Goal: Information Seeking & Learning: Learn about a topic

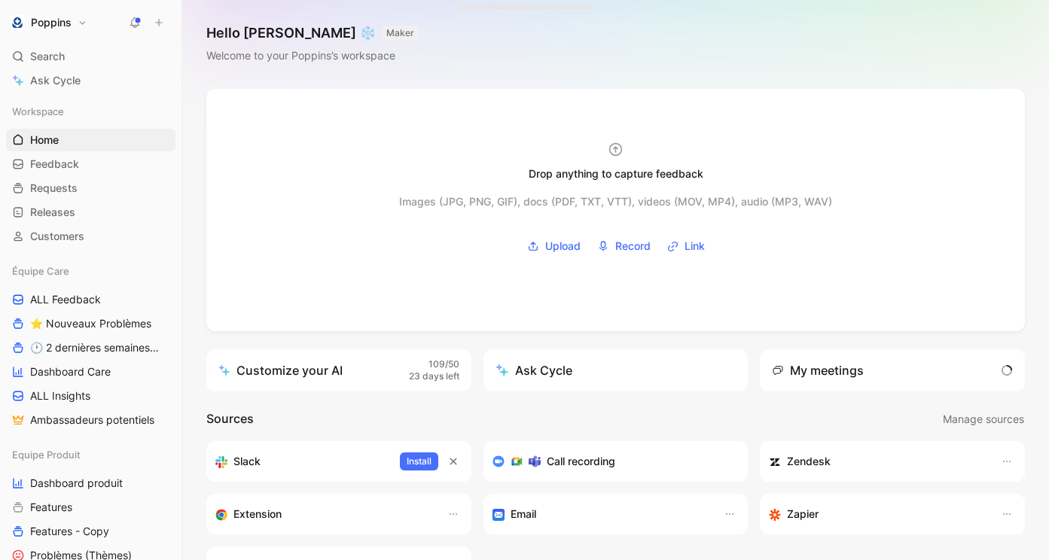
click at [97, 288] on div "Équipe Care ALL Feedback ⭐ Nouveaux Problèmes 🕐 2 dernières semaines - Occurenc…" at bounding box center [90, 346] width 169 height 172
click at [99, 301] on span "ALL Feedback" at bounding box center [65, 299] width 71 height 15
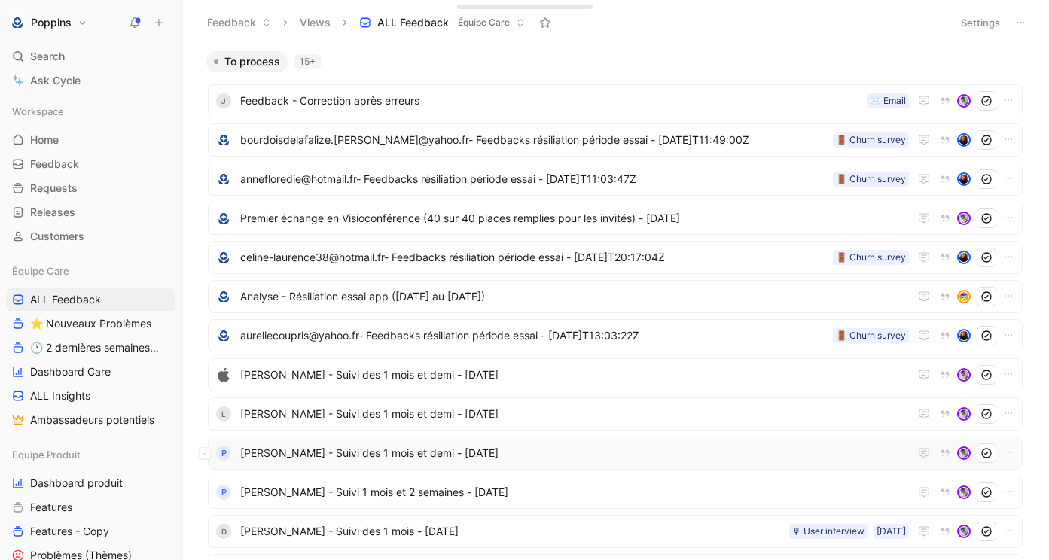
scroll to position [8, 0]
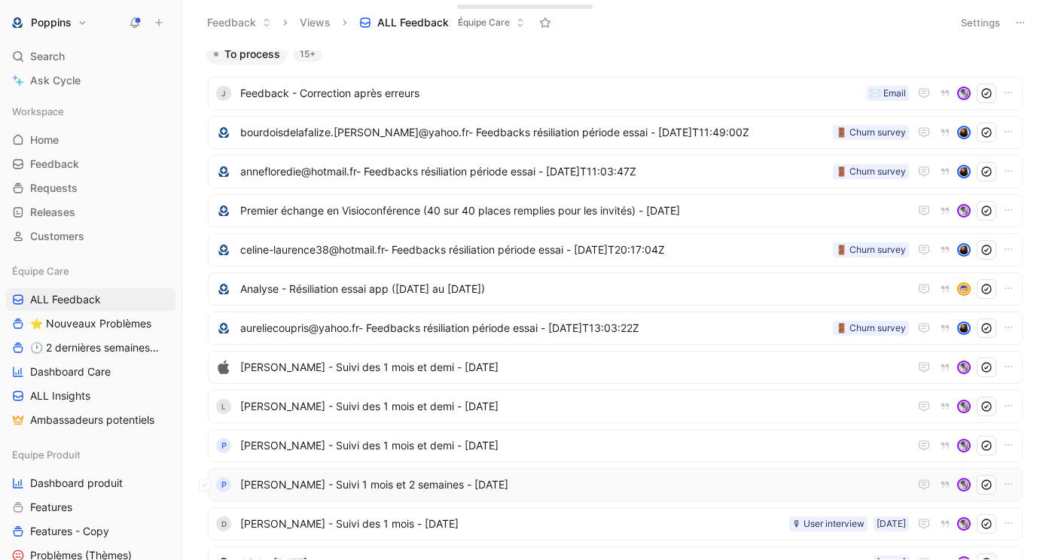
click at [365, 481] on span "[PERSON_NAME] - Suivi 1 mois et 2 semaines - [DATE]" at bounding box center [574, 485] width 669 height 18
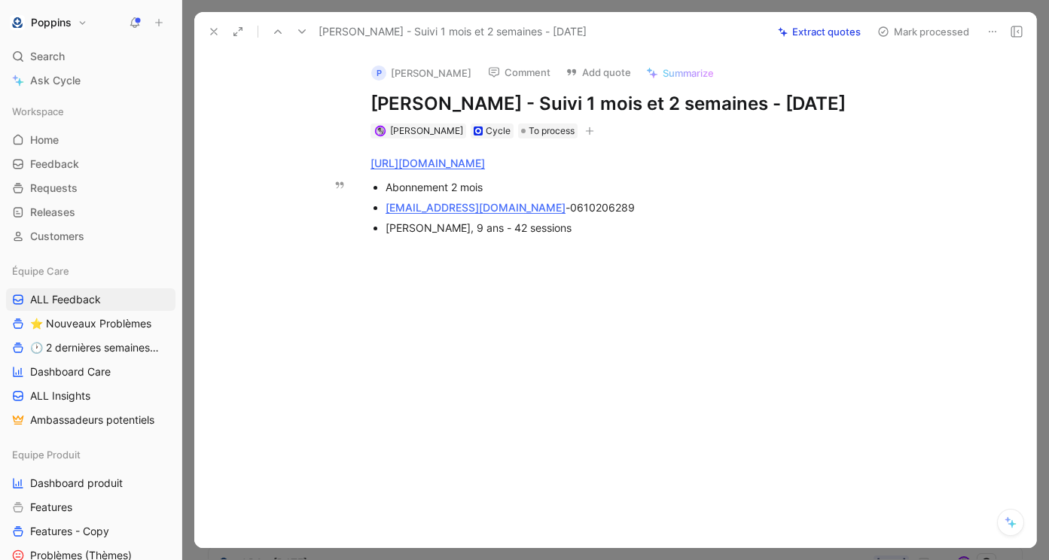
click at [570, 214] on span "0610206289" at bounding box center [602, 207] width 65 height 13
copy span "0610206289"
click at [586, 236] on div "Louna, 9 ans - 42 sessions" at bounding box center [638, 228] width 506 height 16
click at [209, 35] on icon at bounding box center [214, 32] width 12 height 12
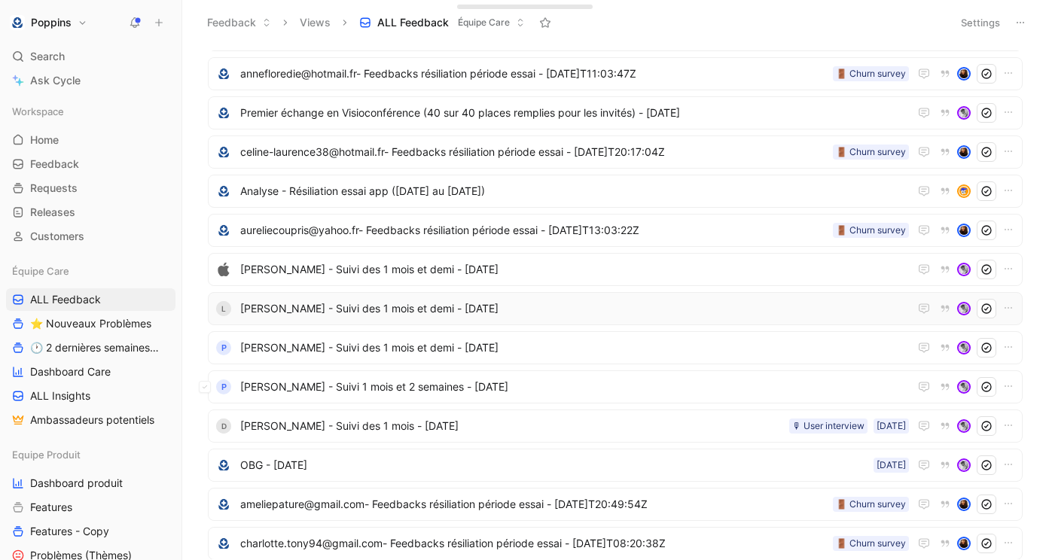
scroll to position [105, 0]
click at [380, 428] on span "[PERSON_NAME] - Suivi des 1 mois - [DATE]" at bounding box center [511, 427] width 543 height 18
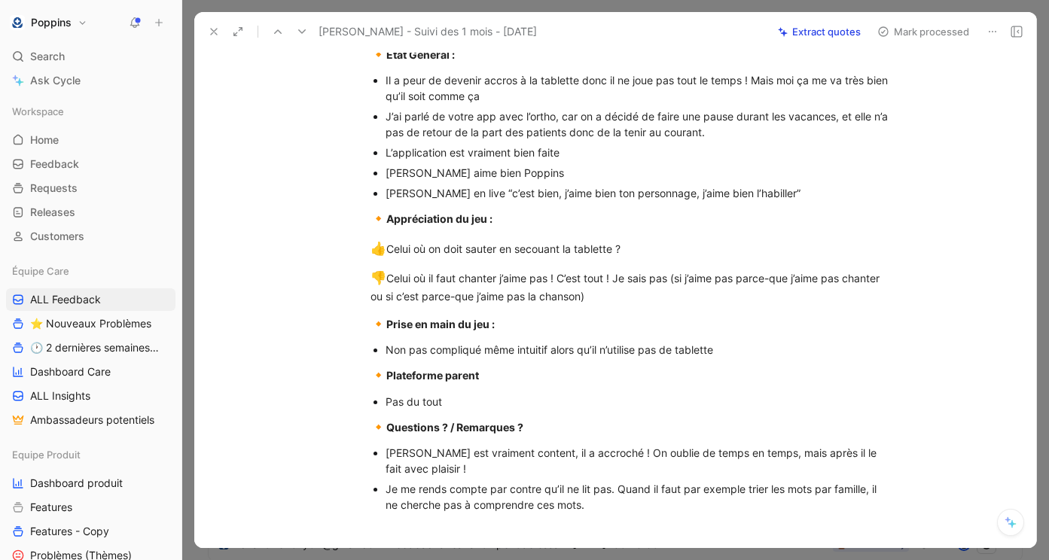
scroll to position [559, 0]
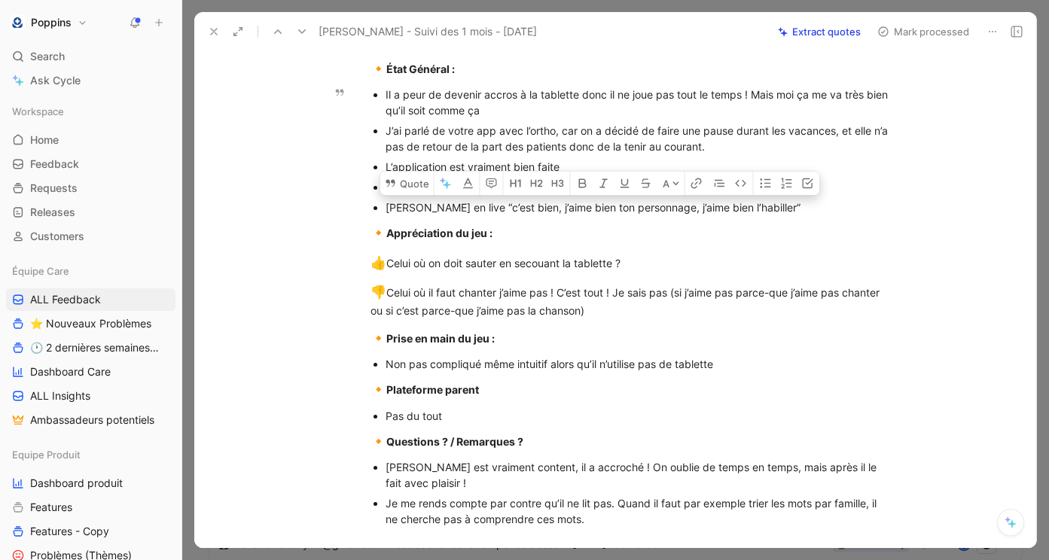
drag, startPoint x: 758, startPoint y: 212, endPoint x: 452, endPoint y: 207, distance: 306.5
click at [452, 207] on div "Elioth en live “c’est bien, j’aime bien ton personnage, j’aime bien l’habiller”" at bounding box center [638, 208] width 506 height 16
click at [388, 184] on icon at bounding box center [389, 183] width 9 height 8
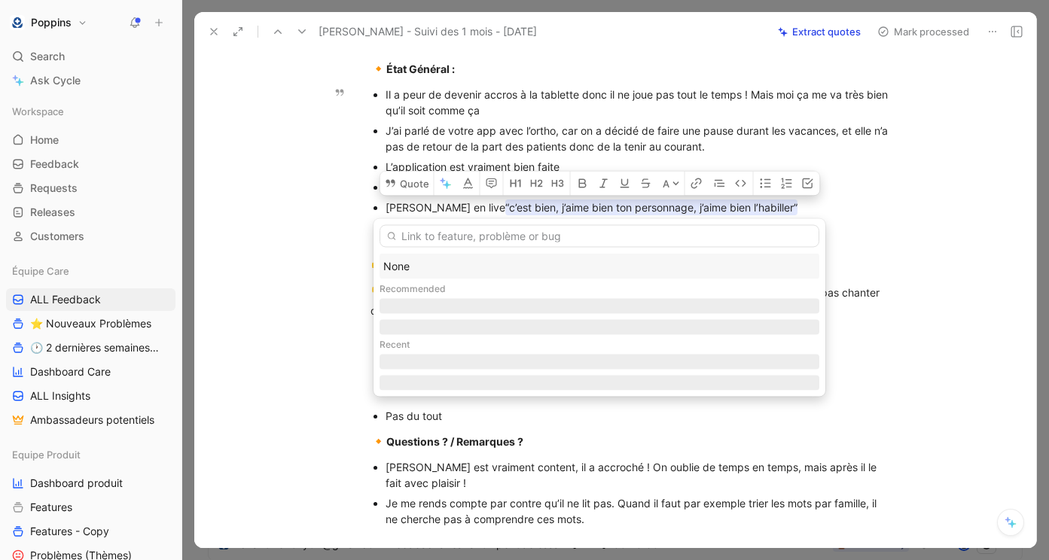
click at [433, 262] on div "None" at bounding box center [599, 266] width 432 height 18
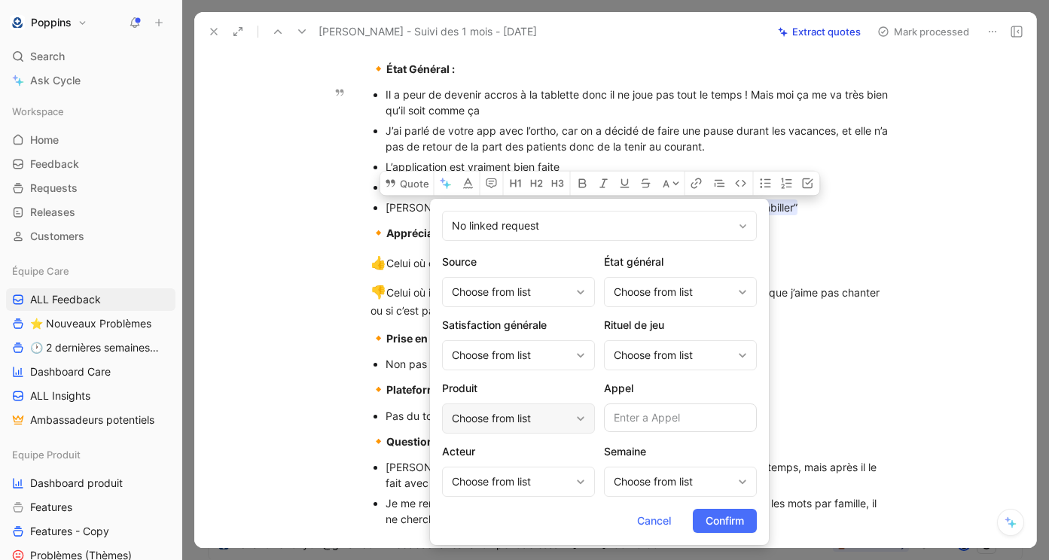
click at [513, 419] on div "Choose from list" at bounding box center [511, 419] width 118 height 18
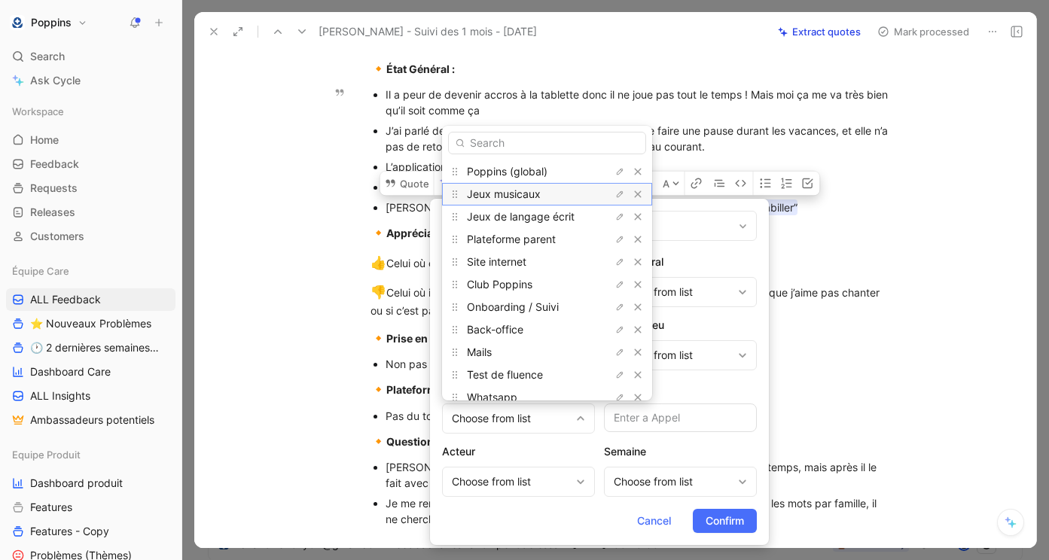
click at [520, 193] on span "Jeux musicaux" at bounding box center [504, 193] width 74 height 13
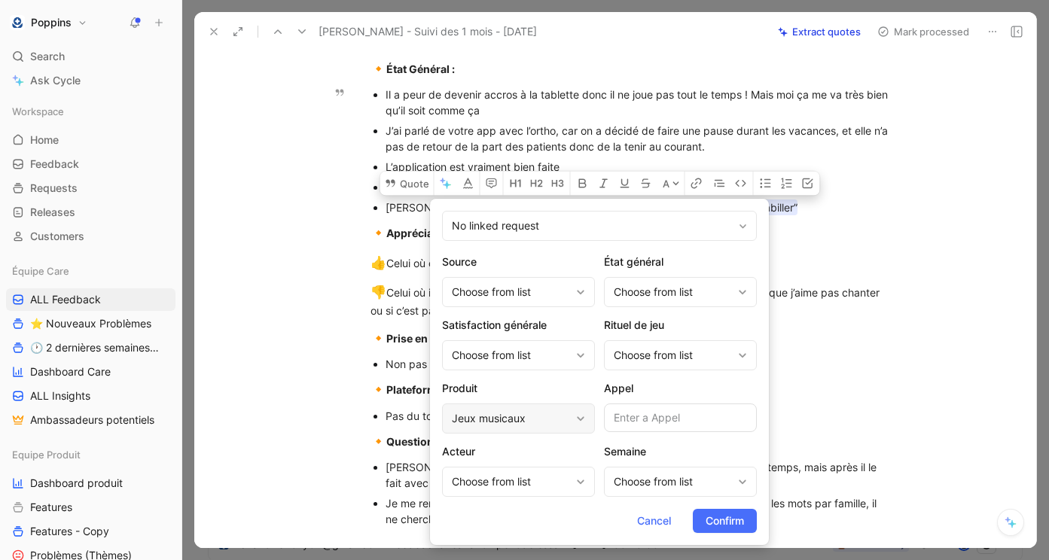
click at [521, 405] on div "Jeux musicaux" at bounding box center [518, 419] width 153 height 30
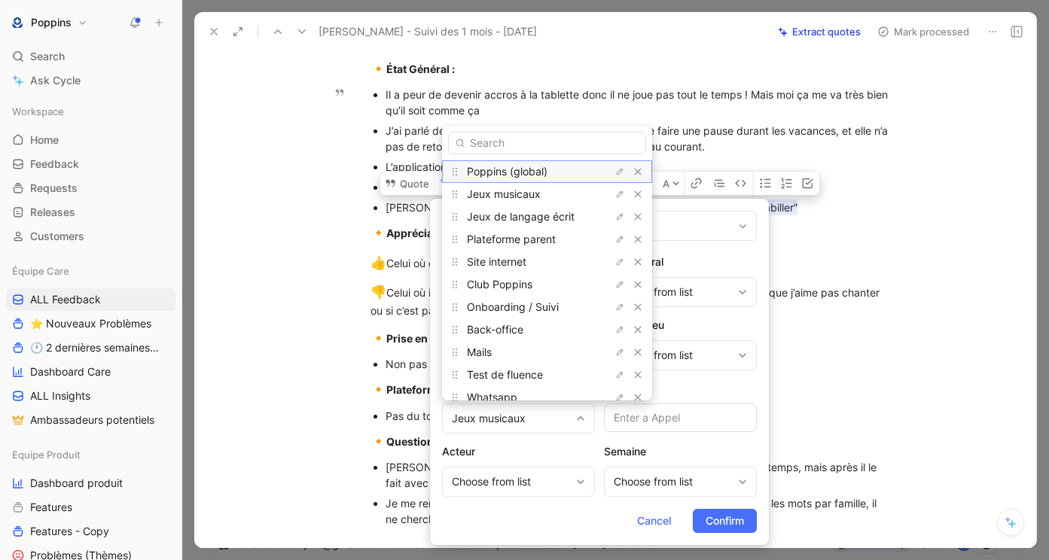
click at [526, 172] on span "Poppins (global)" at bounding box center [507, 171] width 81 height 13
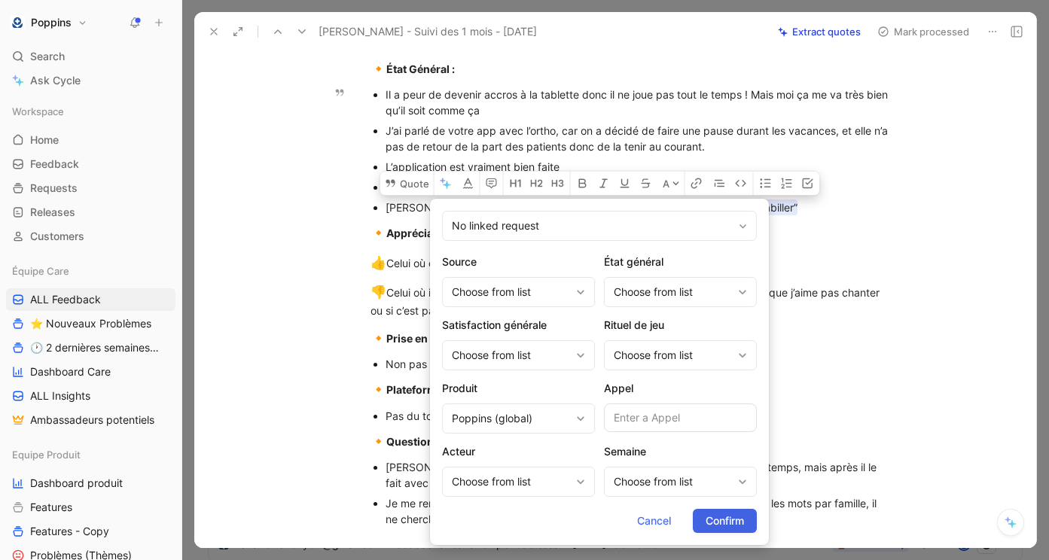
click at [731, 516] on span "Confirm" at bounding box center [724, 521] width 38 height 18
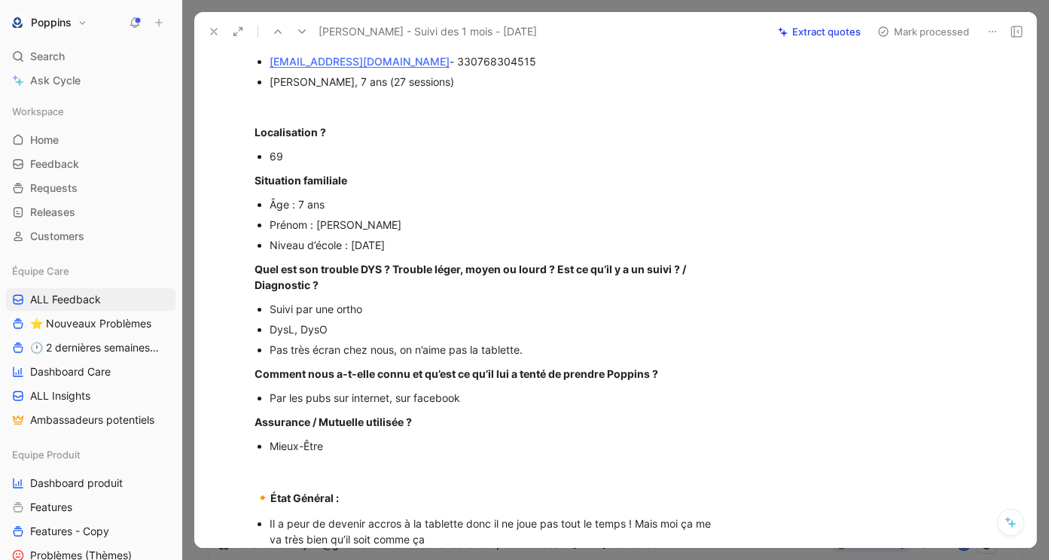
scroll to position [0, 0]
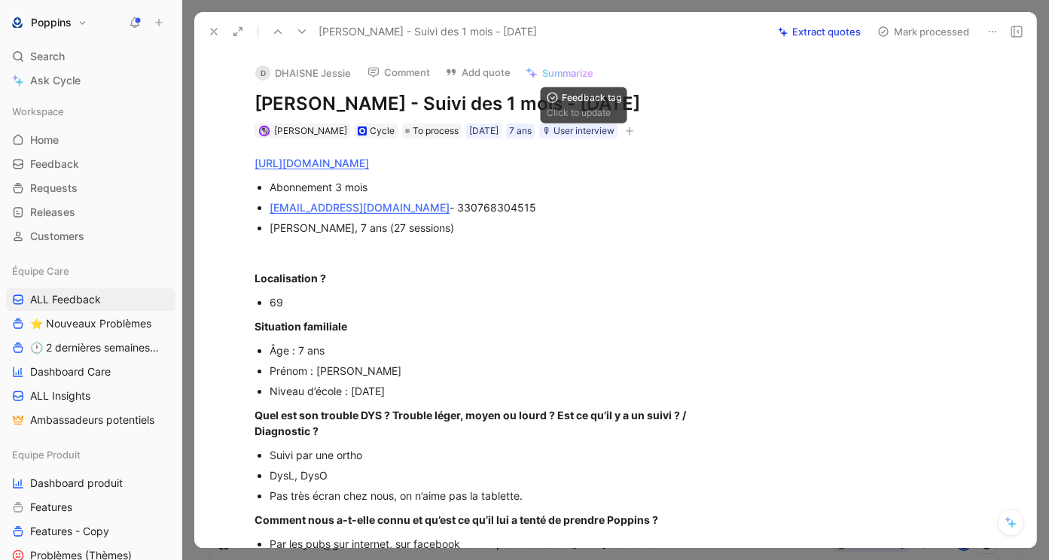
click at [634, 132] on icon "button" at bounding box center [629, 130] width 9 height 9
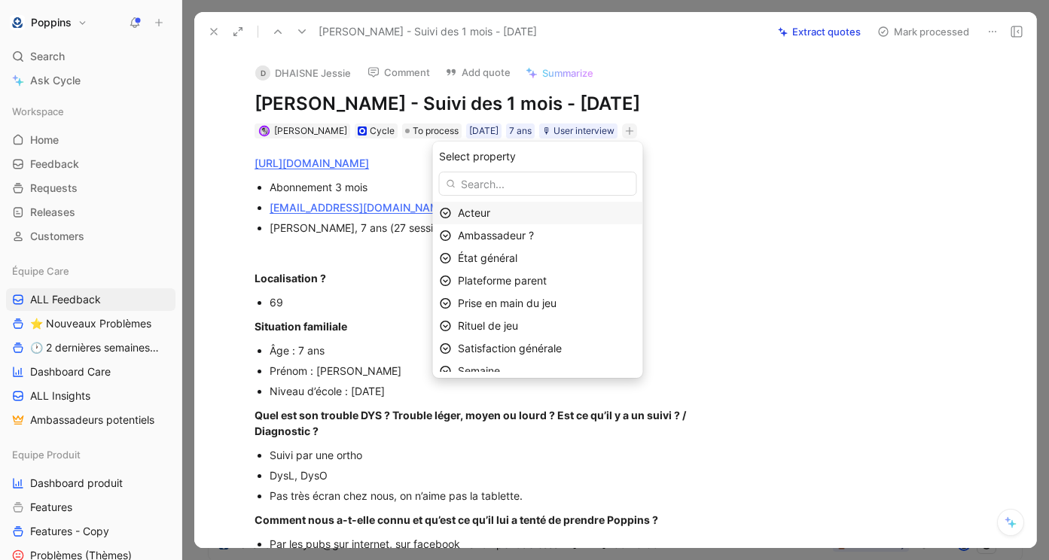
click at [568, 220] on div "Acteur" at bounding box center [547, 213] width 178 height 18
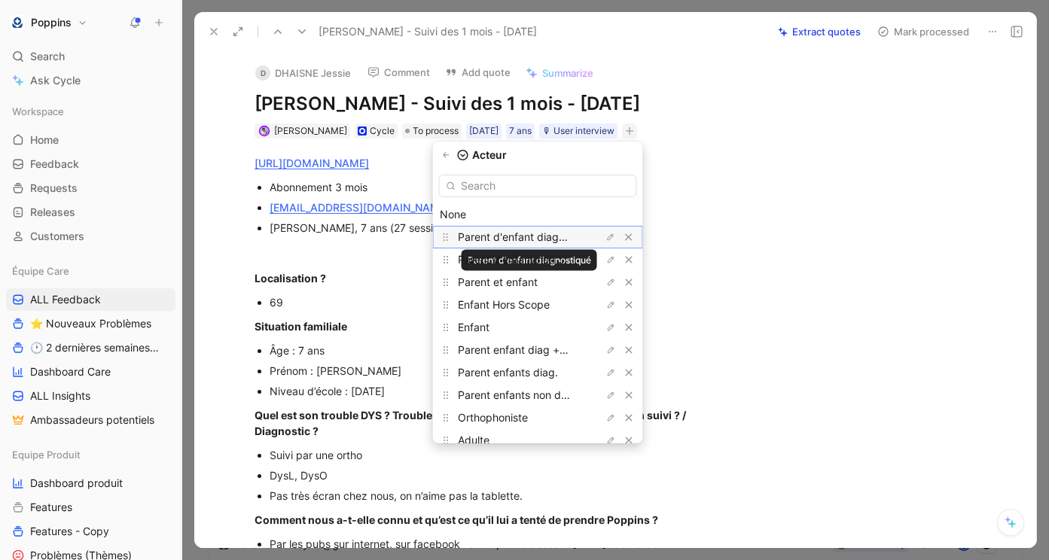
click at [565, 236] on span "Parent d'enfant diagnostiqué" at bounding box center [529, 236] width 143 height 13
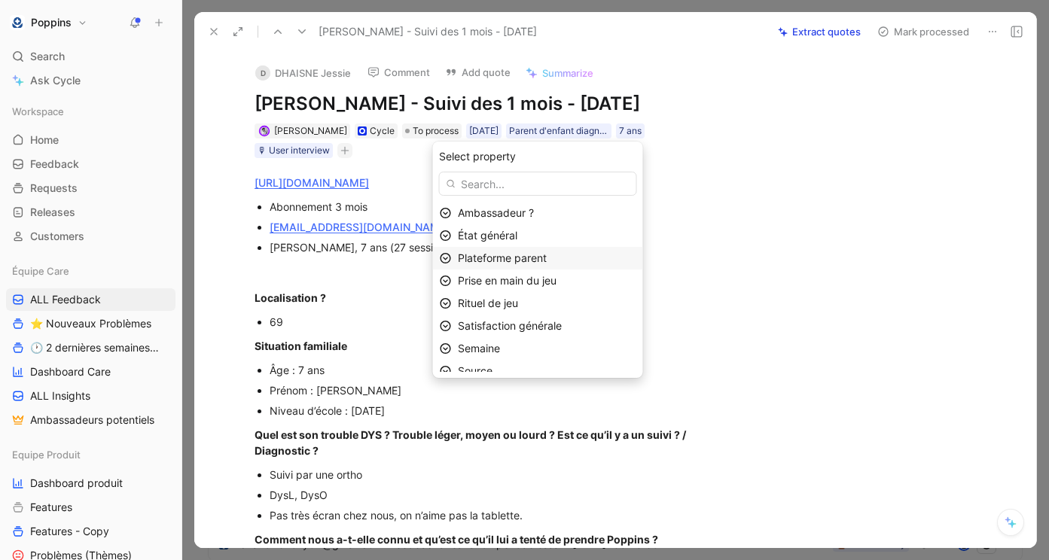
click at [528, 252] on span "Plateforme parent" at bounding box center [502, 257] width 89 height 13
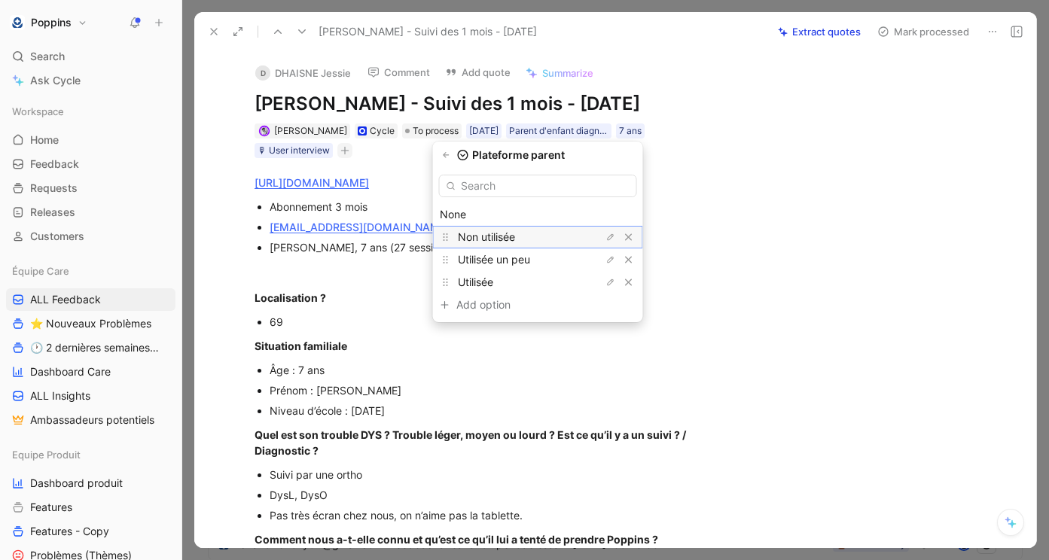
click at [515, 237] on span "Non utilisée" at bounding box center [486, 236] width 57 height 13
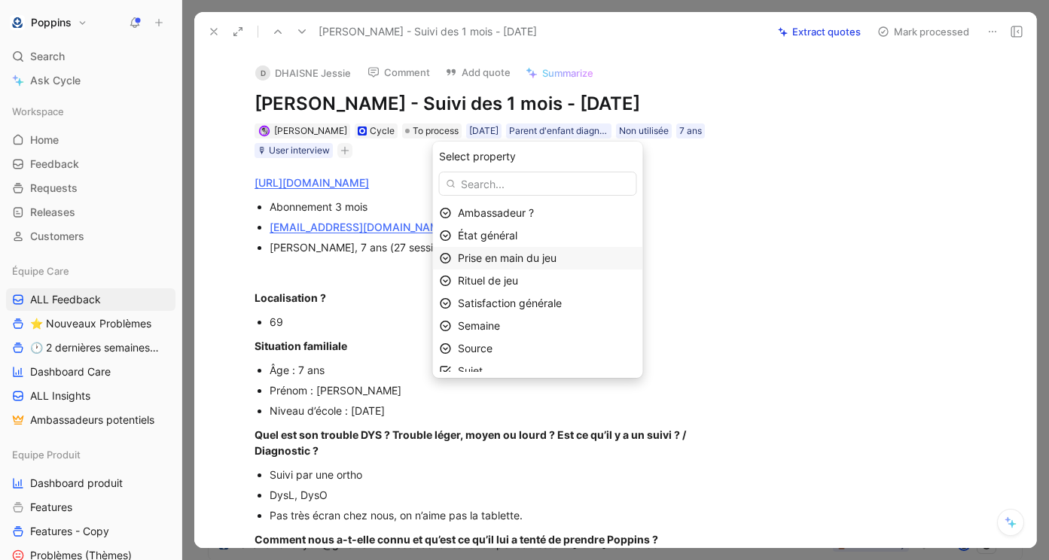
click at [545, 256] on span "Prise en main du jeu" at bounding box center [507, 257] width 99 height 13
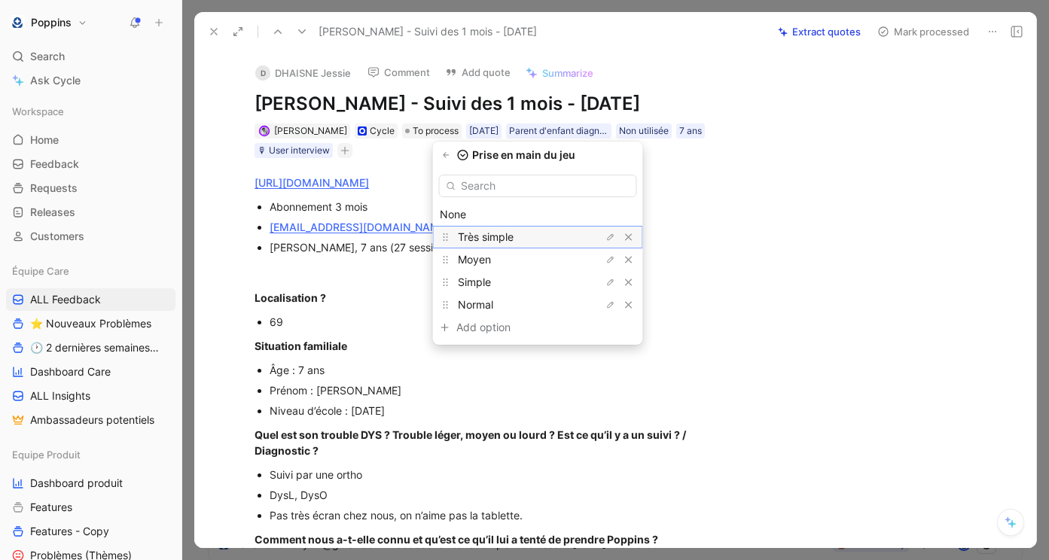
click at [541, 234] on div "Très simple" at bounding box center [514, 237] width 113 height 18
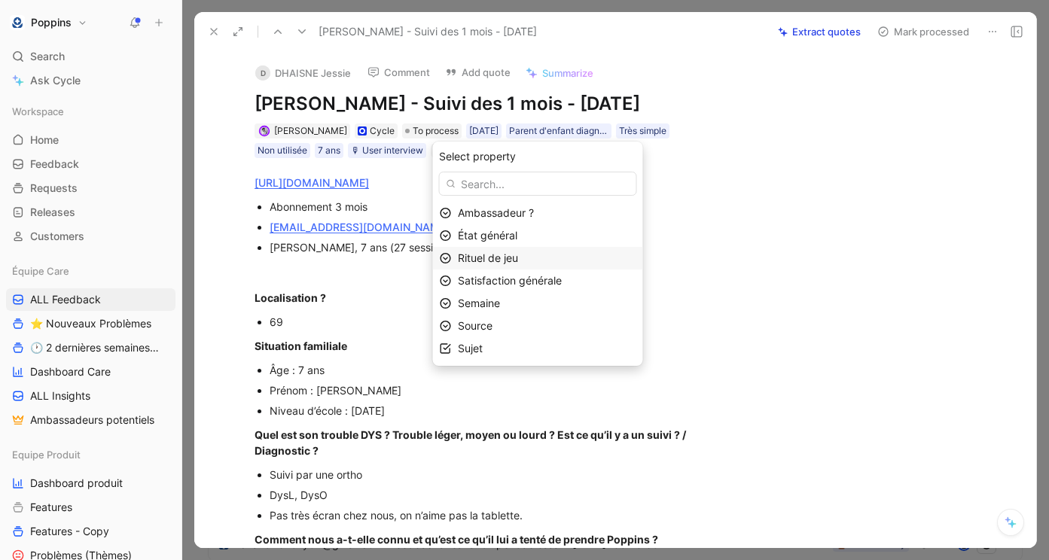
click at [534, 255] on div "Rituel de jeu" at bounding box center [547, 258] width 178 height 18
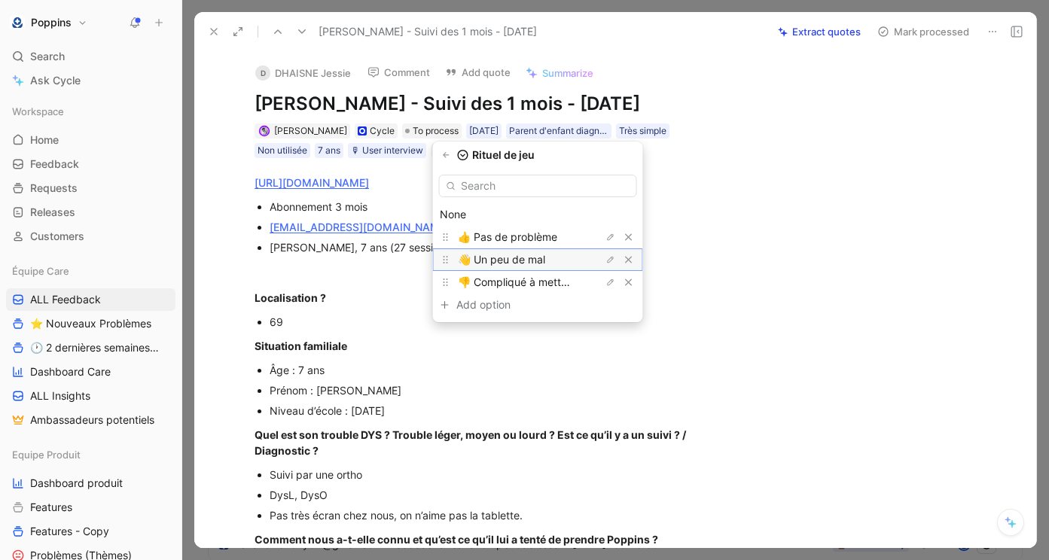
click at [527, 257] on span "👋 Un peu de mal" at bounding box center [501, 259] width 87 height 13
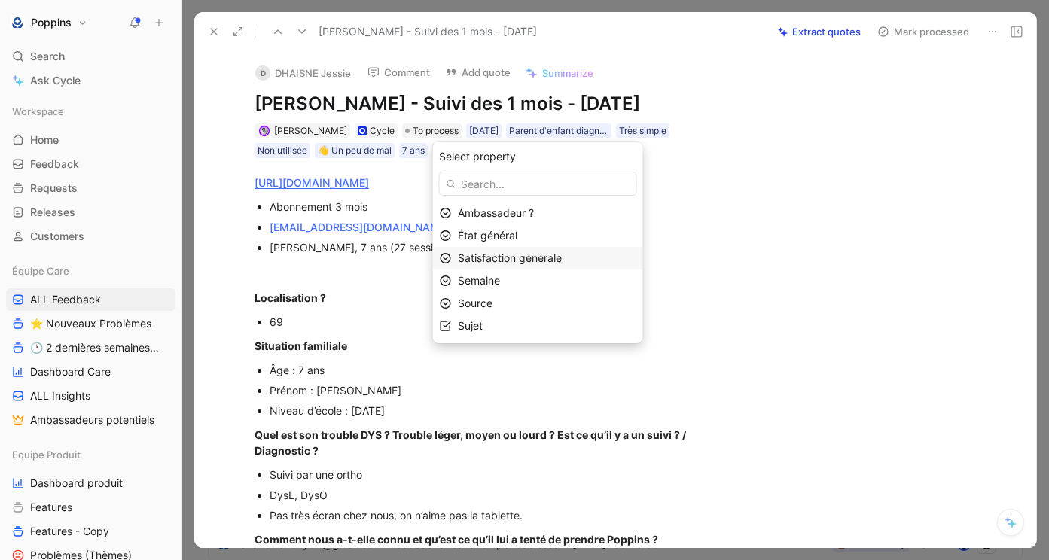
click at [526, 260] on span "Satisfaction générale" at bounding box center [510, 257] width 104 height 13
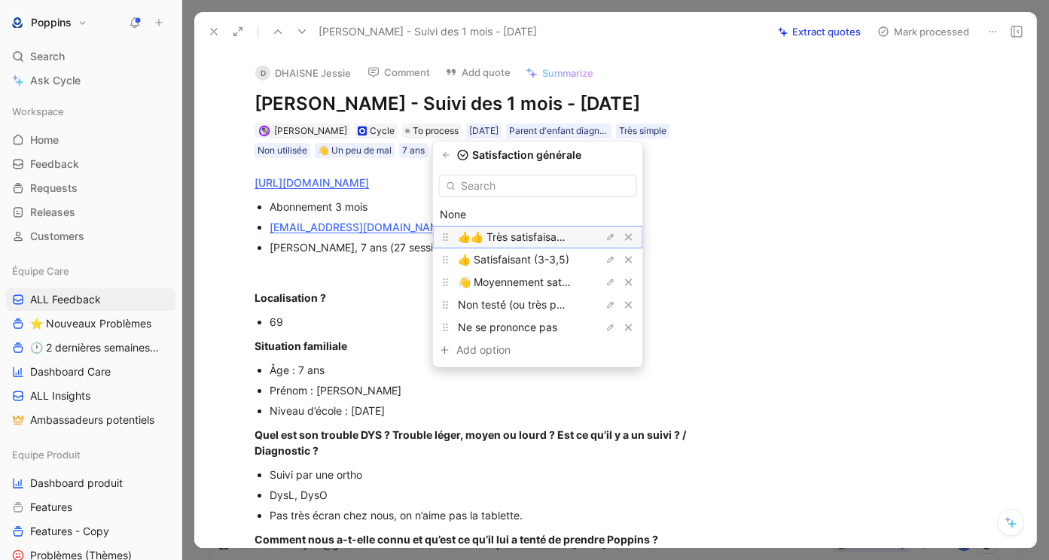
click at [530, 232] on span "👍👍 Très satisfaisant (>= 4))" at bounding box center [531, 236] width 146 height 13
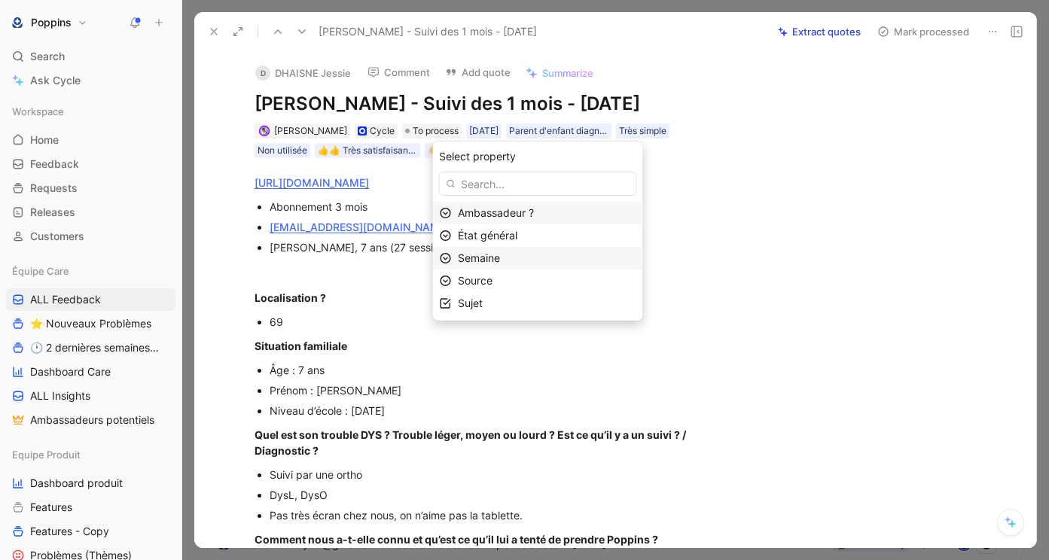
click at [516, 254] on div "Semaine" at bounding box center [547, 258] width 178 height 18
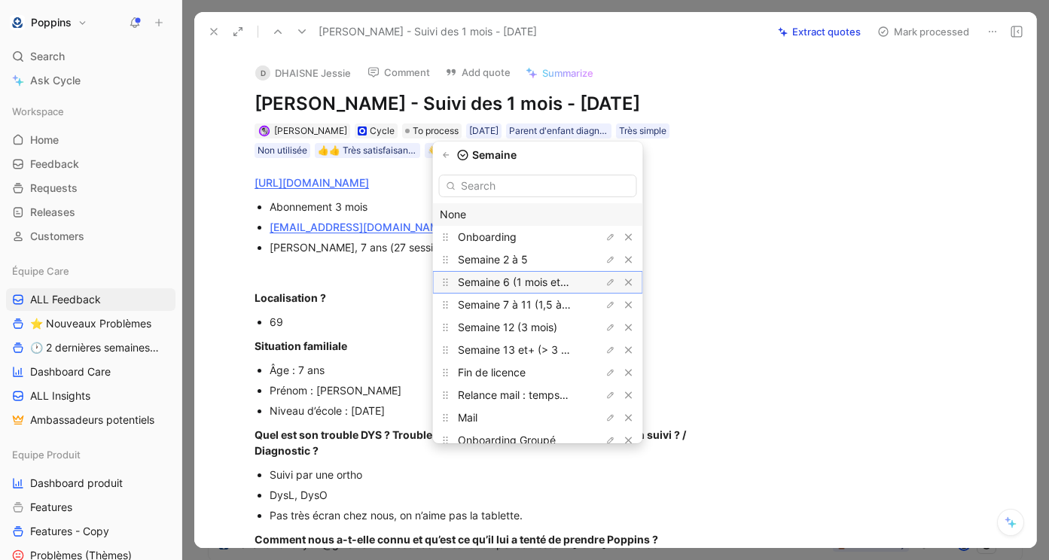
click at [533, 282] on span "Semaine 6 (1 mois et demi)" at bounding box center [524, 282] width 133 height 13
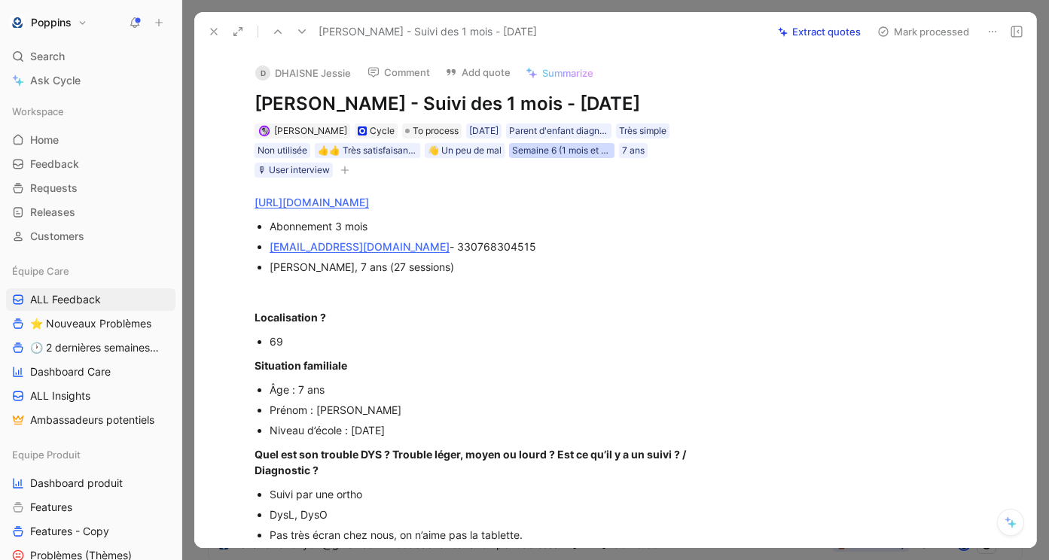
click at [570, 154] on div "Semaine 6 (1 mois et demi)" at bounding box center [561, 150] width 99 height 15
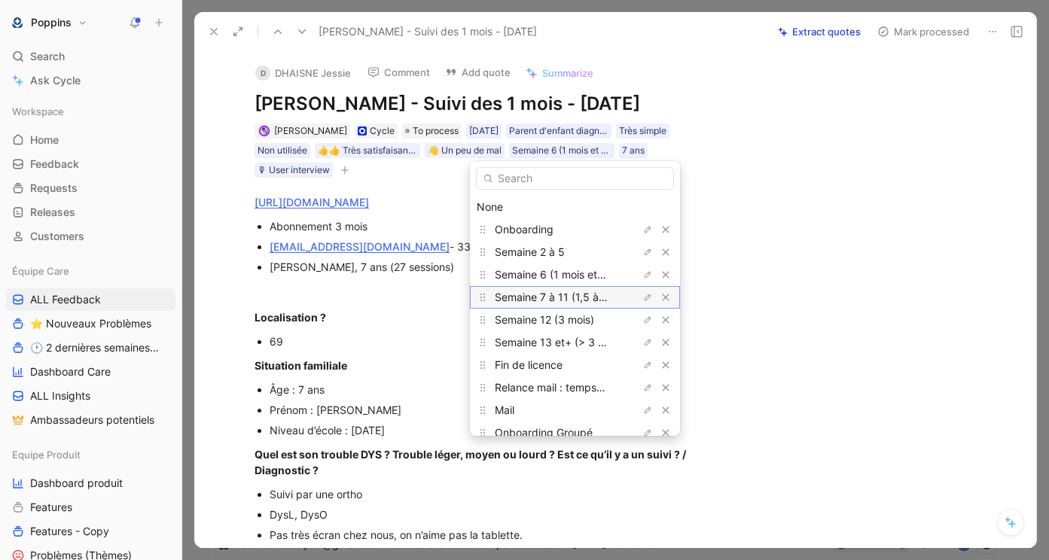
click at [577, 296] on span "Semaine 7 à 11 (1,5 à 3 mois)" at bounding box center [566, 297] width 143 height 13
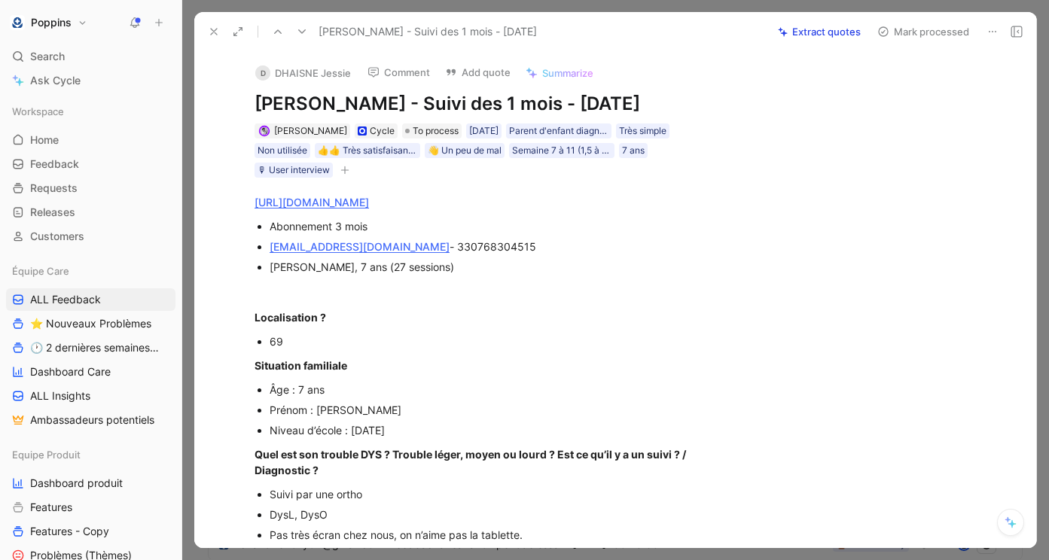
click at [349, 171] on icon "button" at bounding box center [344, 170] width 9 height 9
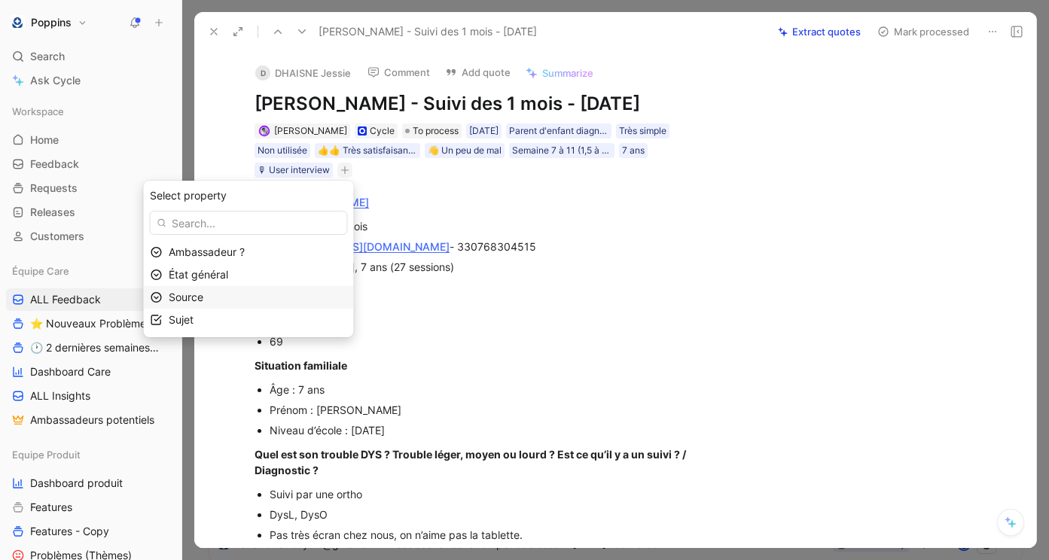
click at [279, 305] on div "Source" at bounding box center [258, 297] width 178 height 18
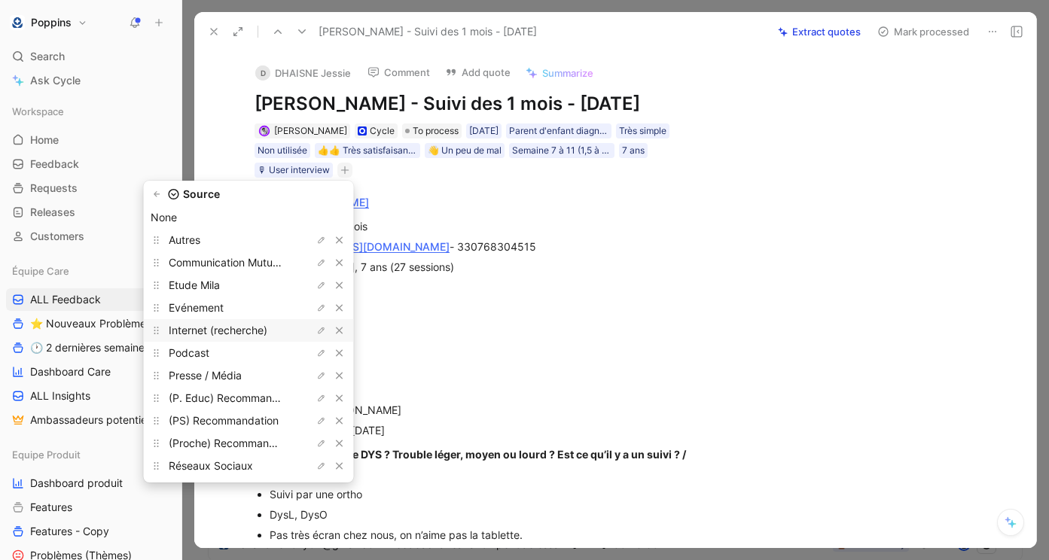
scroll to position [53, 0]
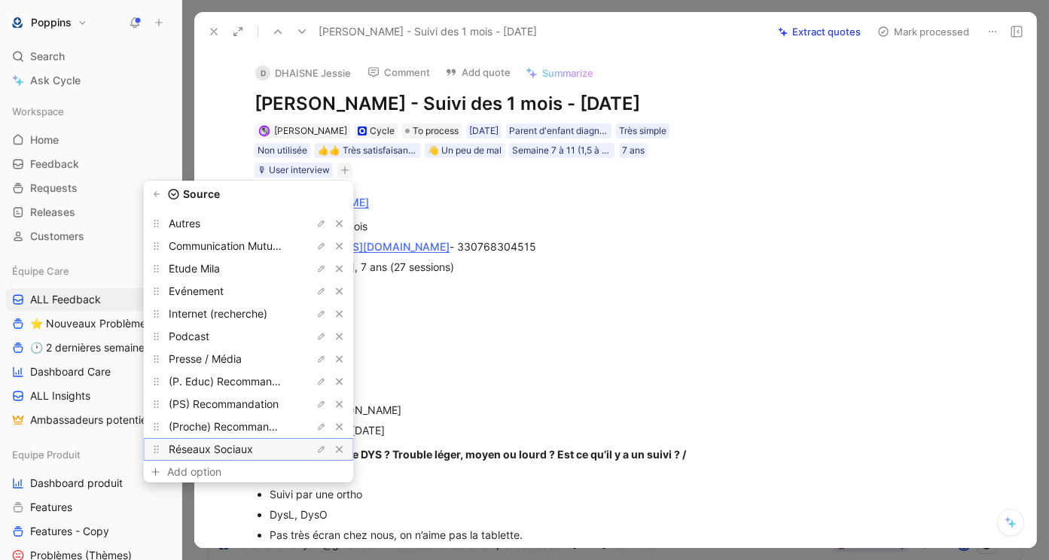
click at [243, 453] on span "Réseaux Sociaux" at bounding box center [211, 449] width 84 height 13
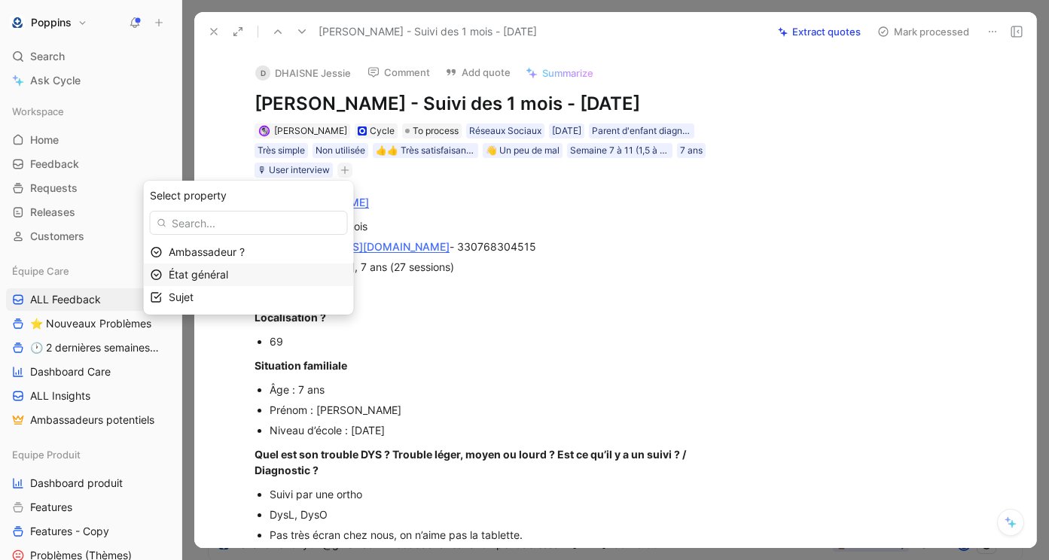
click at [260, 282] on div "État général" at bounding box center [258, 275] width 178 height 18
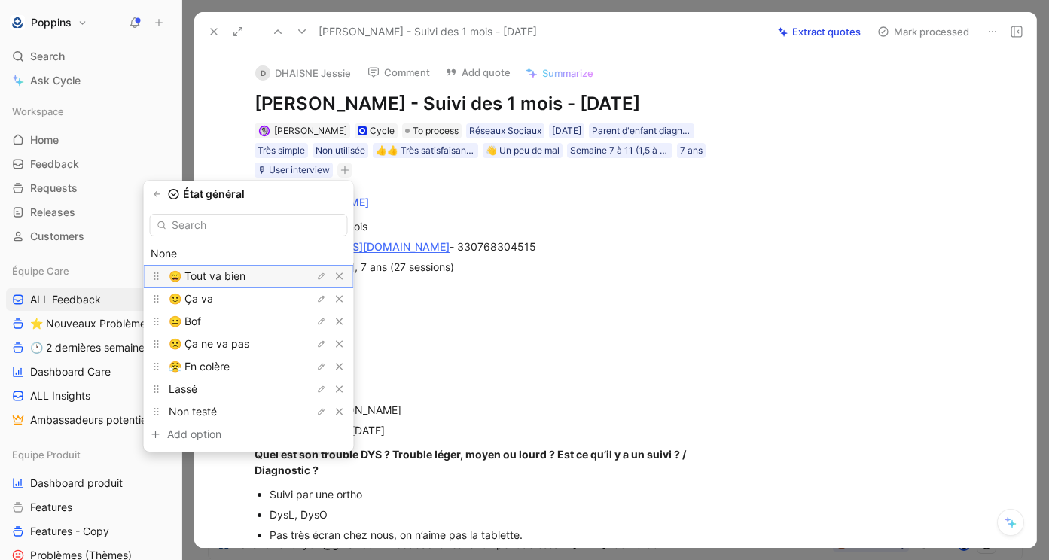
click at [245, 277] on span "😄 Tout va bien" at bounding box center [207, 276] width 77 height 13
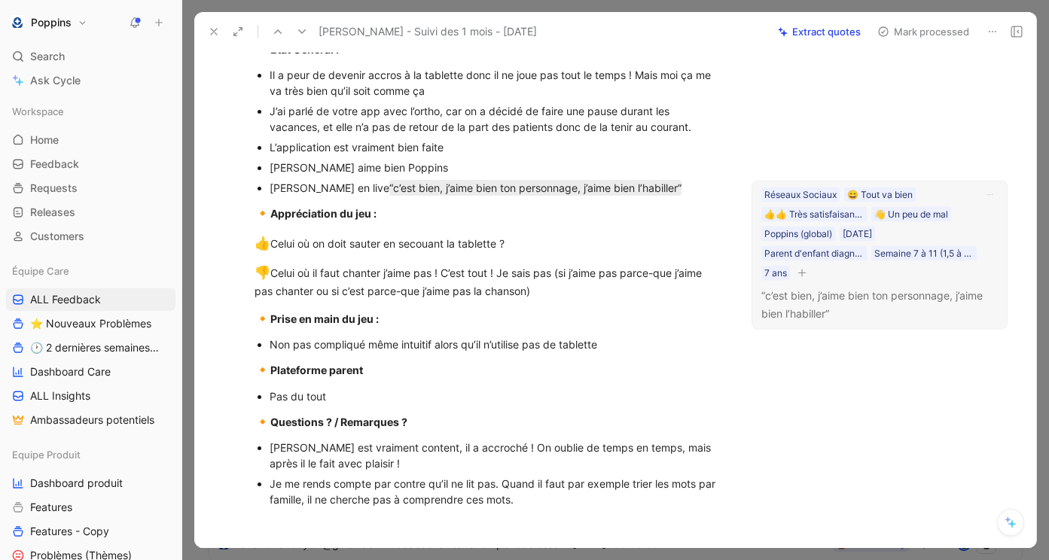
scroll to position [651, 0]
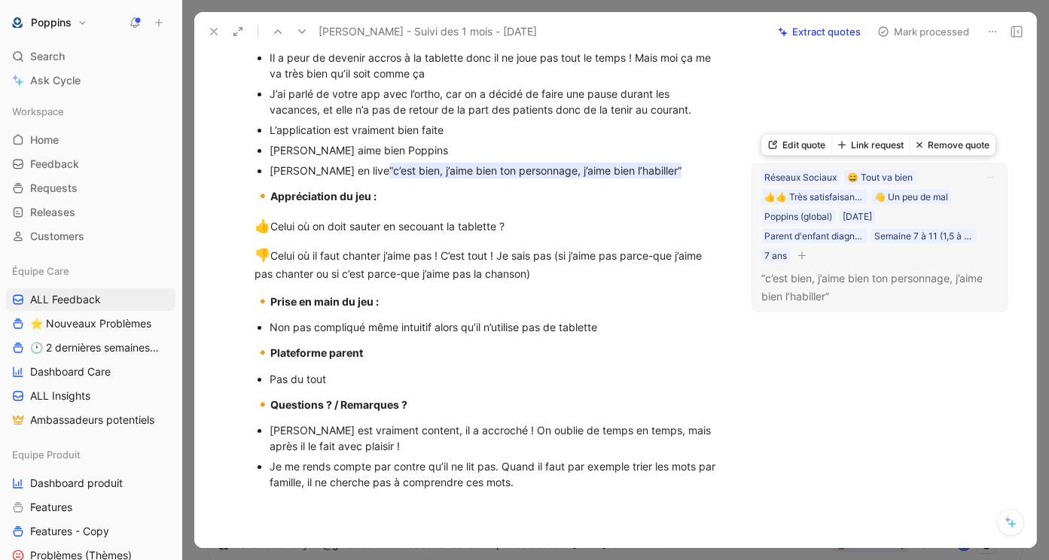
click at [803, 253] on icon "button" at bounding box center [801, 255] width 9 height 9
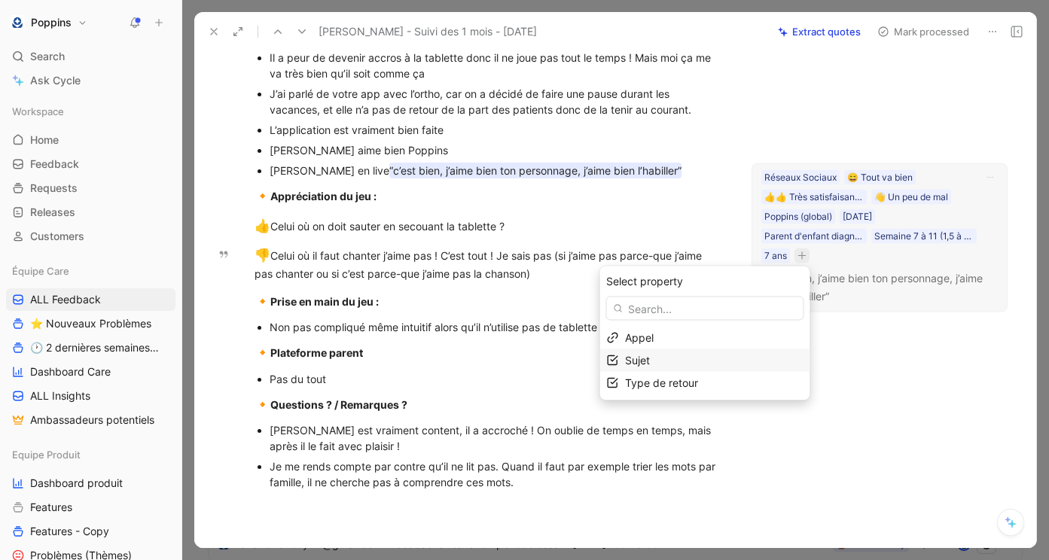
click at [696, 361] on div "Sujet" at bounding box center [714, 361] width 178 height 18
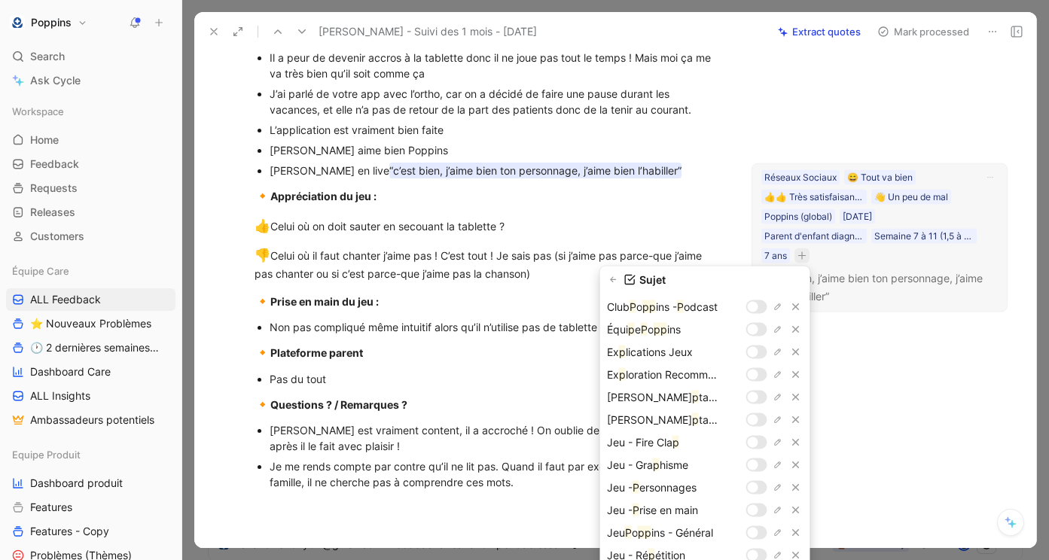
scroll to position [0, 0]
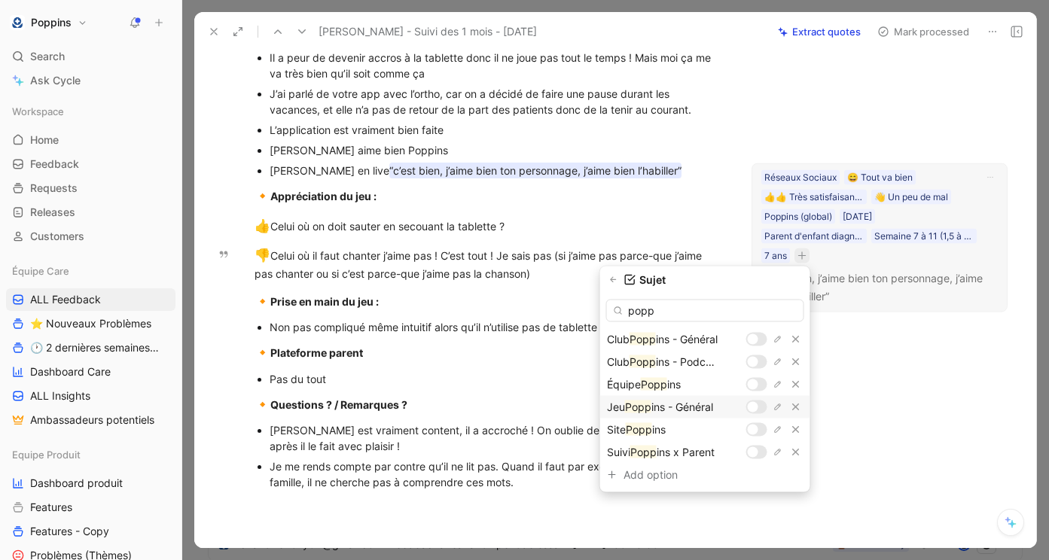
type input "popp"
click at [756, 408] on div at bounding box center [753, 407] width 11 height 11
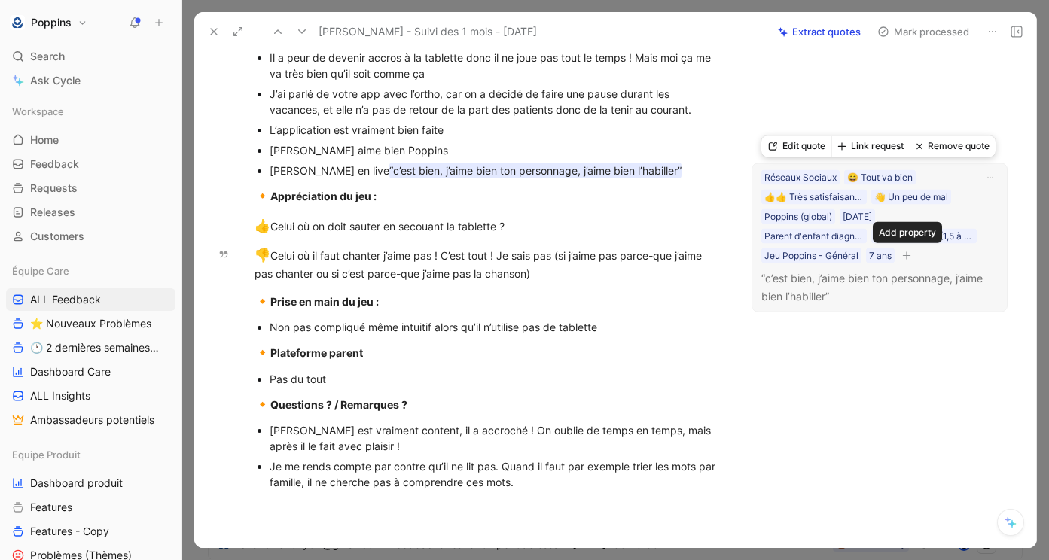
click at [908, 256] on icon "button" at bounding box center [906, 255] width 9 height 9
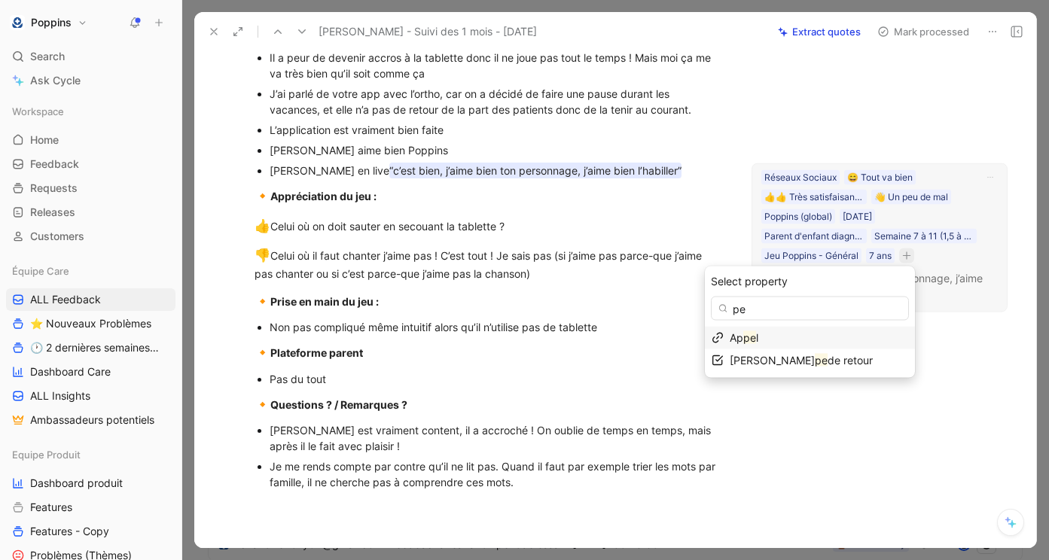
type input "p"
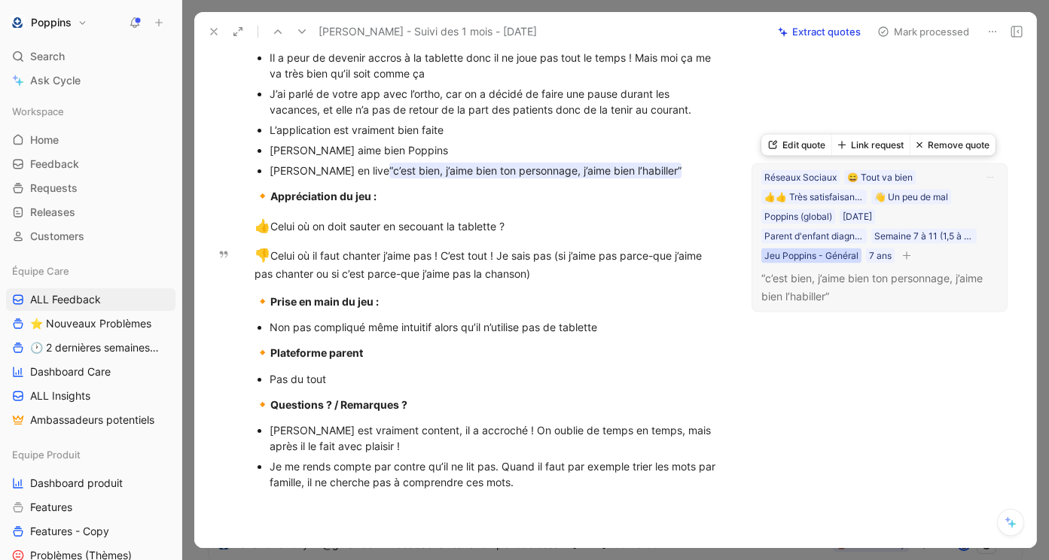
click at [837, 257] on div "Jeu Poppins - Général" at bounding box center [811, 255] width 94 height 15
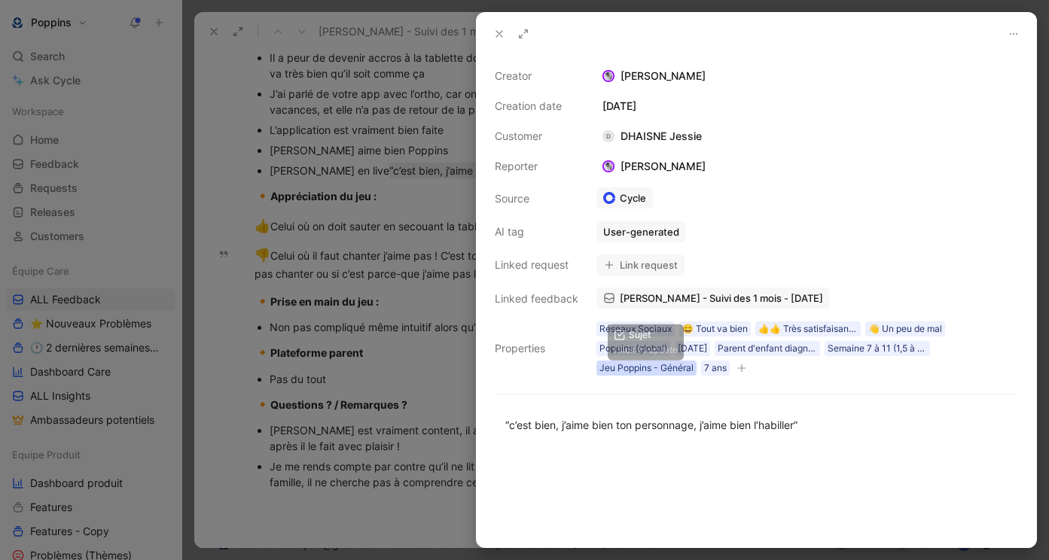
click at [670, 370] on div "Jeu Poppins - Général" at bounding box center [646, 368] width 94 height 15
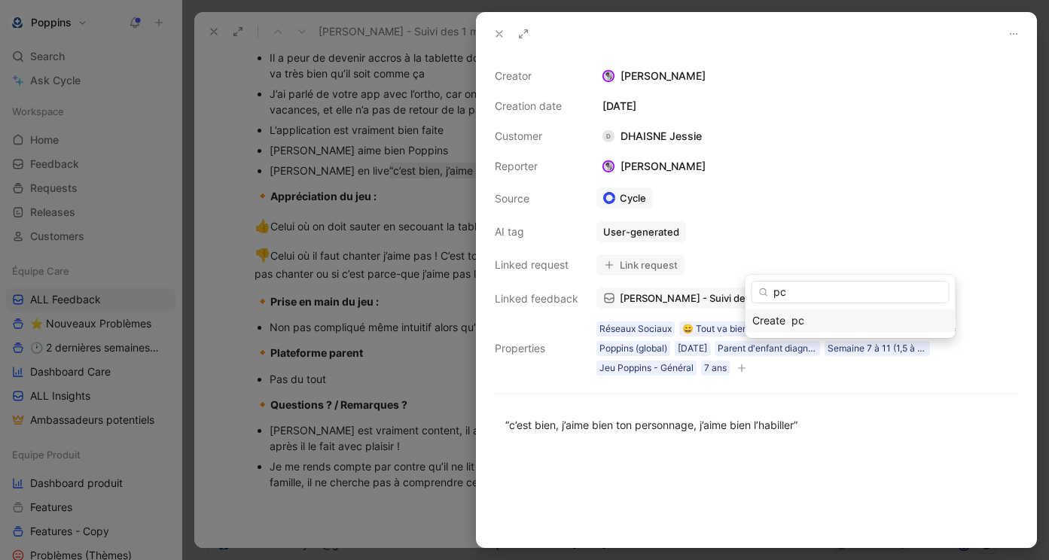
type input "p"
type input "cus"
click at [900, 300] on div at bounding box center [898, 298] width 11 height 11
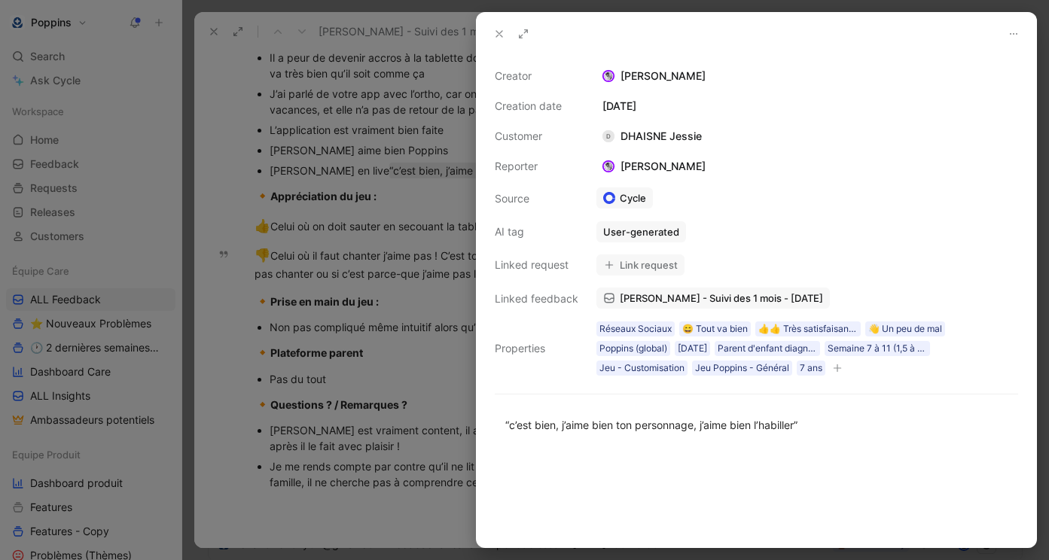
click at [836, 376] on div "Réseaux Sociaux 😄 Tout va bien 👍👍 Très satisfaisant (>= 4)) 👋 Un peu de mal Pop…" at bounding box center [807, 348] width 425 height 57
click at [836, 370] on icon "button" at bounding box center [837, 368] width 9 height 9
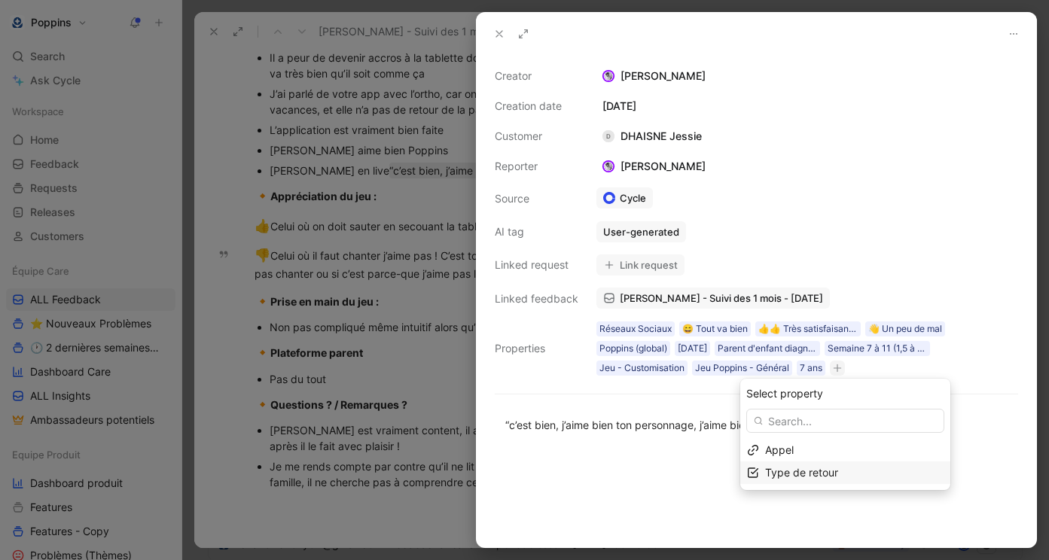
click at [794, 475] on span "Type de retour" at bounding box center [801, 472] width 73 height 13
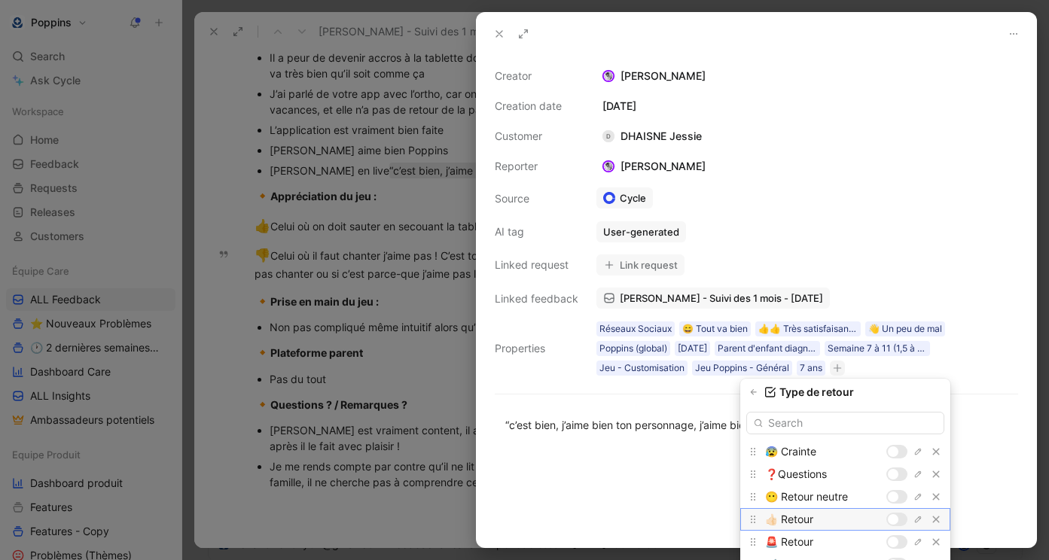
click at [893, 522] on div at bounding box center [893, 519] width 11 height 11
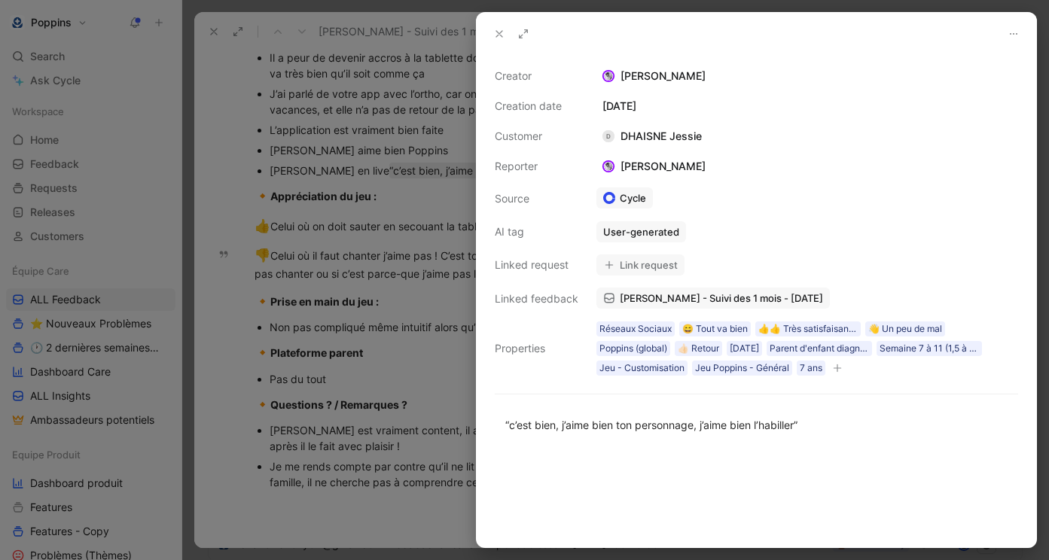
click at [499, 33] on use at bounding box center [499, 34] width 6 height 6
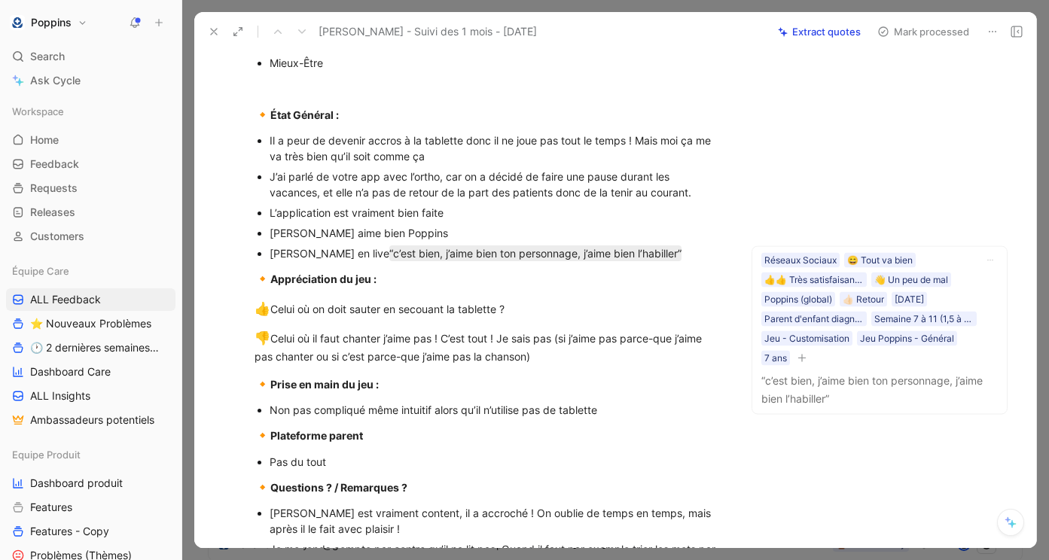
scroll to position [556, 0]
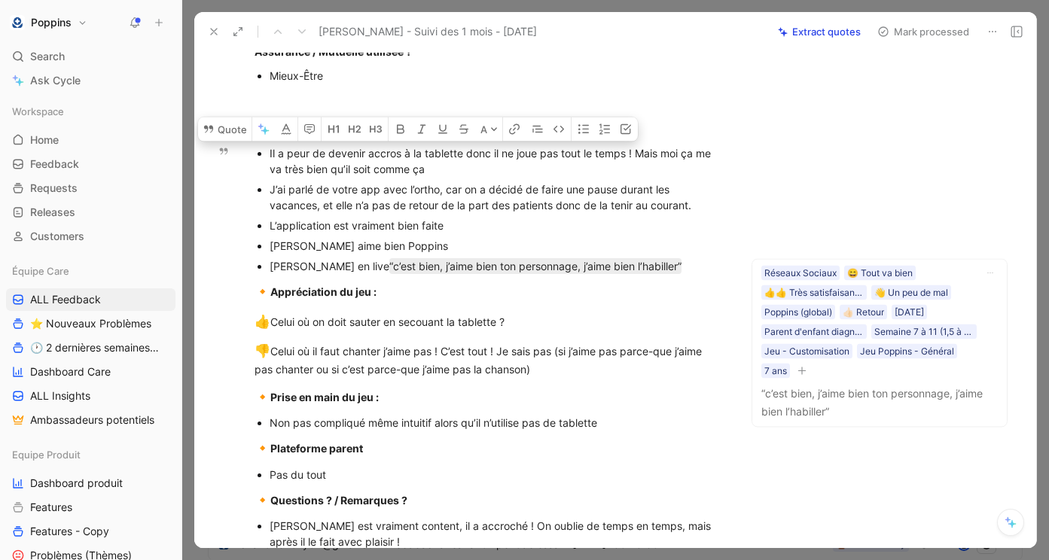
drag, startPoint x: 443, startPoint y: 166, endPoint x: 251, endPoint y: 151, distance: 191.9
click at [251, 151] on ul "Il a peur de devenir accros à la tablette donc il ne joue pas tout le temps ! M…" at bounding box center [489, 209] width 526 height 133
click at [330, 420] on div "Non pas compliqué même intuitif alors qu’il n’utilise pas de tablette" at bounding box center [496, 423] width 453 height 16
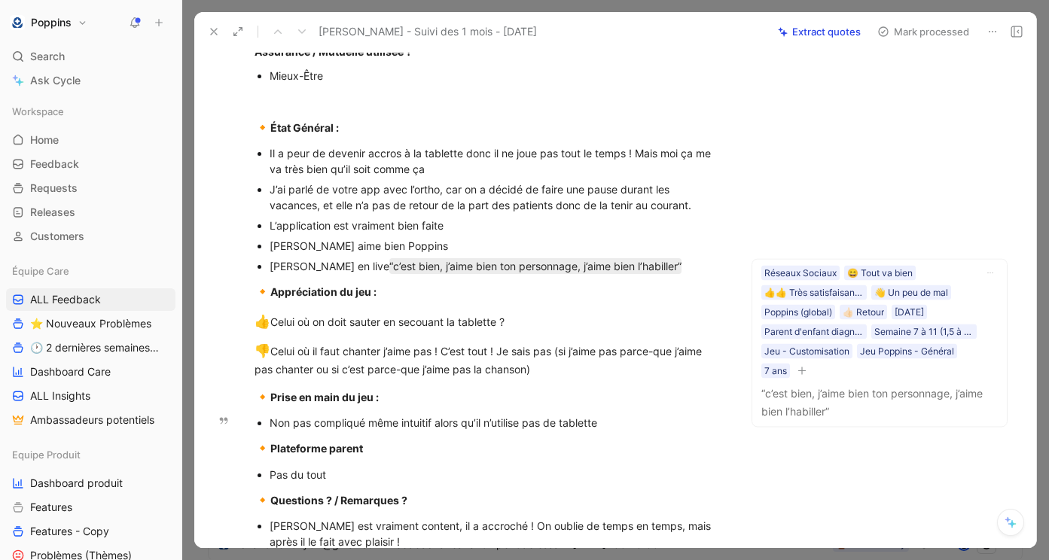
click at [330, 420] on div "Non pas compliqué même intuitif alors qu’il n’utilise pas de tablette" at bounding box center [496, 423] width 453 height 16
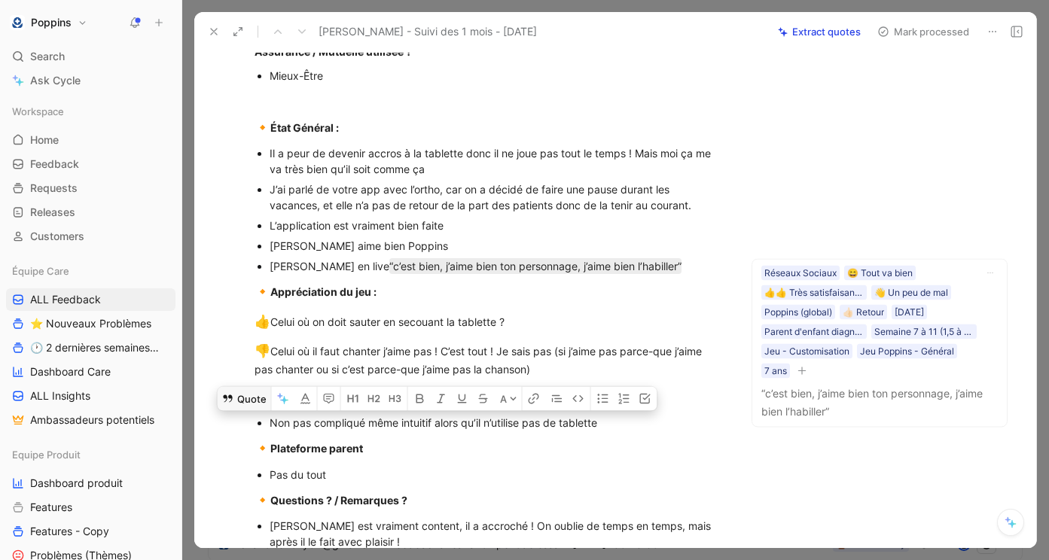
click at [249, 402] on button "Quote" at bounding box center [244, 398] width 53 height 24
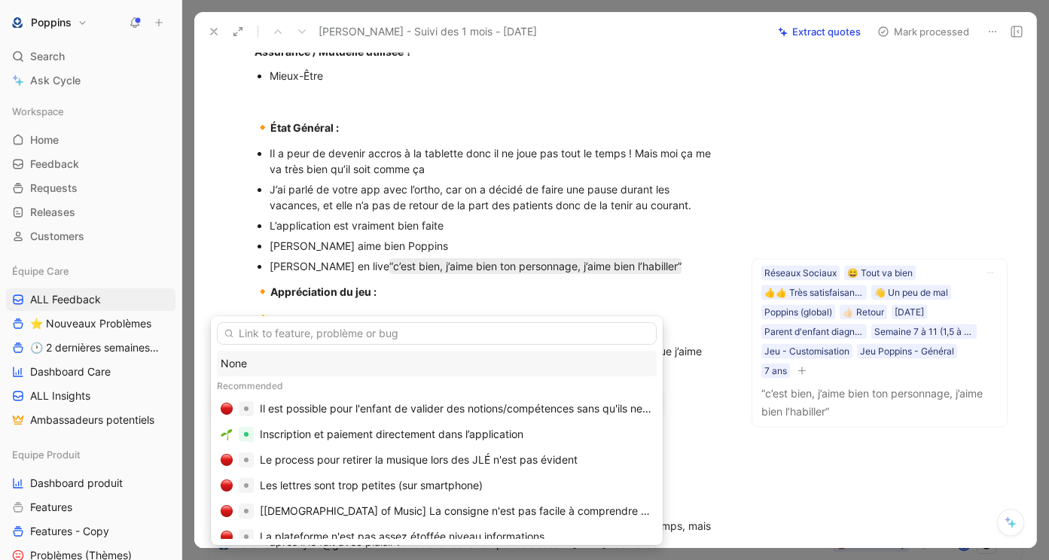
click at [288, 357] on div "None" at bounding box center [437, 364] width 432 height 18
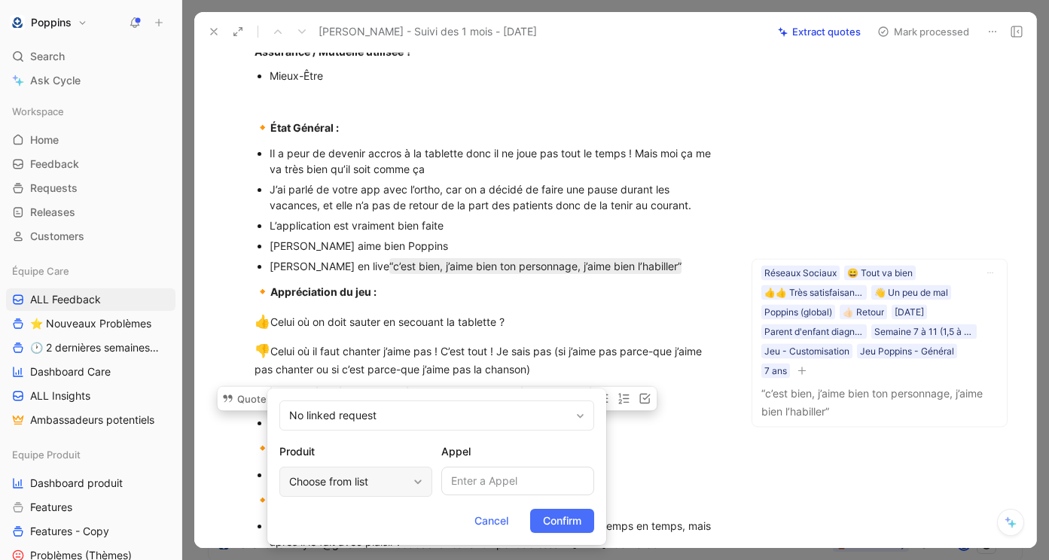
click at [347, 484] on div "Choose from list" at bounding box center [348, 482] width 118 height 18
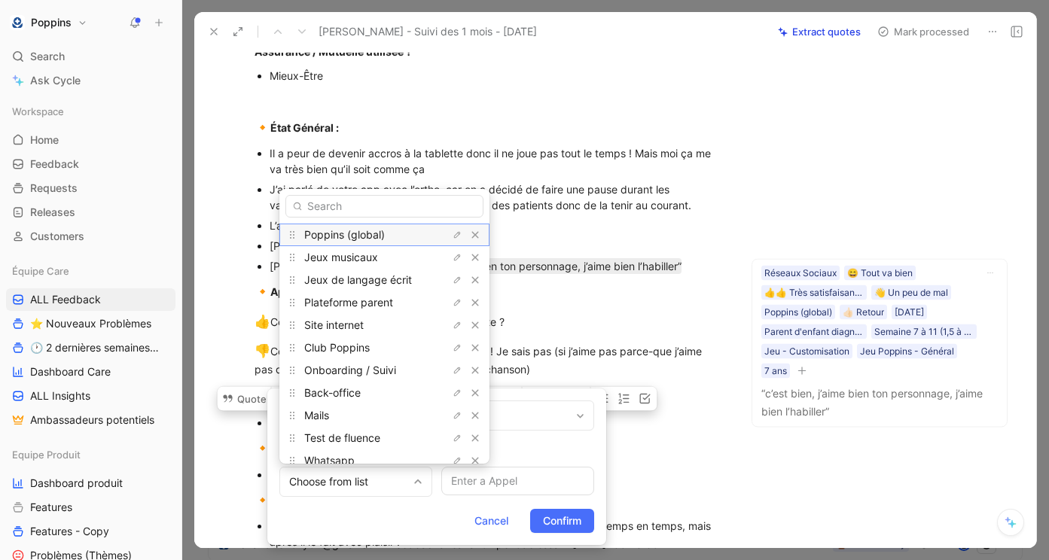
click at [374, 232] on span "Poppins (global)" at bounding box center [344, 234] width 81 height 13
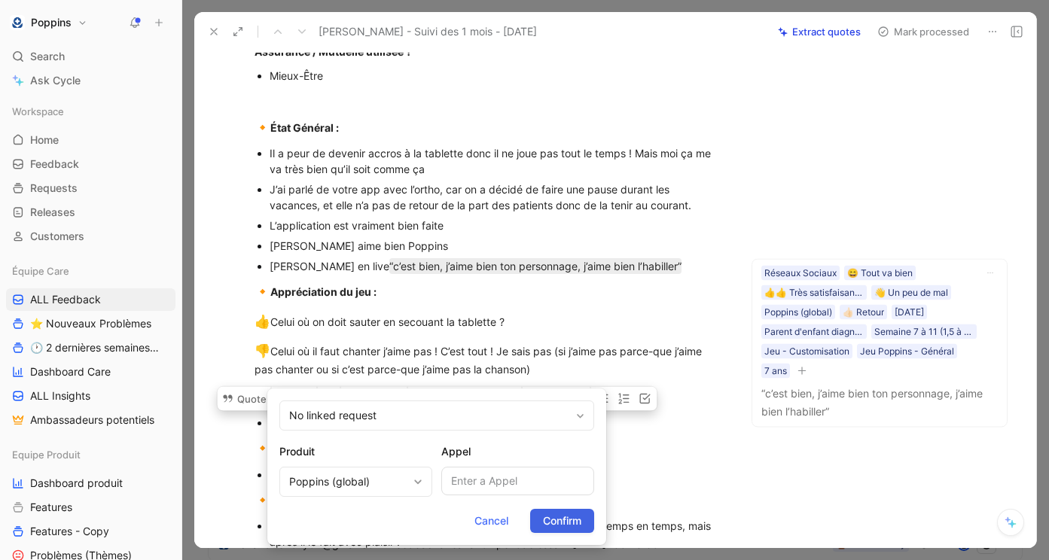
click at [567, 516] on span "Confirm" at bounding box center [562, 521] width 38 height 18
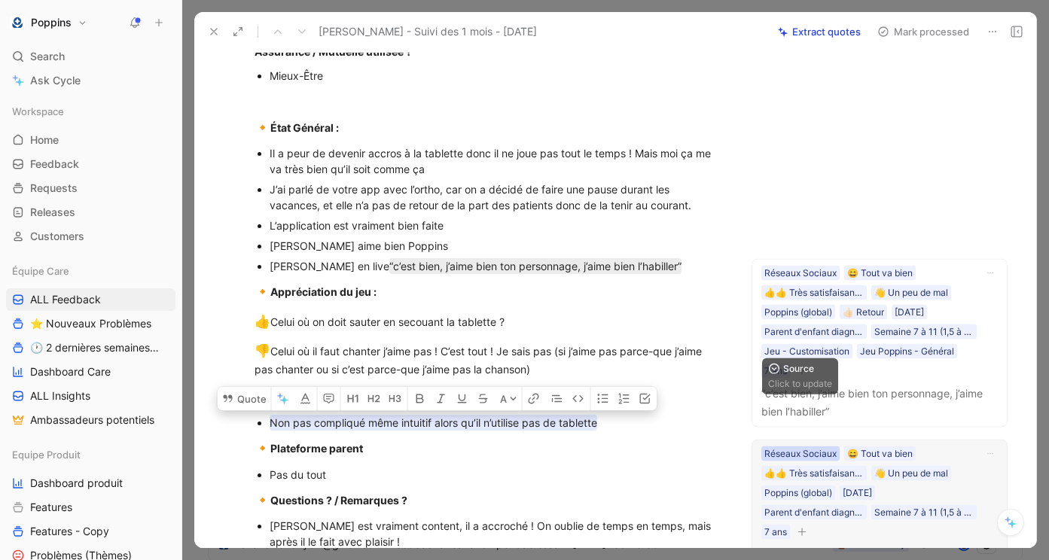
scroll to position [620, 0]
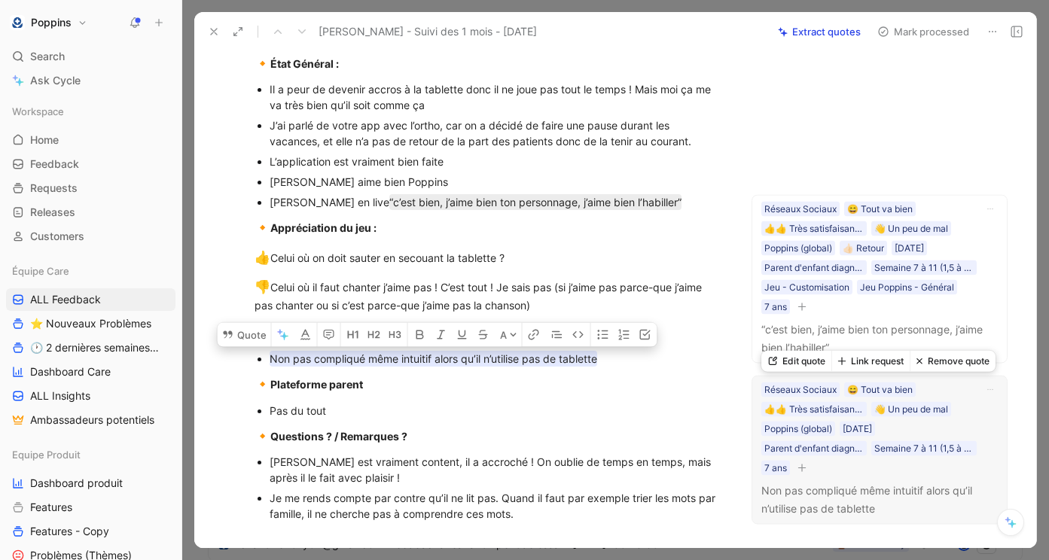
click at [806, 464] on button "button" at bounding box center [801, 467] width 15 height 15
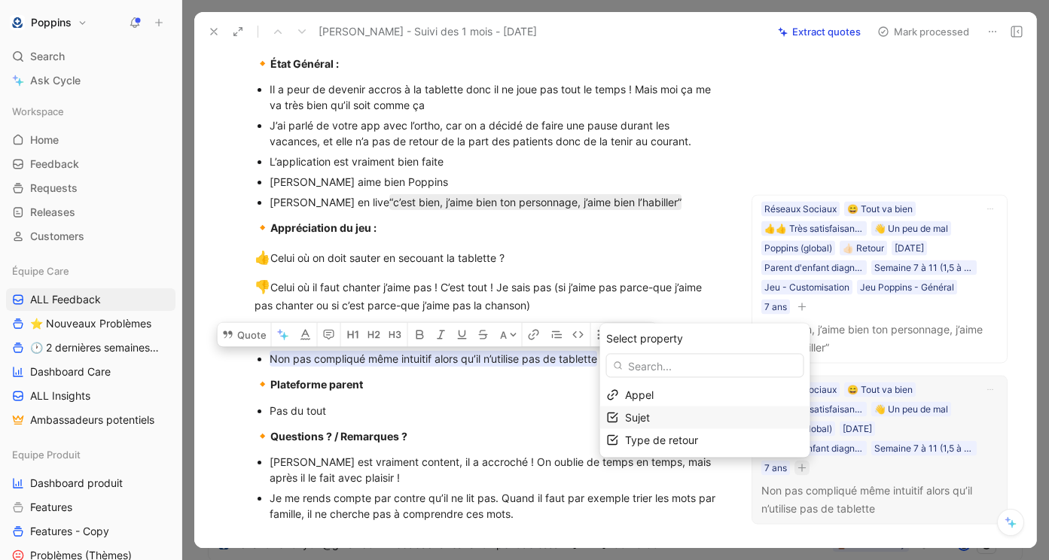
click at [683, 424] on div "Sujet" at bounding box center [714, 418] width 178 height 18
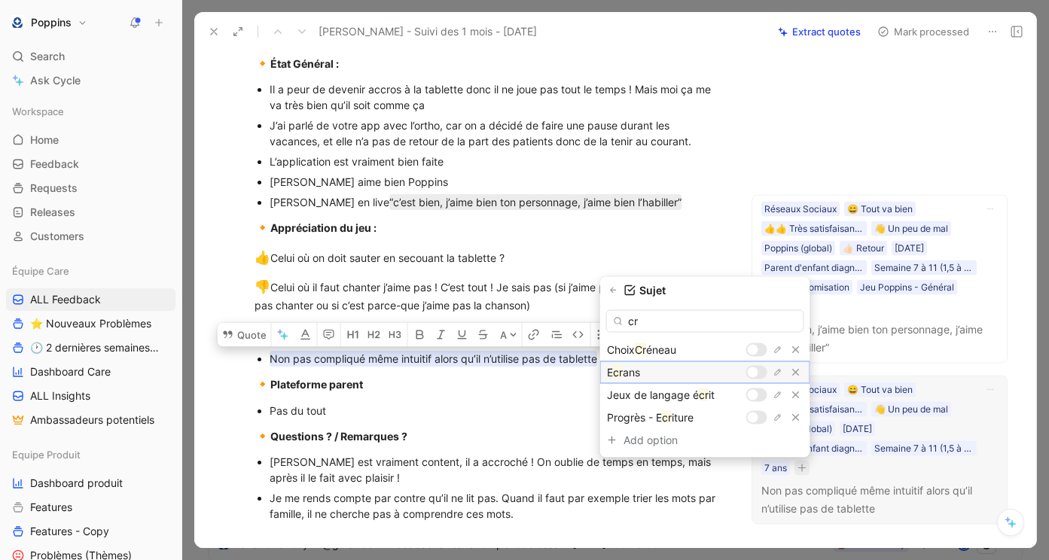
click at [756, 374] on div at bounding box center [753, 372] width 11 height 11
click at [665, 322] on input "cr" at bounding box center [705, 321] width 198 height 23
type input "c"
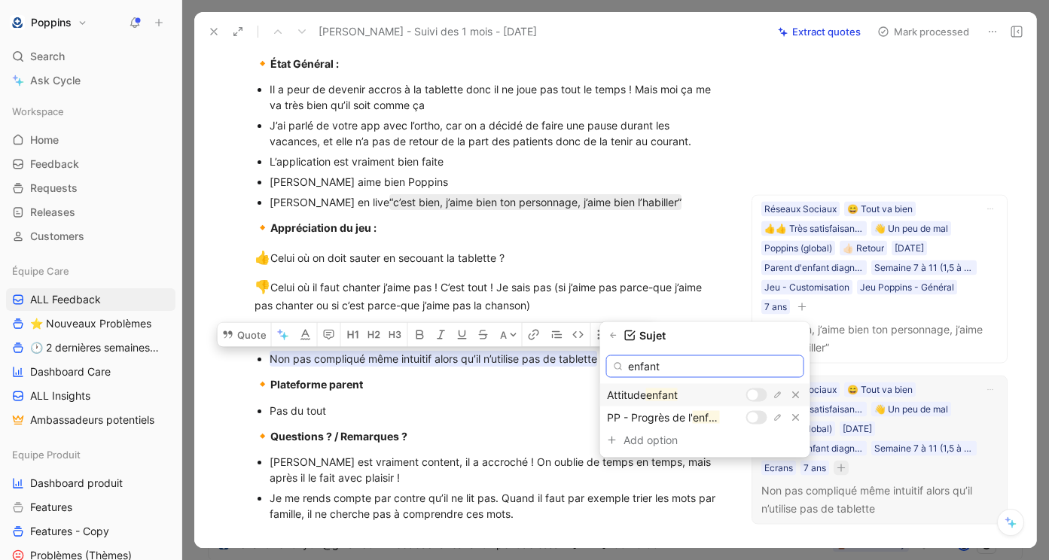
type input "enfant"
click at [755, 398] on div at bounding box center [753, 395] width 11 height 11
click at [618, 337] on icon "button" at bounding box center [613, 335] width 9 height 9
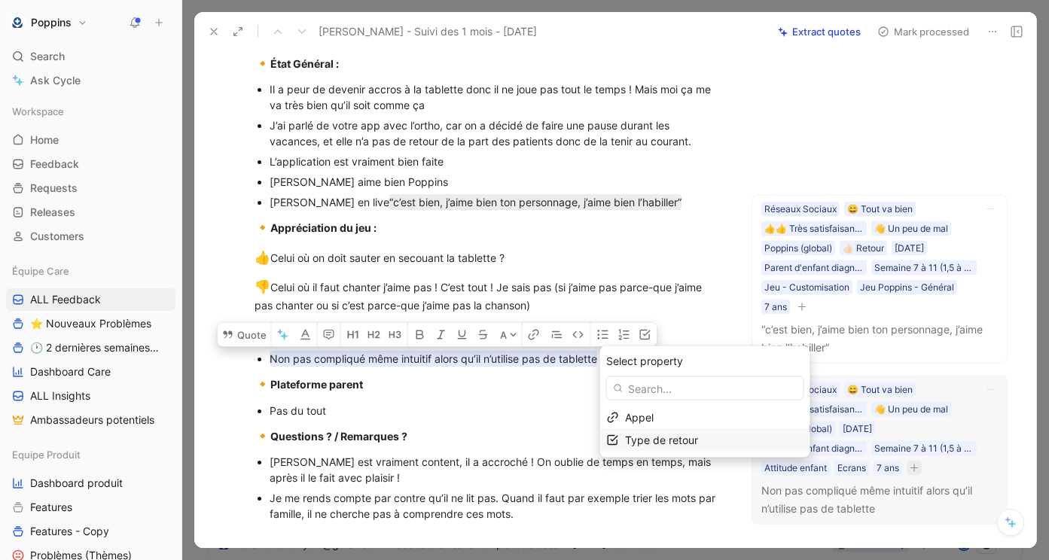
click at [693, 440] on span "Type de retour" at bounding box center [661, 440] width 73 height 13
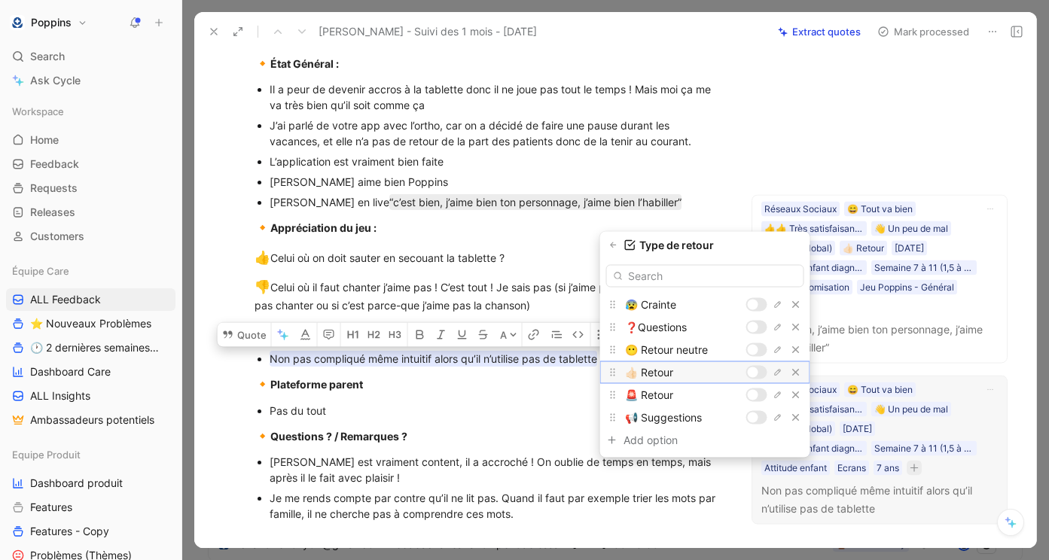
click at [760, 369] on div at bounding box center [756, 373] width 21 height 14
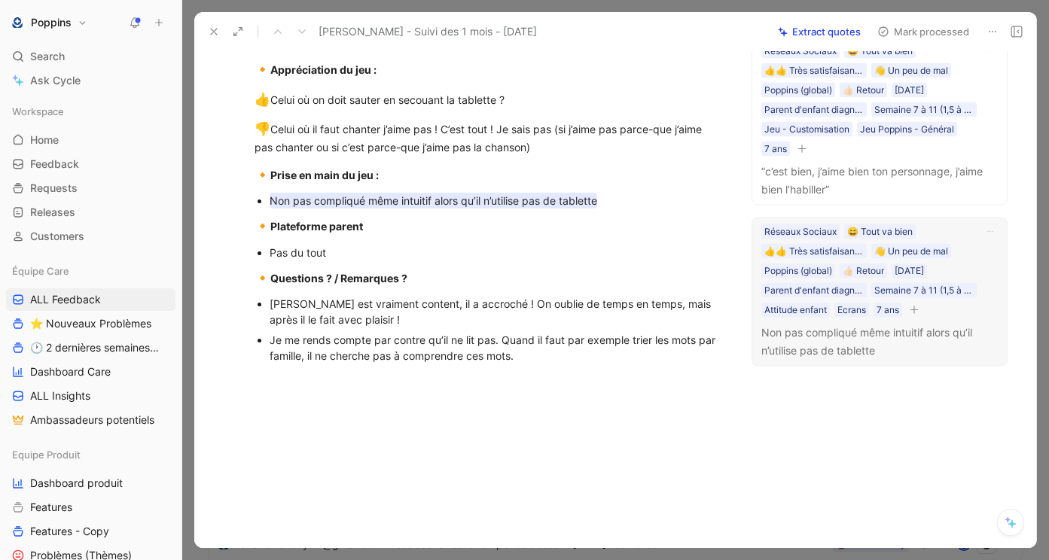
scroll to position [782, 0]
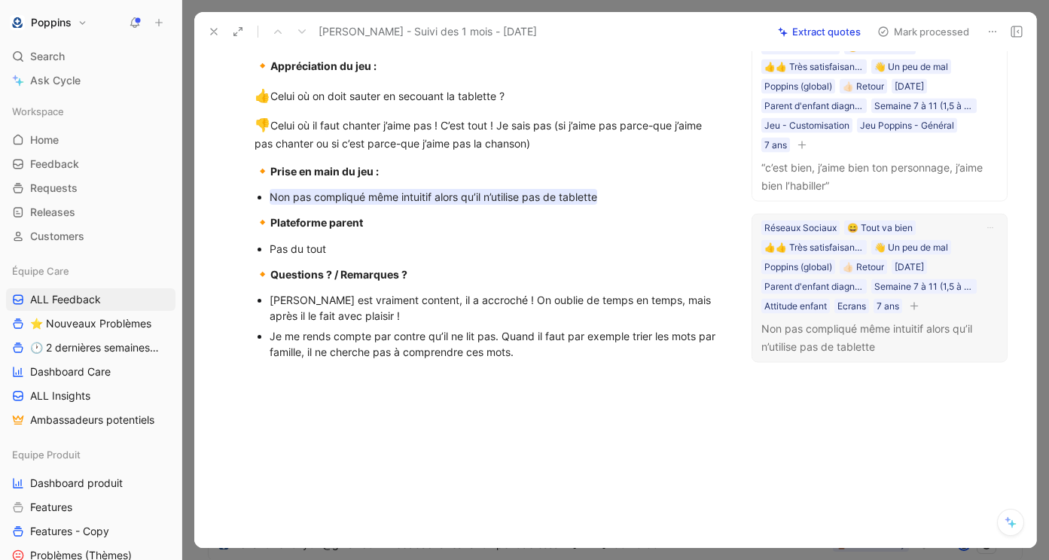
click at [578, 404] on div at bounding box center [489, 485] width 526 height 168
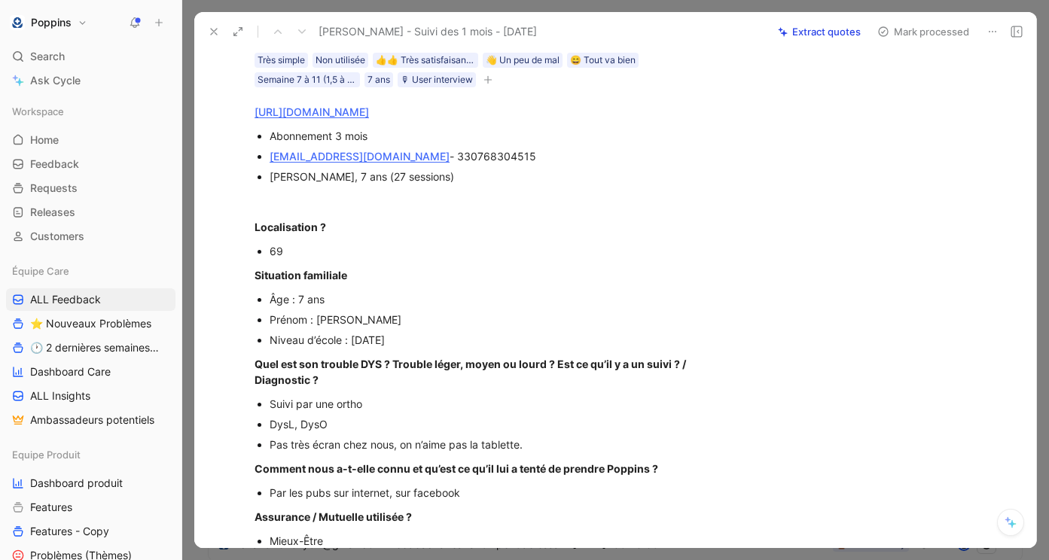
scroll to position [0, 0]
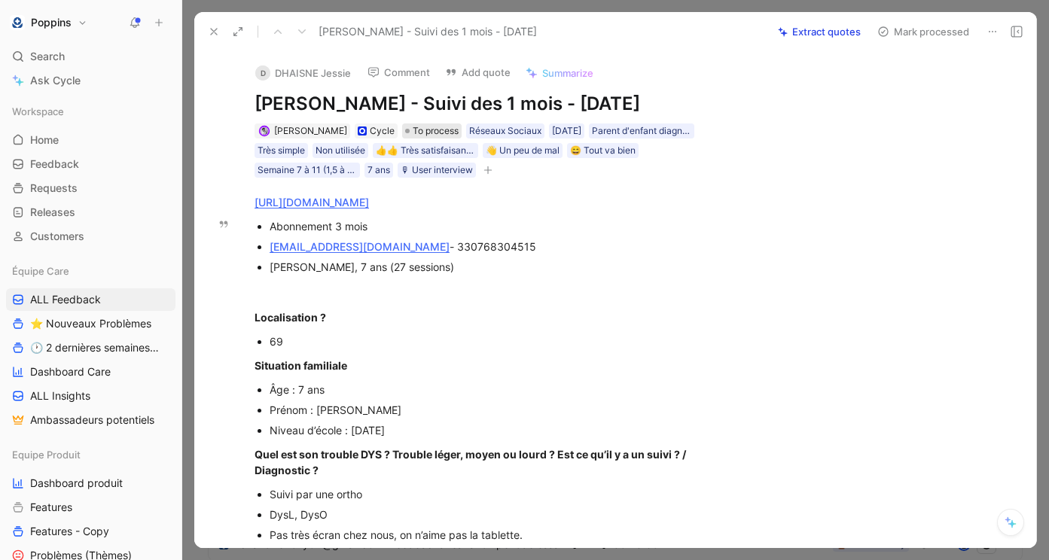
click at [417, 129] on span "To process" at bounding box center [436, 130] width 46 height 15
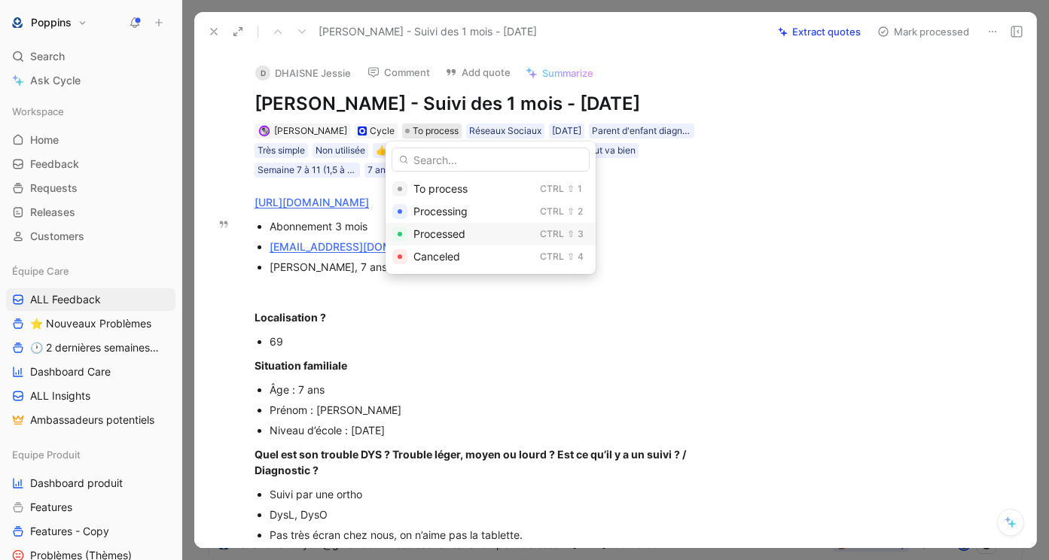
click at [438, 231] on span "Processed" at bounding box center [439, 233] width 52 height 13
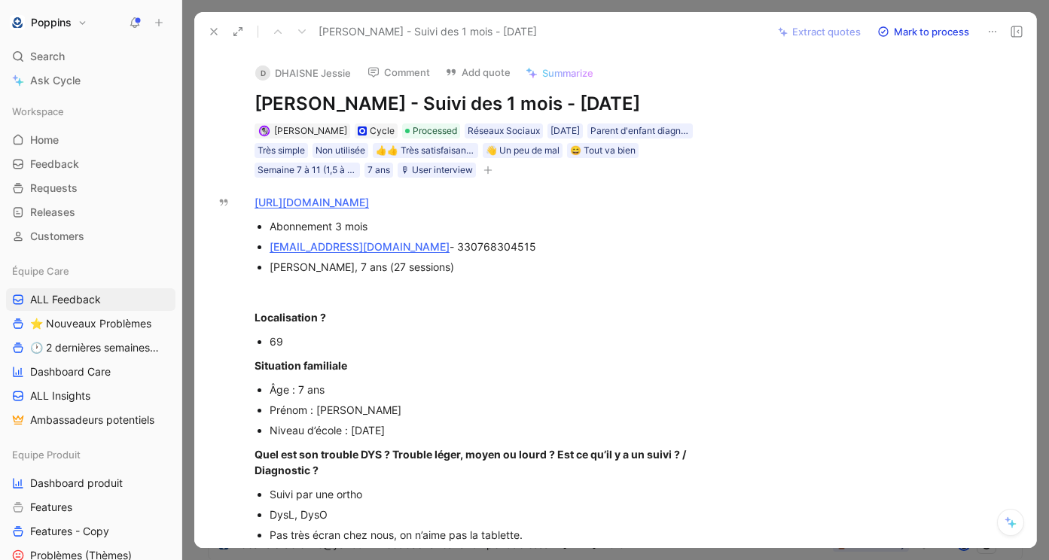
click at [212, 35] on icon at bounding box center [214, 32] width 12 height 12
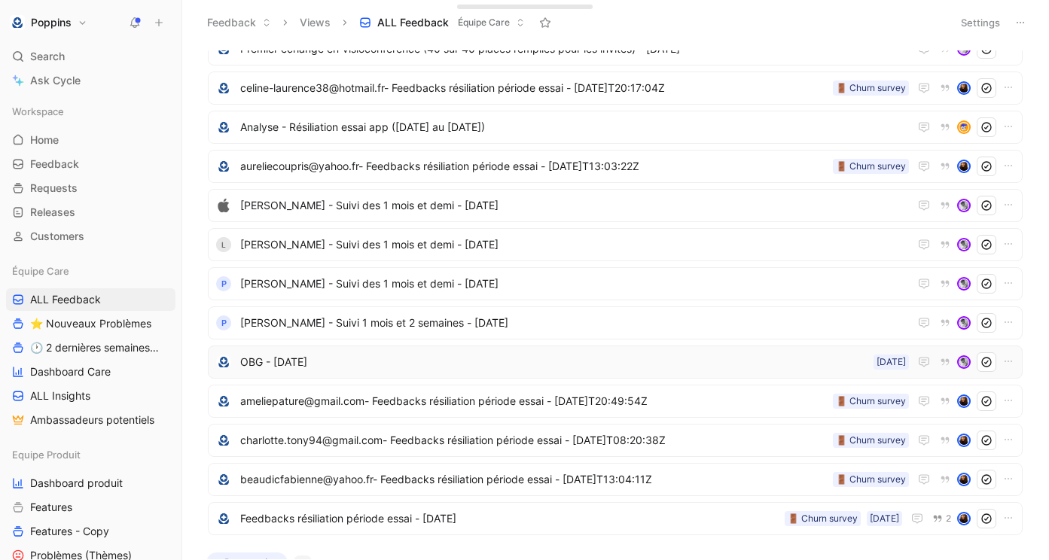
scroll to position [69, 0]
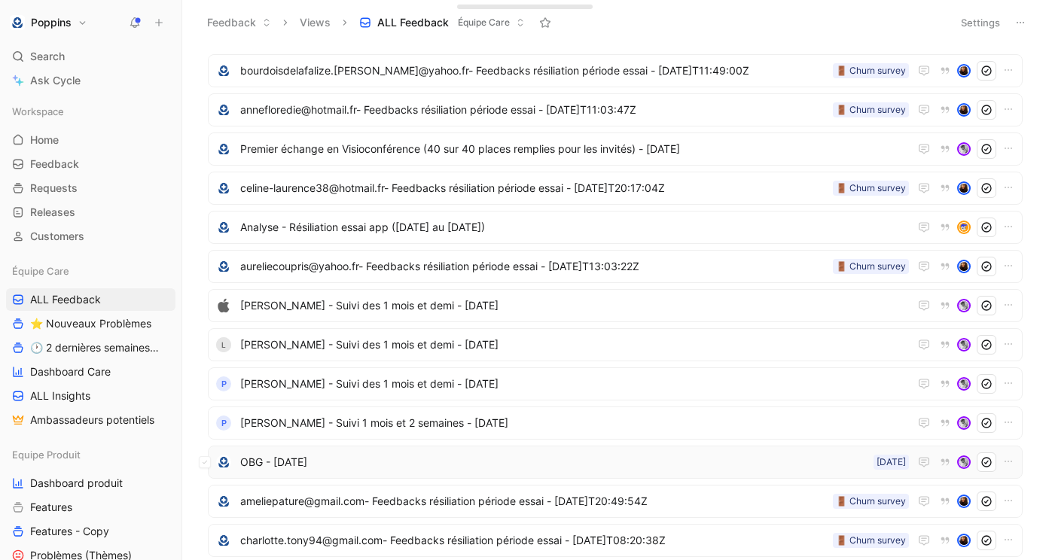
click at [408, 454] on span "OBG - [DATE]" at bounding box center [553, 462] width 627 height 18
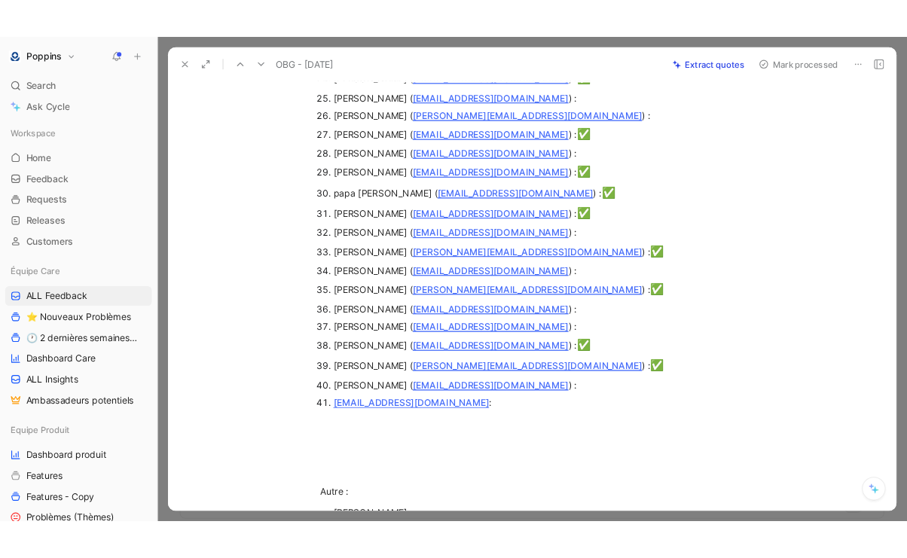
scroll to position [1371, 0]
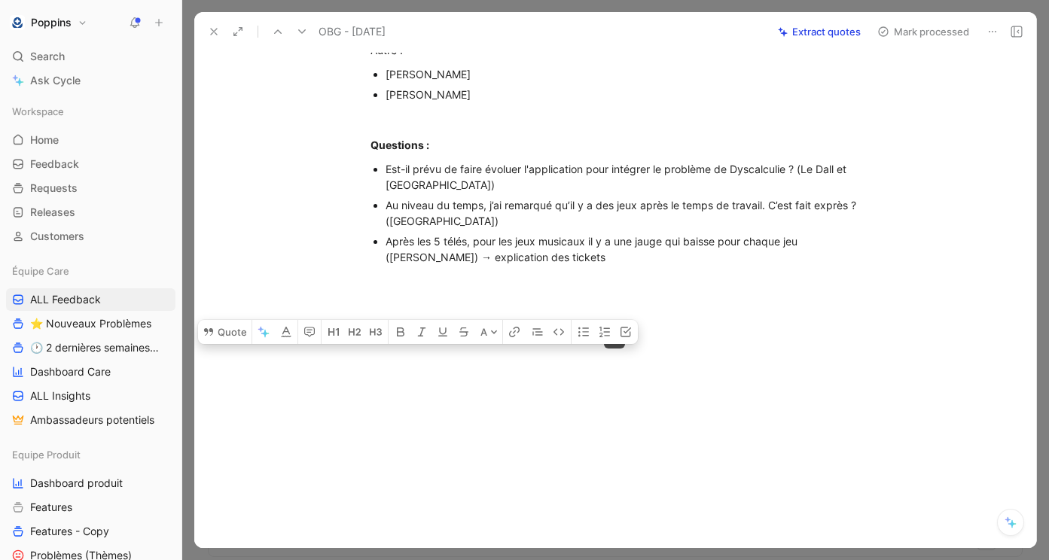
drag, startPoint x: 370, startPoint y: 234, endPoint x: 647, endPoint y: 128, distance: 296.0
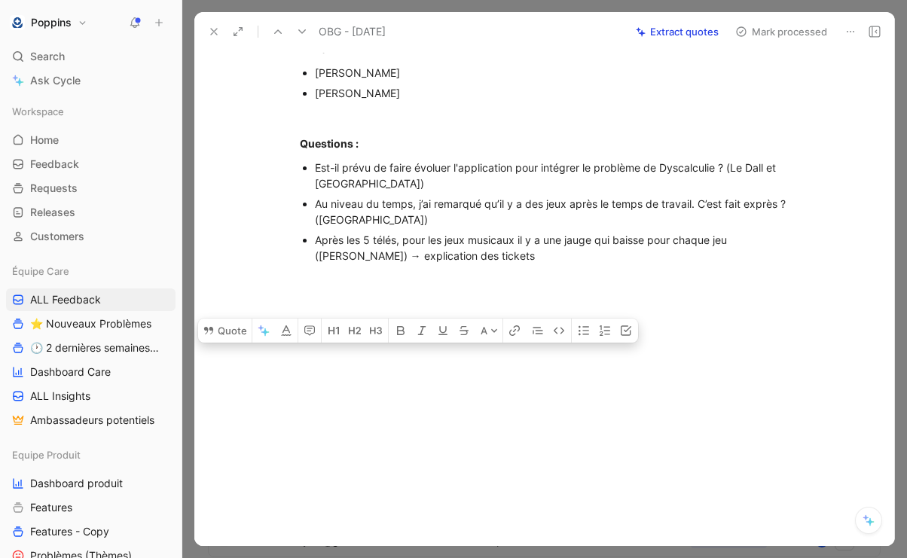
scroll to position [1435, 0]
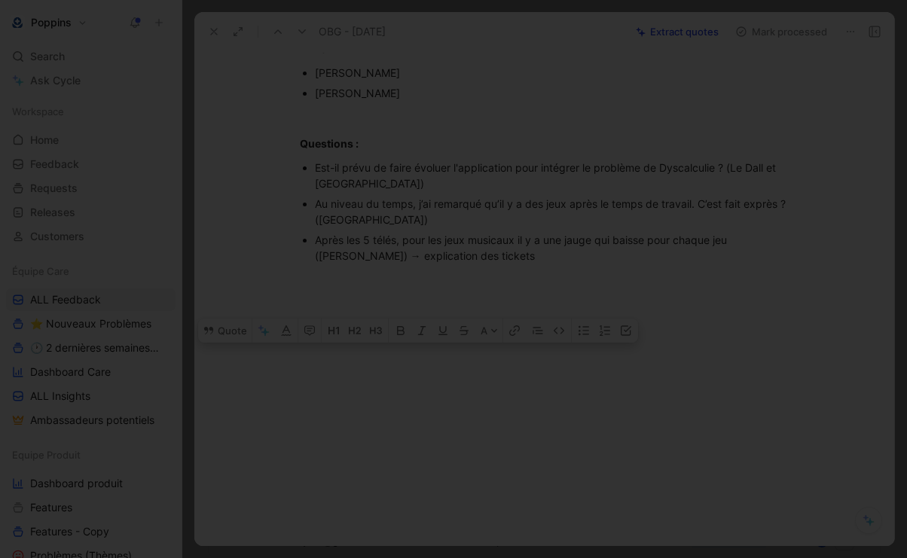
click at [647, 558] on div at bounding box center [453, 558] width 907 height 0
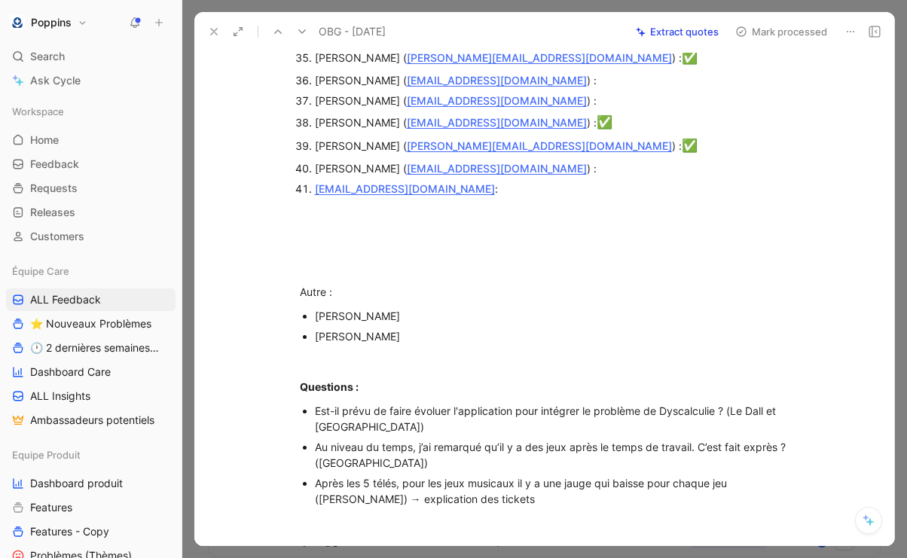
scroll to position [840, 0]
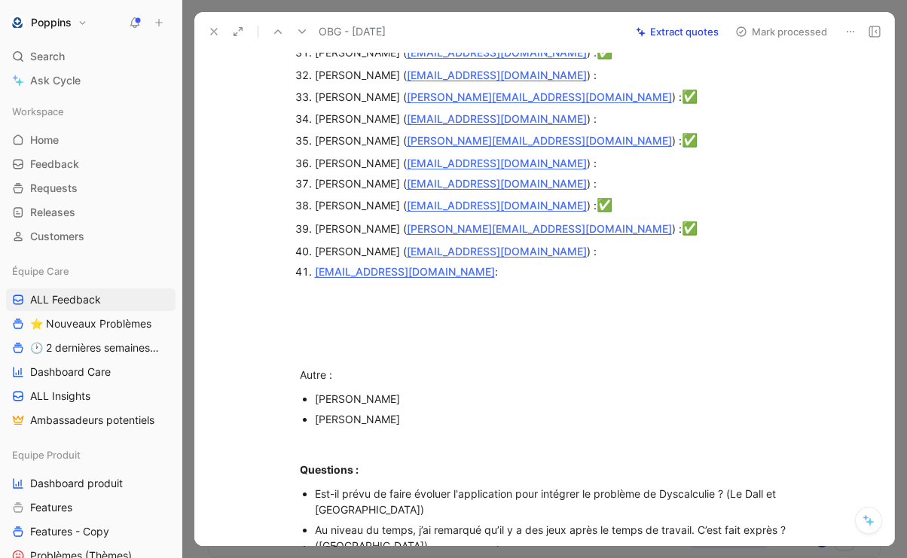
click at [493, 275] on div "chou-pinette71@hotmail.fr :" at bounding box center [568, 272] width 506 height 16
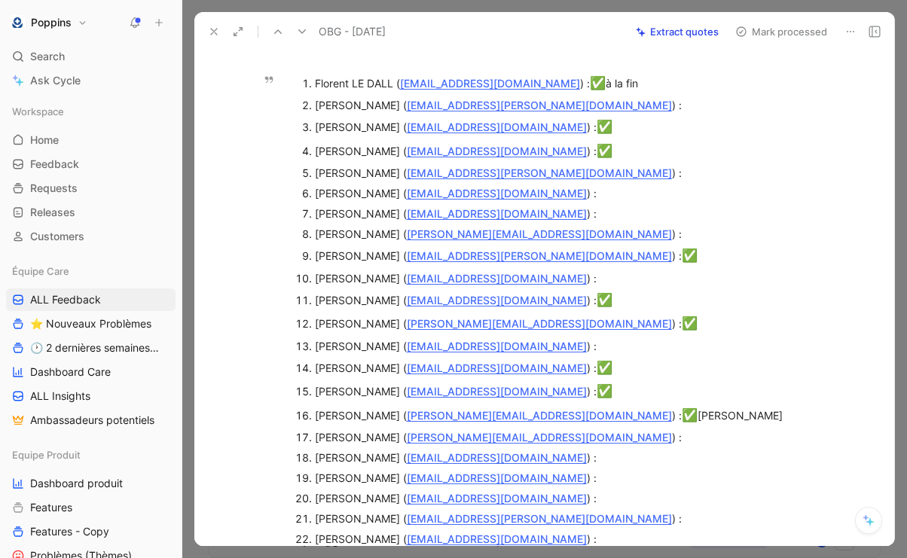
scroll to position [0, 0]
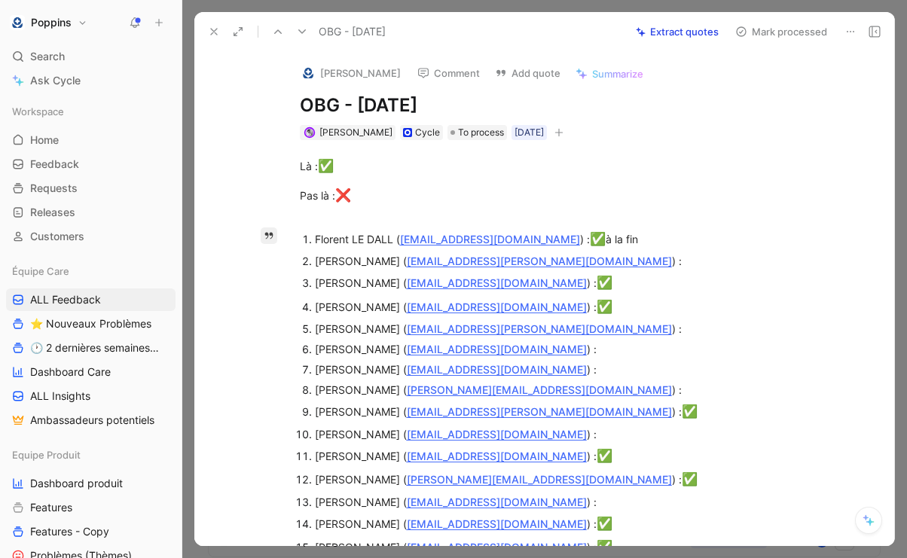
drag, startPoint x: 484, startPoint y: 276, endPoint x: 273, endPoint y: 233, distance: 215.0
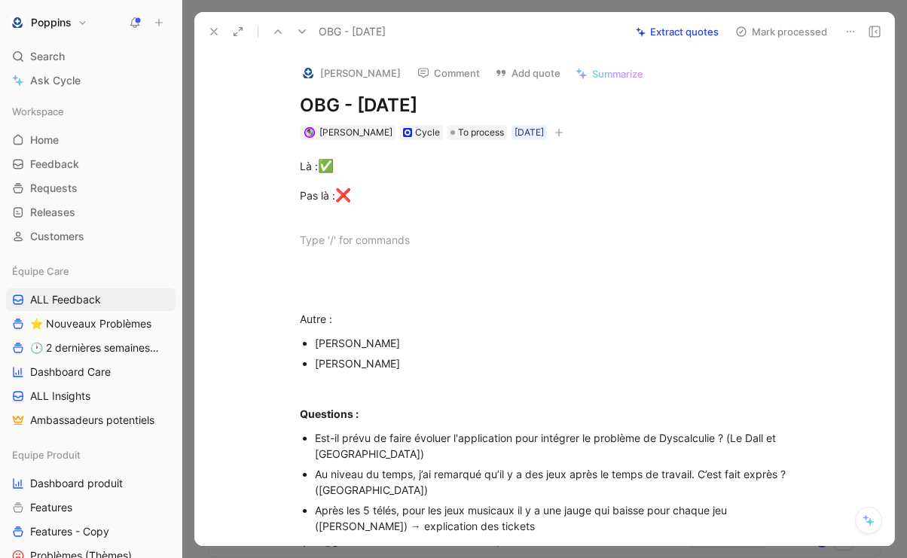
click at [213, 33] on icon at bounding box center [214, 32] width 12 height 12
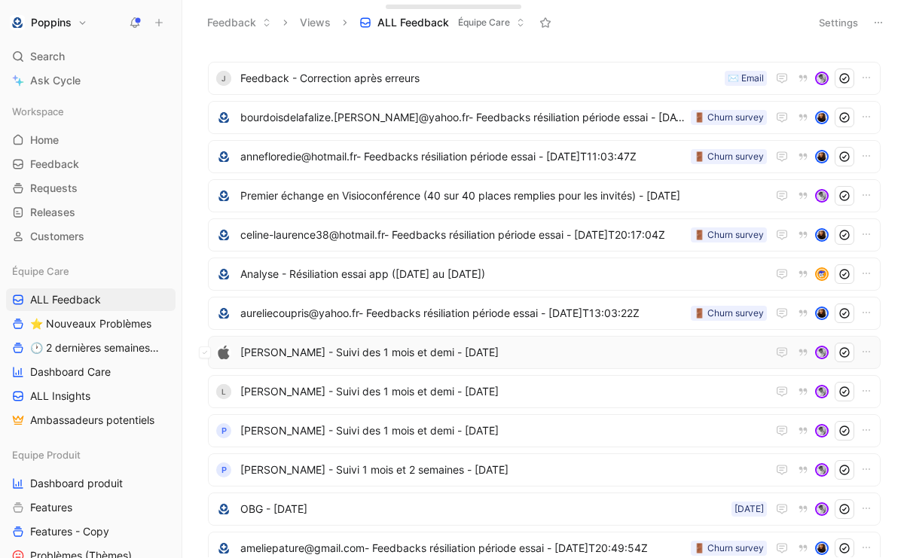
scroll to position [50, 0]
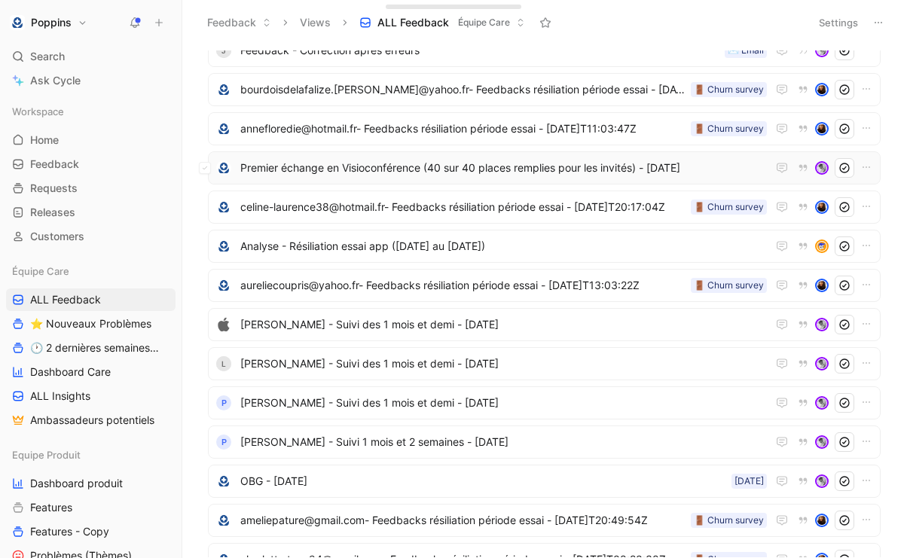
click at [366, 164] on span "Premier échange en Visioconférence (40 sur 40 places remplies pour les invités)…" at bounding box center [503, 168] width 526 height 18
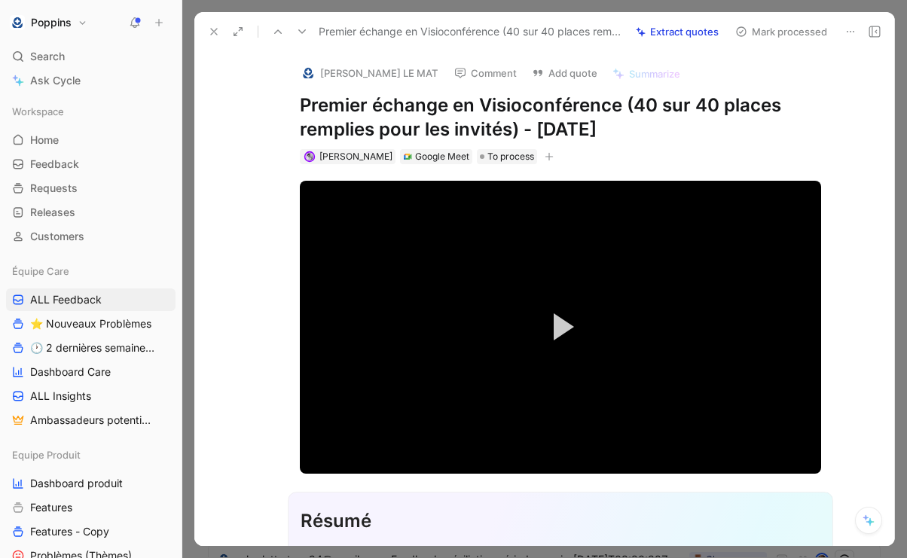
click at [444, 122] on h1 "Premier échange en Visioconférence (40 sur 40 places remplies pour les invités)…" at bounding box center [560, 117] width 521 height 48
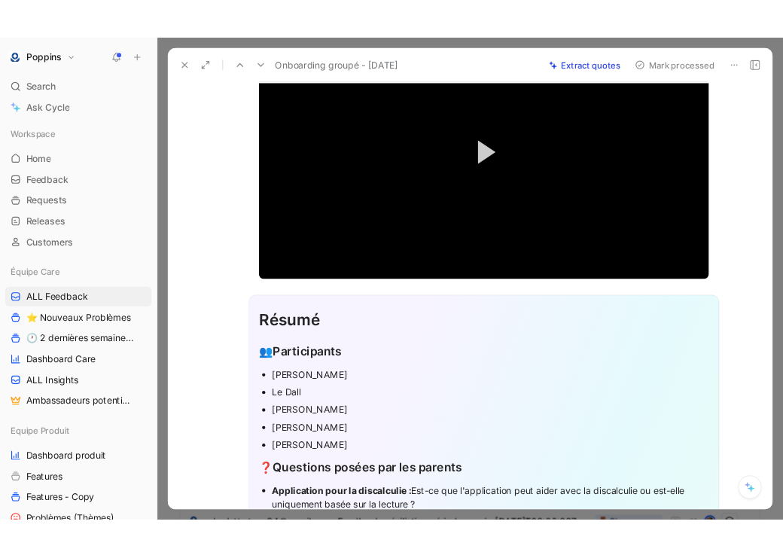
scroll to position [182, 0]
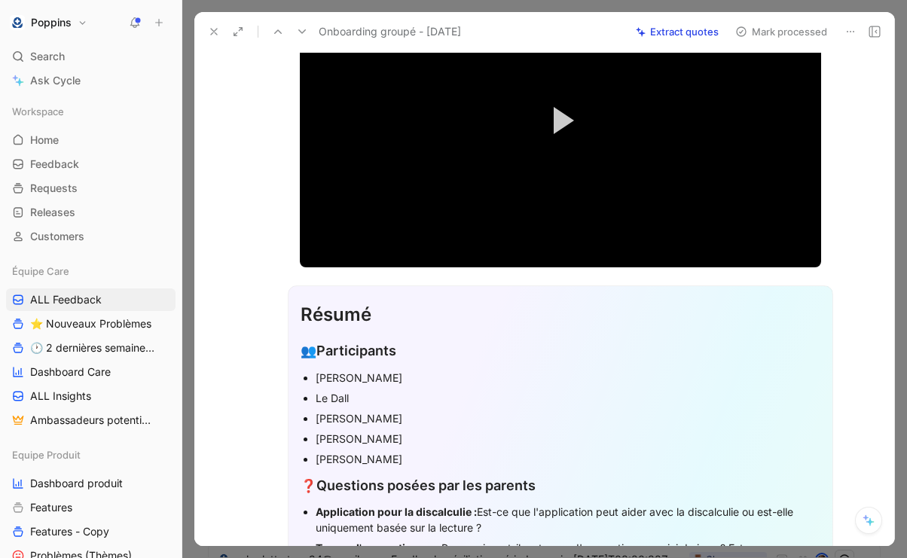
click at [385, 318] on div "Résumé" at bounding box center [560, 314] width 520 height 27
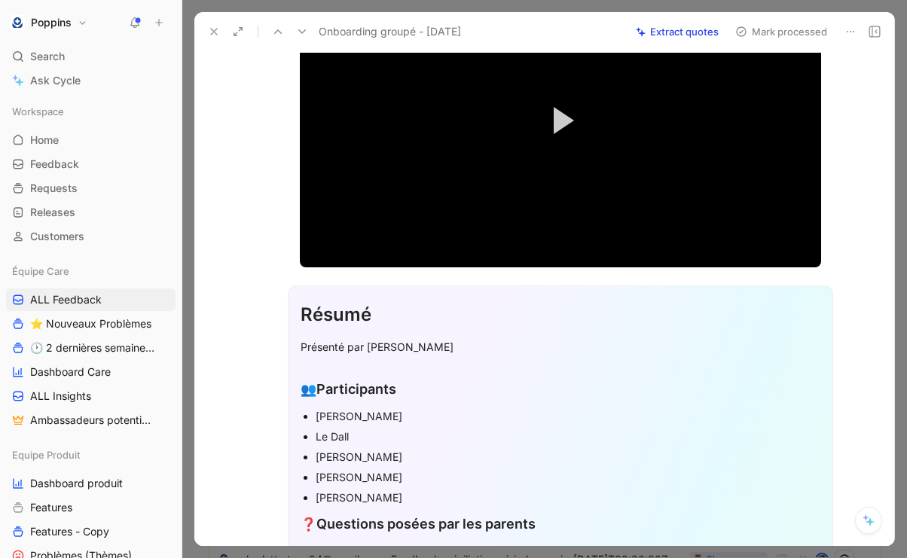
drag, startPoint x: 312, startPoint y: 421, endPoint x: 427, endPoint y: 495, distance: 136.6
click at [427, 495] on ul "Anne Dorison Le Dall Marie Laure Chapron Julie Jourjon Jean-Baptiste" at bounding box center [560, 457] width 520 height 102
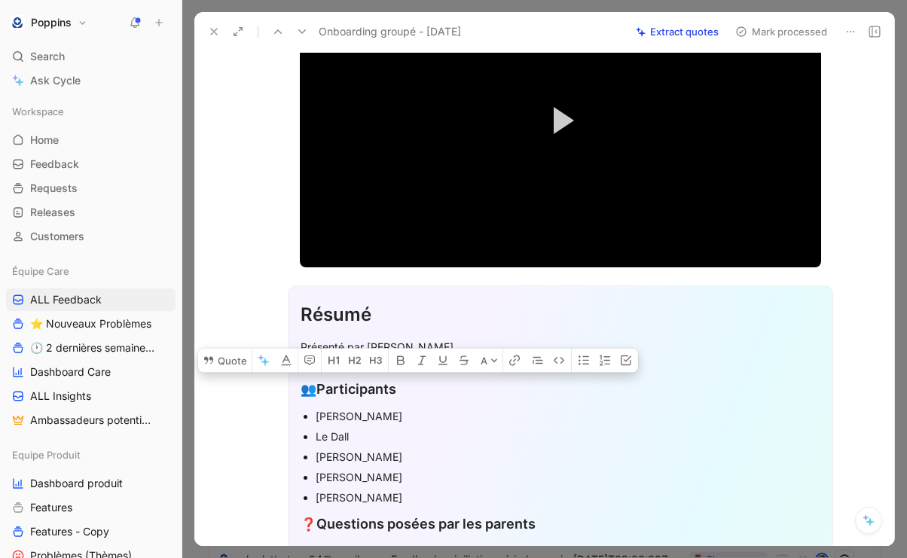
copy ul "Anne Dorison Le Dall Marie Laure Chapron Julie Jourjon Jean-Baptiste"
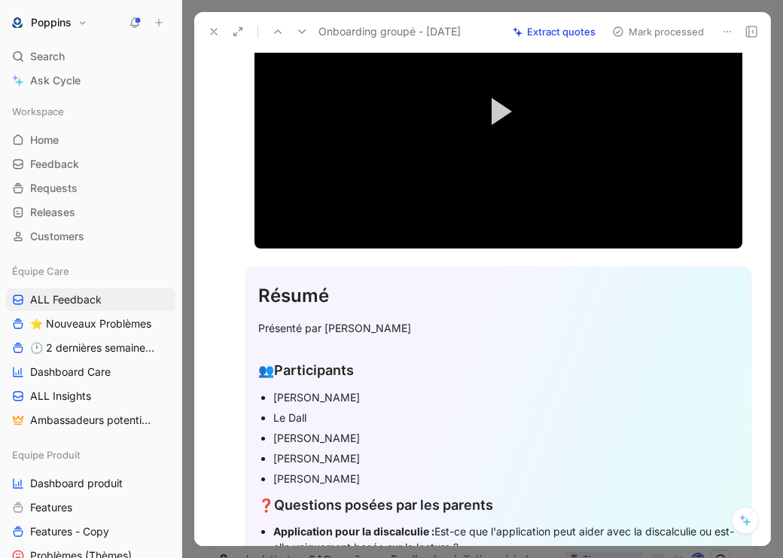
click at [391, 457] on div "[PERSON_NAME]" at bounding box center [505, 458] width 465 height 16
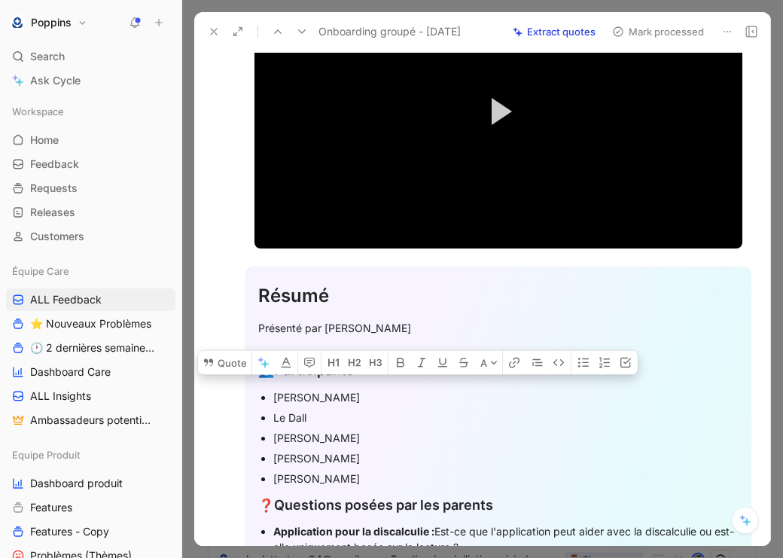
drag, startPoint x: 353, startPoint y: 474, endPoint x: 246, endPoint y: 408, distance: 125.4
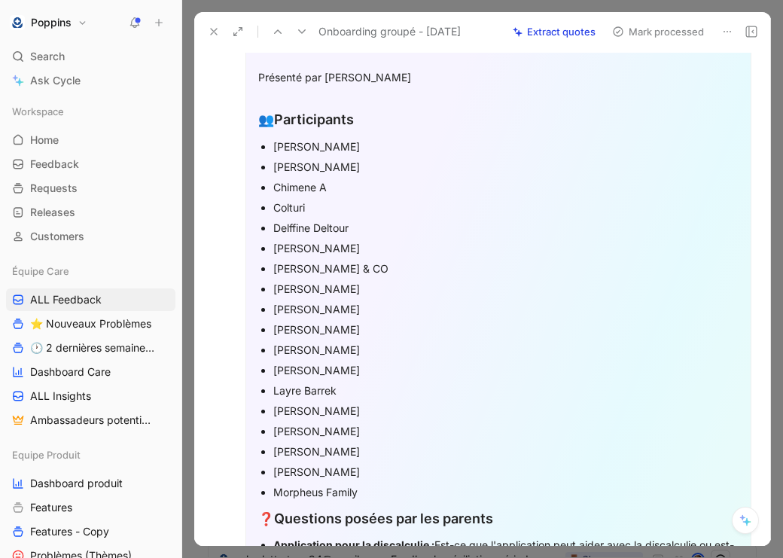
scroll to position [440, 0]
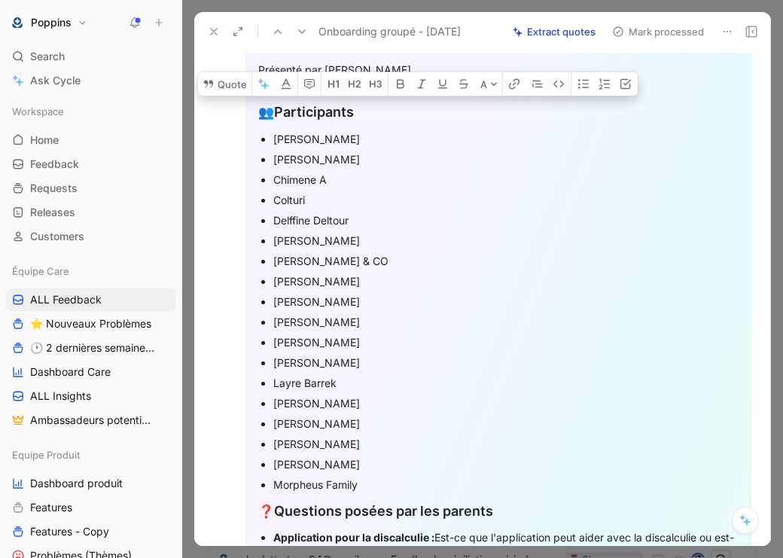
drag, startPoint x: 373, startPoint y: 486, endPoint x: 254, endPoint y: 139, distance: 367.2
click at [604, 89] on icon "button" at bounding box center [604, 83] width 11 height 11
click at [376, 296] on div "Jean-Baptiste DELAVAL" at bounding box center [505, 302] width 465 height 16
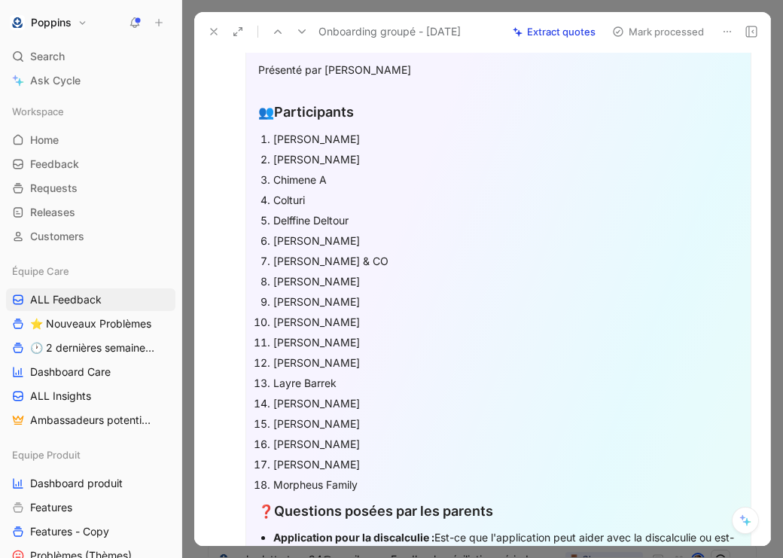
click at [366, 478] on div "Morpheus Family" at bounding box center [505, 485] width 465 height 16
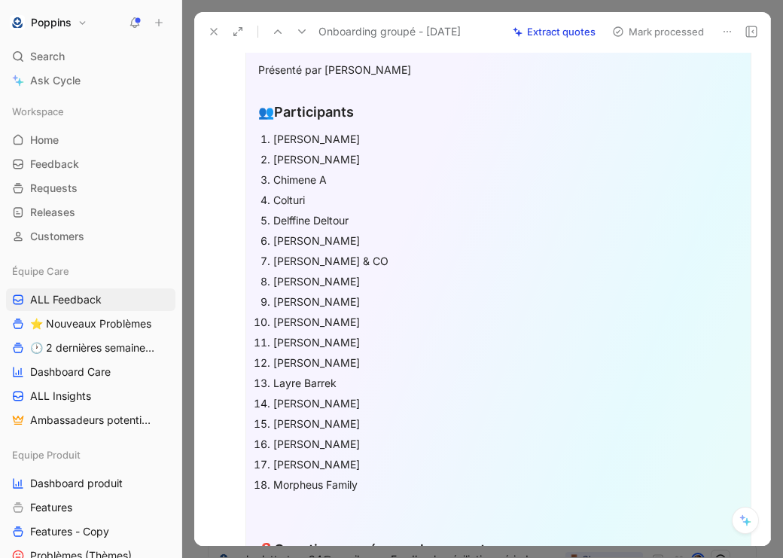
click at [421, 137] on div "Anne-Sophie GOYAU" at bounding box center [505, 139] width 465 height 16
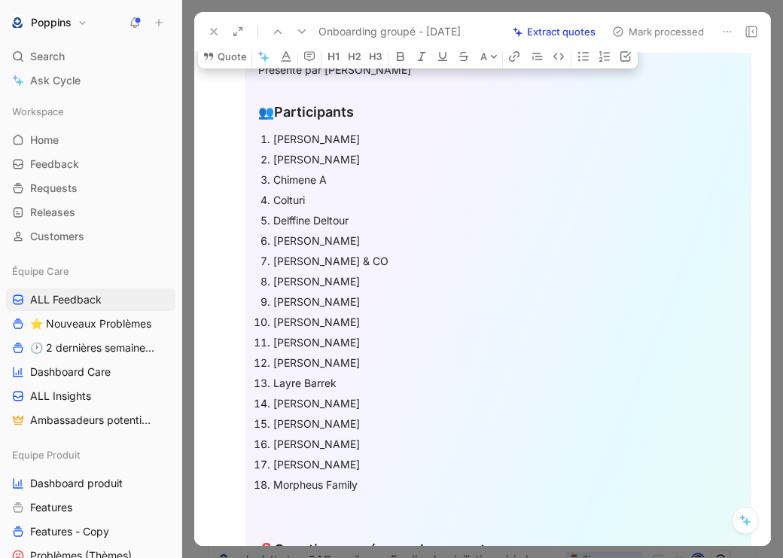
drag, startPoint x: 382, startPoint y: 489, endPoint x: 200, endPoint y: 120, distance: 411.1
click at [200, 120] on div "Sylvie LE MAT Comment Add quote Summarize Onboarding groupé - 21 août 2025 Anne…" at bounding box center [482, 298] width 577 height 495
click at [349, 150] on p "Audrey Saint AUBIN" at bounding box center [505, 159] width 465 height 20
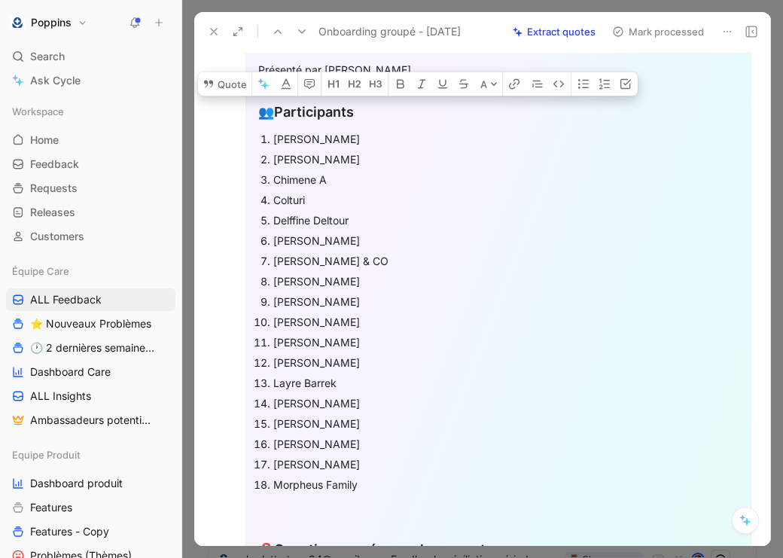
drag, startPoint x: 273, startPoint y: 138, endPoint x: 367, endPoint y: 480, distance: 354.5
click at [367, 480] on ol "Anne-Sophie GOYAU Audrey Saint AUBIN Chimene A Colturi Delffine Deltour Gregory…" at bounding box center [498, 312] width 480 height 366
click at [403, 90] on icon "button" at bounding box center [401, 84] width 12 height 12
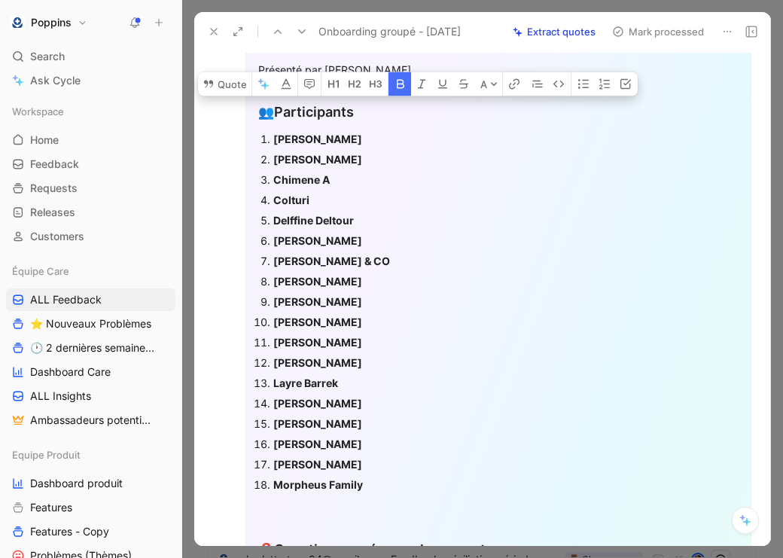
click at [395, 155] on div "Audrey Saint AUBIN" at bounding box center [505, 159] width 465 height 16
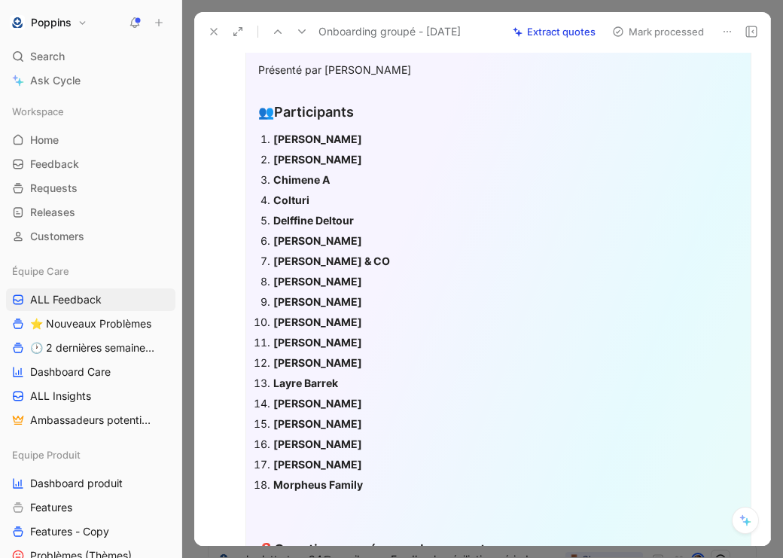
click at [398, 139] on div "Anne-Sophie GOYAU" at bounding box center [505, 139] width 465 height 16
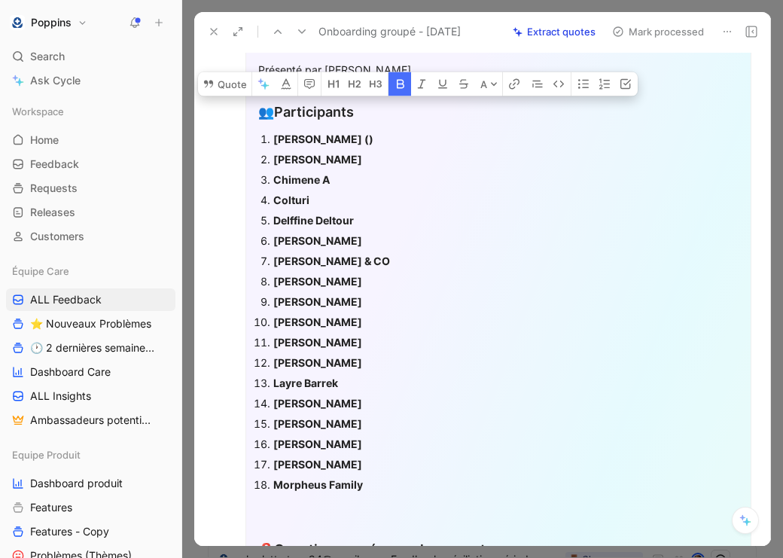
click at [402, 90] on icon "button" at bounding box center [401, 84] width 12 height 12
copy div "()"
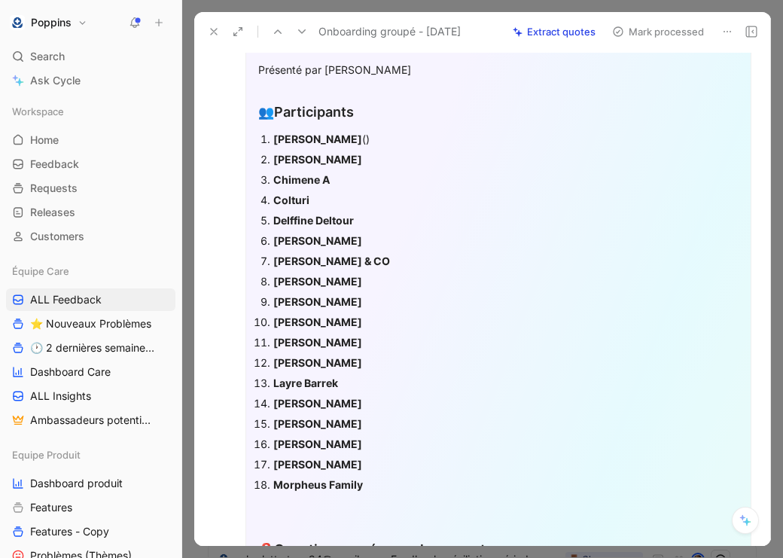
click at [393, 140] on div "Anne-Sophie GOYAU ()" at bounding box center [505, 139] width 465 height 16
click at [387, 152] on div "Audrey Saint AUBIN" at bounding box center [505, 159] width 465 height 16
click at [356, 175] on div "Chimene A" at bounding box center [505, 180] width 465 height 16
click at [337, 201] on div "Colturi" at bounding box center [505, 200] width 465 height 16
click at [367, 217] on div "Delffine Deltour" at bounding box center [505, 220] width 465 height 16
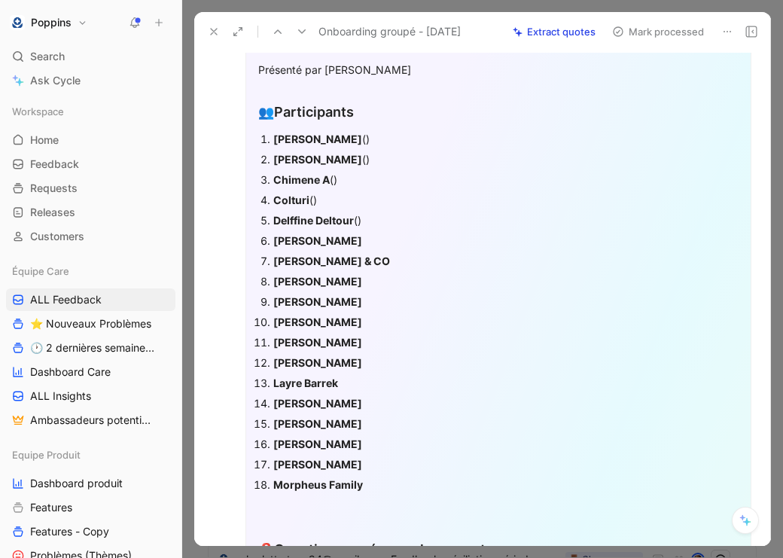
click at [358, 235] on div "Gregory Cros" at bounding box center [505, 241] width 465 height 16
click at [402, 257] on div "Héloïse - Ceranity & CO" at bounding box center [505, 261] width 465 height 16
click at [373, 282] on div "I Mendy" at bounding box center [505, 281] width 465 height 16
click at [407, 300] on div "Jean-Baptiste DELAVAL" at bounding box center [505, 302] width 465 height 16
click at [364, 321] on div "Jen" at bounding box center [505, 322] width 465 height 16
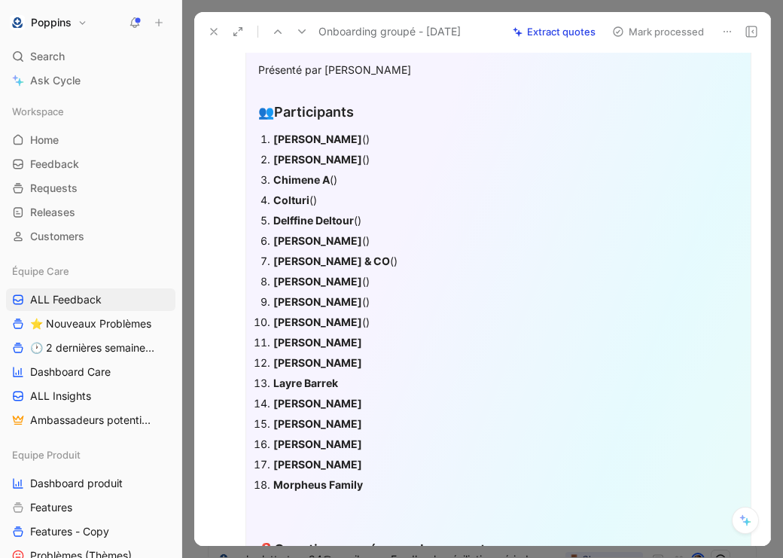
click at [357, 340] on div "Julien Bret" at bounding box center [505, 342] width 465 height 16
click at [355, 359] on div "[PERSON_NAME]" at bounding box center [505, 363] width 465 height 16
click at [348, 376] on div "Layre Barrek" at bounding box center [505, 383] width 465 height 16
click at [318, 406] on div "Laurie" at bounding box center [505, 403] width 465 height 16
click at [385, 422] on div "Marie Laure Chaprin" at bounding box center [505, 424] width 465 height 16
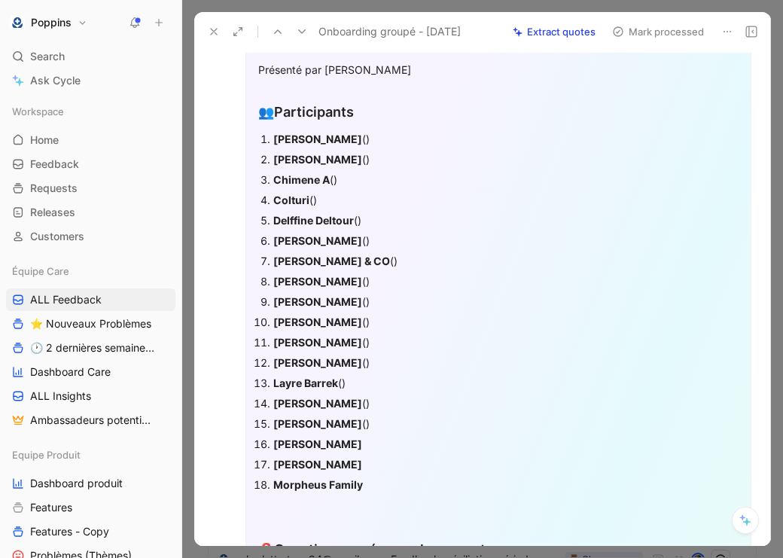
click at [370, 442] on div "Mélanie Mussard" at bounding box center [505, 444] width 465 height 16
click at [373, 468] on div "Michèle Baumert" at bounding box center [505, 464] width 465 height 16
click at [380, 485] on div "Morpheus Family" at bounding box center [505, 485] width 465 height 16
click at [388, 142] on div "Anne-Sophie GOYAU ()" at bounding box center [505, 139] width 465 height 16
click at [403, 169] on p "Chimene A ()" at bounding box center [505, 179] width 465 height 20
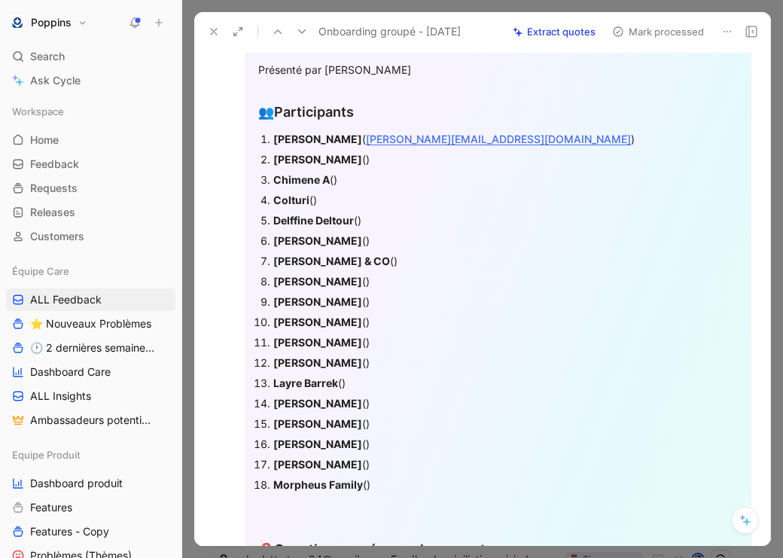
click at [381, 160] on div "Audrey Saint AUBIN ()" at bounding box center [505, 159] width 465 height 16
click at [337, 175] on div "Chimene A ()" at bounding box center [505, 180] width 465 height 16
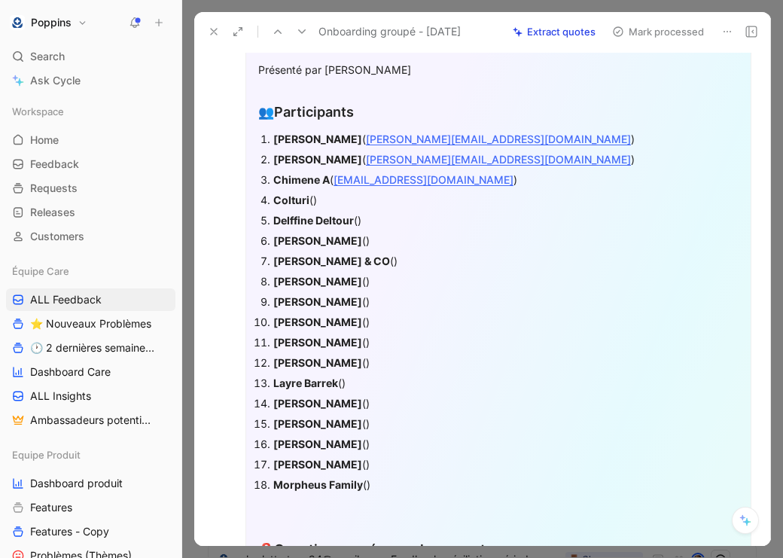
click at [315, 198] on div "Colturi ()" at bounding box center [505, 200] width 465 height 16
click at [328, 218] on strong "Delffine Deltour" at bounding box center [313, 220] width 81 height 13
copy strong "Deltour"
click at [359, 219] on div "Delffine Deltour ()" at bounding box center [505, 220] width 465 height 16
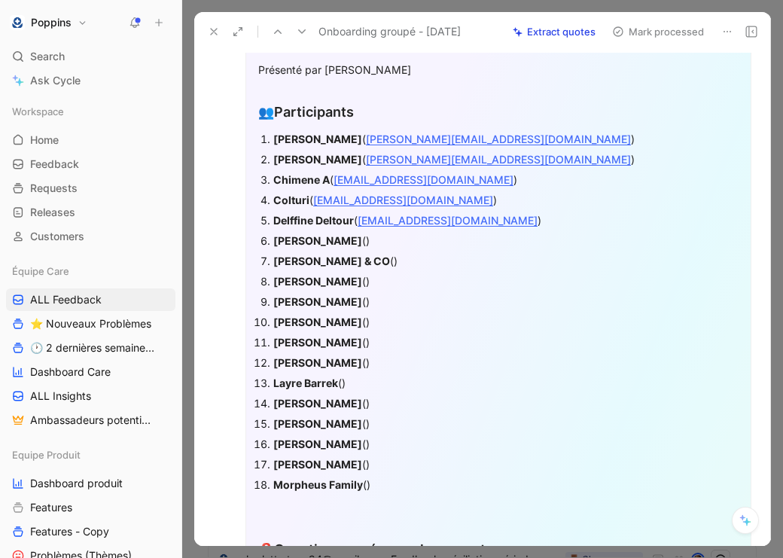
click at [311, 240] on strong "Gregory Cros" at bounding box center [317, 240] width 89 height 13
click at [328, 241] on strong "Gregory Cros" at bounding box center [317, 240] width 89 height 13
copy strong "Cros"
click at [349, 245] on div "Gregory Cros ()" at bounding box center [505, 241] width 465 height 16
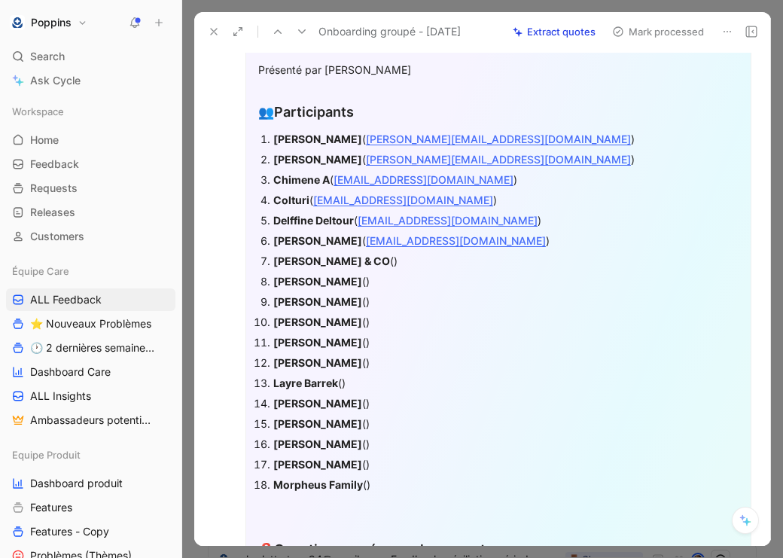
click at [301, 266] on strong "Héloïse - Ceranity & CO" at bounding box center [331, 260] width 117 height 13
copy strong "Héloïse"
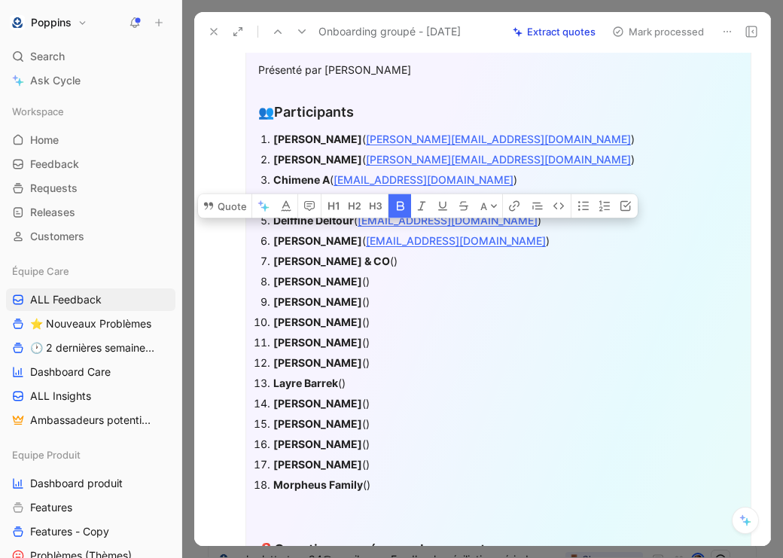
click at [400, 260] on div "Héloïse - Ceranity & CO ()" at bounding box center [505, 261] width 465 height 16
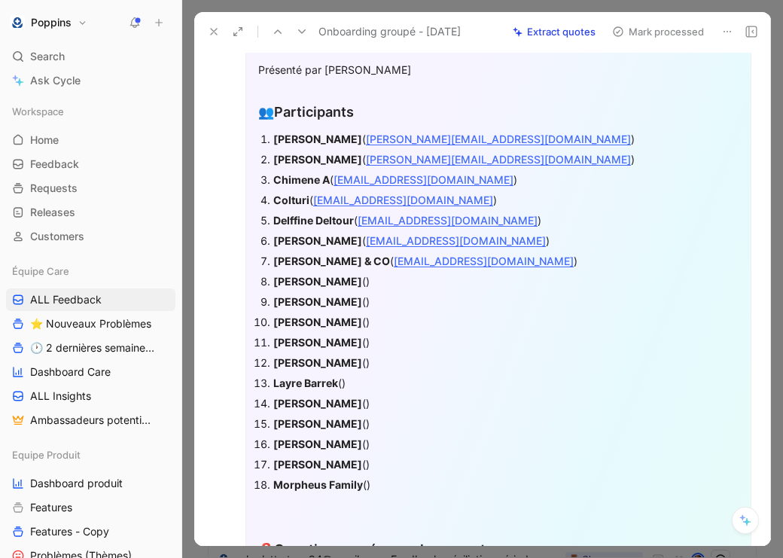
click at [287, 276] on strong "I Mendy" at bounding box center [317, 281] width 89 height 13
copy strong "Mendy"
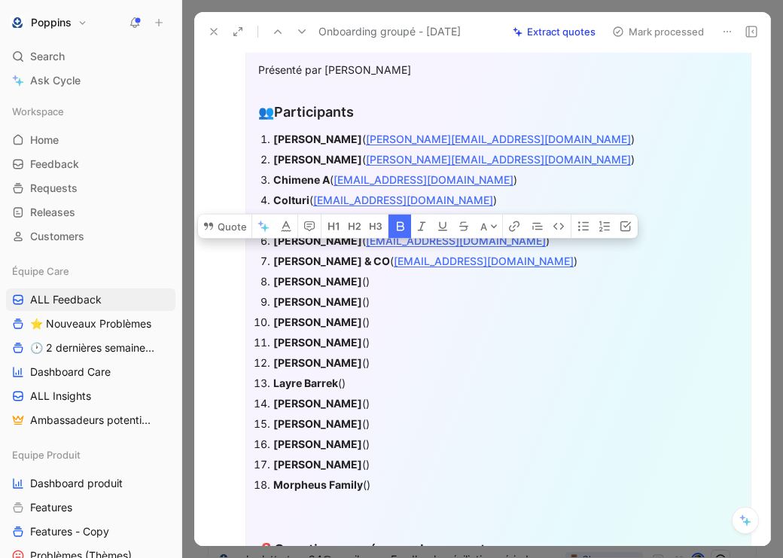
click at [324, 282] on div "I Mendy ()" at bounding box center [505, 281] width 465 height 16
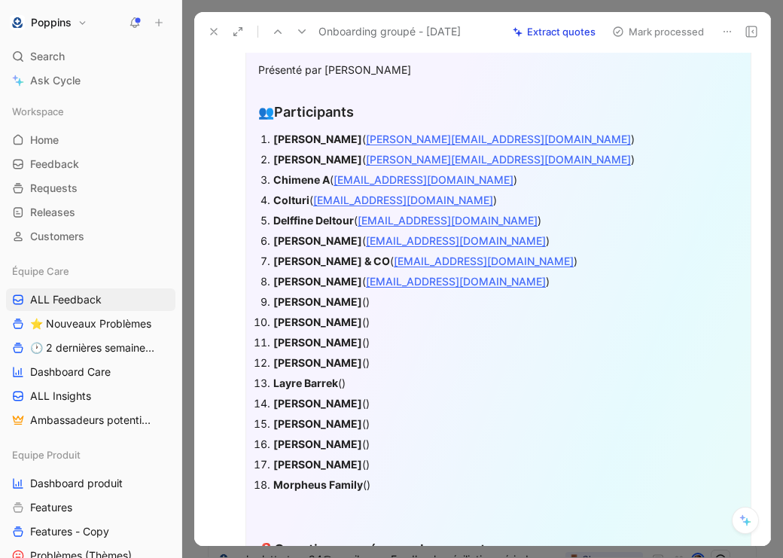
click at [362, 300] on strong "Jean-Baptiste DELAVAL" at bounding box center [317, 301] width 89 height 13
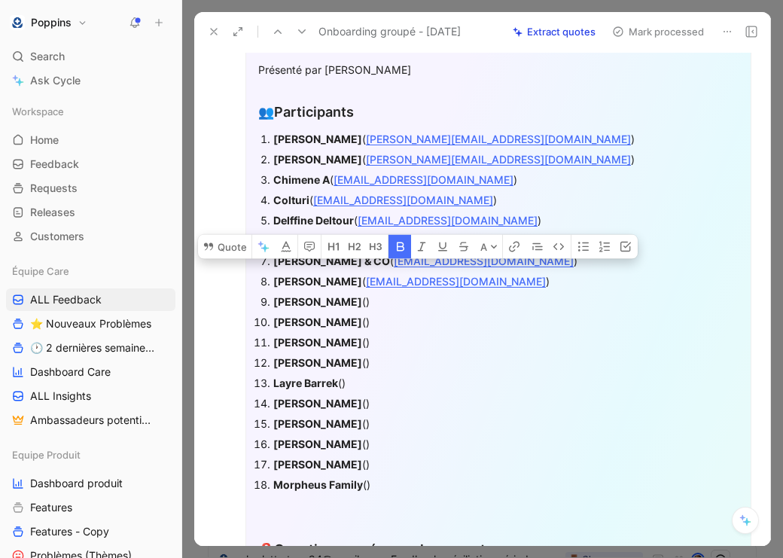
copy strong "DELAVAL"
click at [362, 300] on strong "Jean-Baptiste DELAVAL" at bounding box center [317, 301] width 89 height 13
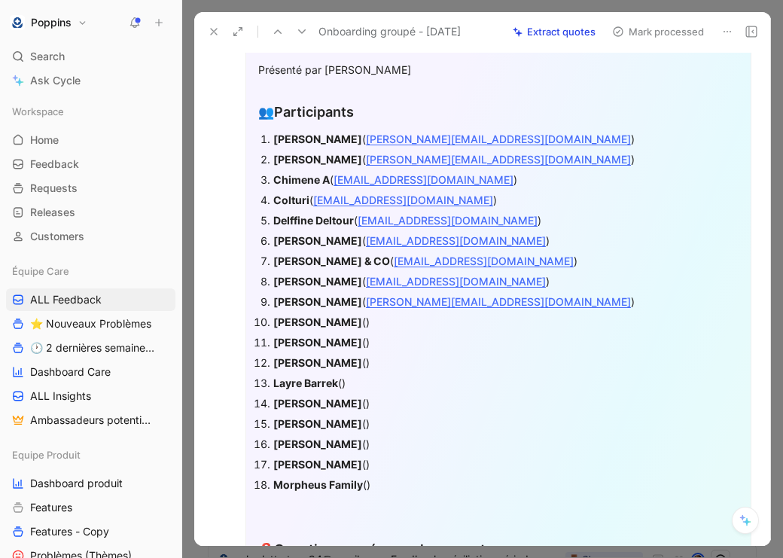
click at [324, 314] on div "Jen ()" at bounding box center [505, 322] width 465 height 16
click at [284, 318] on strong "Jen" at bounding box center [317, 321] width 89 height 13
copy strong "Jen"
click at [300, 321] on div "Jen ()" at bounding box center [505, 322] width 465 height 16
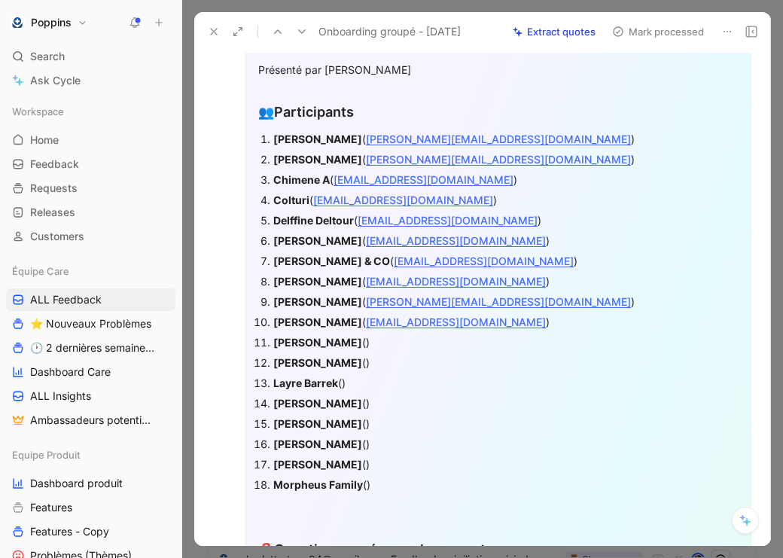
click at [318, 341] on strong "Julien Bret" at bounding box center [317, 342] width 89 height 13
copy strong "Bret"
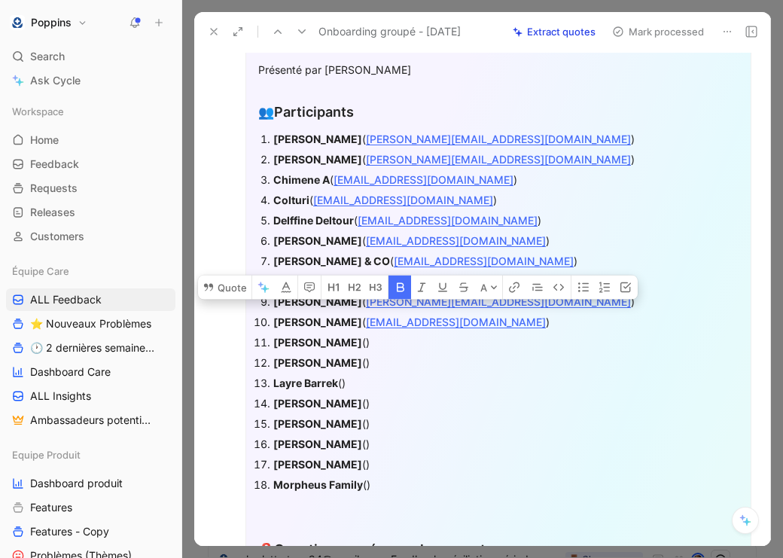
click at [334, 346] on div "Julien Bret ()" at bounding box center [505, 342] width 465 height 16
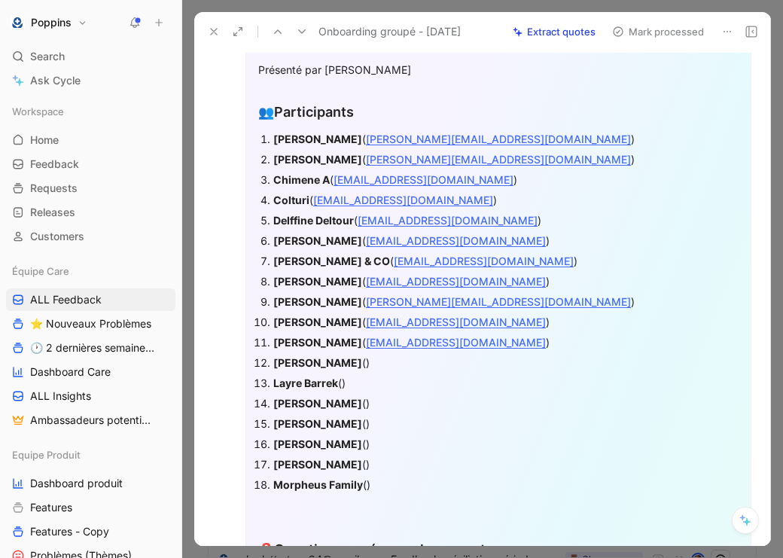
click at [324, 363] on strong "[PERSON_NAME]" at bounding box center [317, 362] width 89 height 13
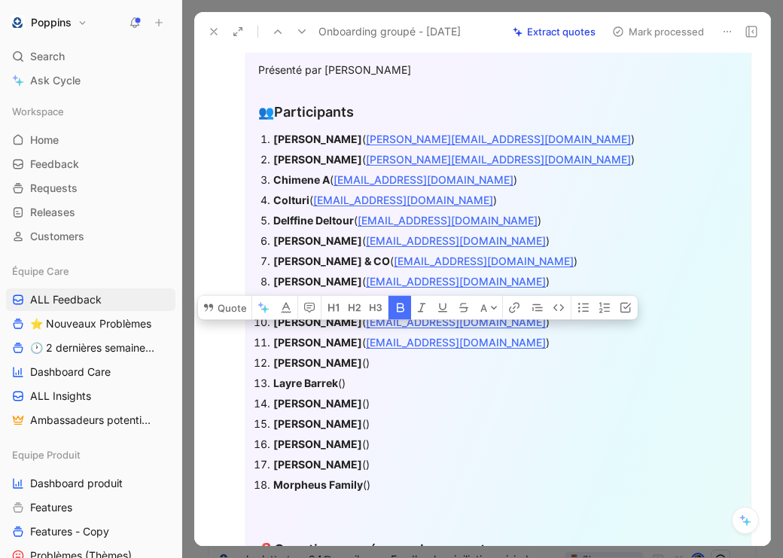
click at [347, 367] on div "Julie Jourjon ()" at bounding box center [505, 363] width 465 height 16
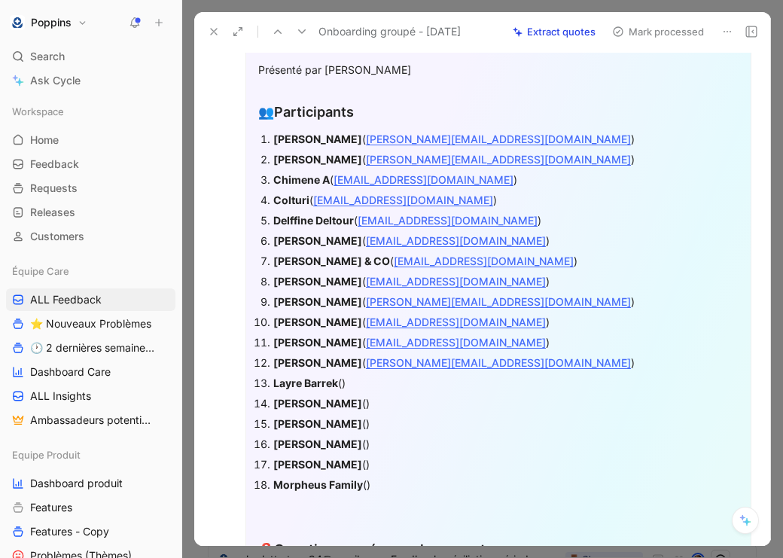
click at [561, 407] on div "Laurie ()" at bounding box center [505, 403] width 465 height 16
click at [315, 385] on strong "Layre Barrek" at bounding box center [305, 382] width 65 height 13
click at [345, 377] on div "Layre Barrek ()" at bounding box center [505, 383] width 465 height 16
click at [293, 404] on strong "Laurie" at bounding box center [317, 403] width 89 height 13
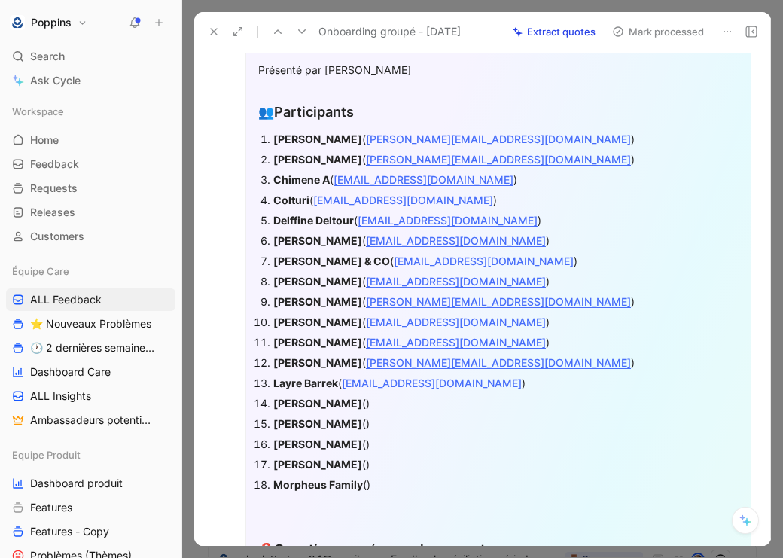
click at [293, 404] on strong "Laurie" at bounding box center [317, 403] width 89 height 13
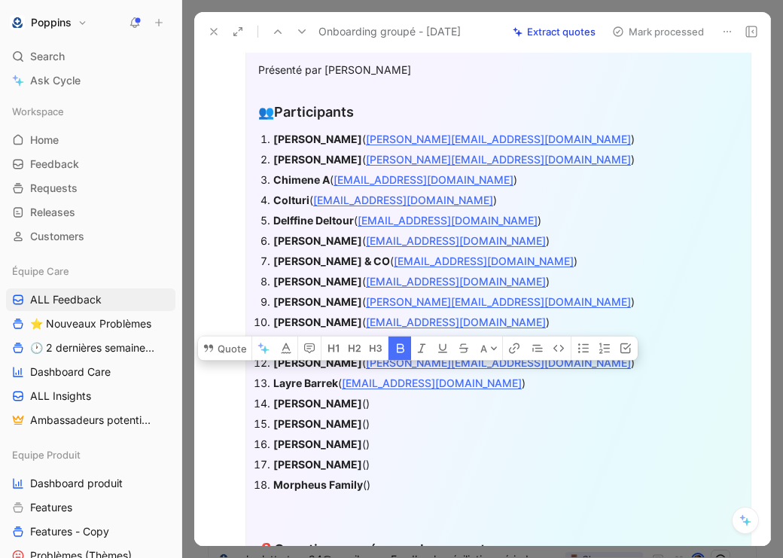
click at [311, 401] on div "Laurie ()" at bounding box center [505, 403] width 465 height 16
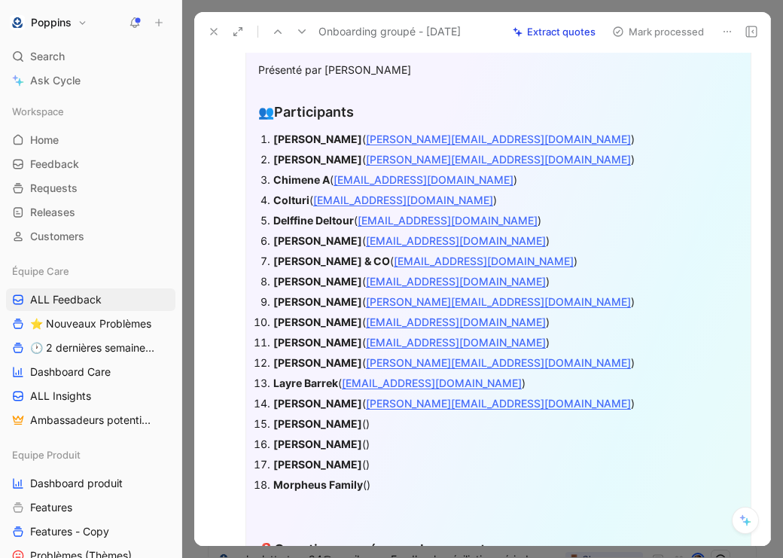
click at [348, 420] on strong "Marie Laure Chaprin" at bounding box center [317, 423] width 89 height 13
click at [362, 423] on strong "Marie Laure Chaprin" at bounding box center [317, 423] width 89 height 13
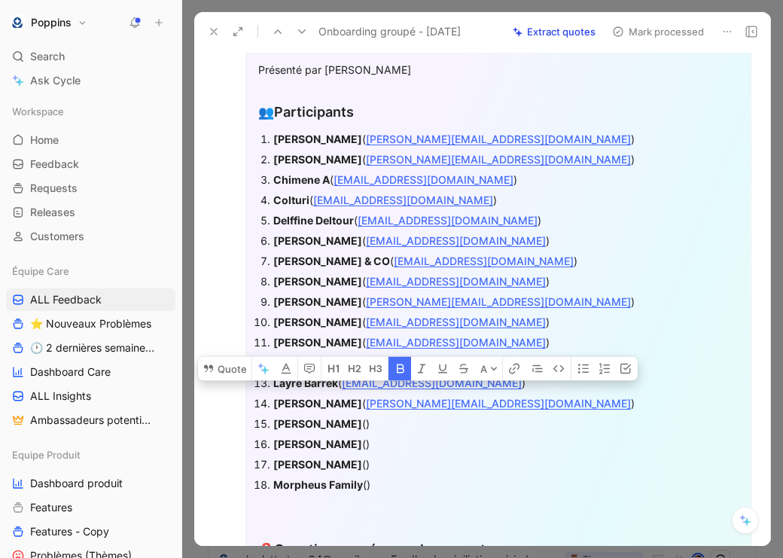
click at [362, 422] on strong "Marie Laure Chaprin" at bounding box center [317, 423] width 89 height 13
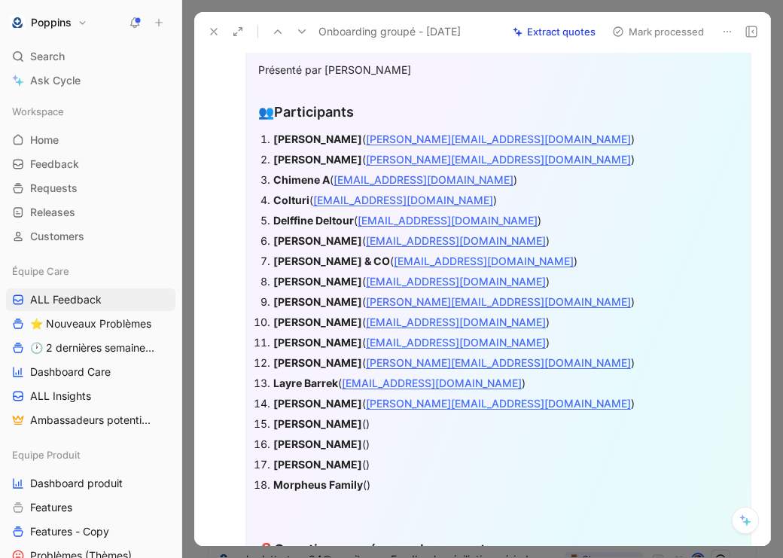
click at [362, 422] on strong "Marie Laure Chaprin" at bounding box center [317, 423] width 89 height 13
click at [389, 424] on div "Marie Laure Chapron ()" at bounding box center [505, 424] width 465 height 16
click at [322, 443] on strong "Mélanie Mussard" at bounding box center [317, 443] width 89 height 13
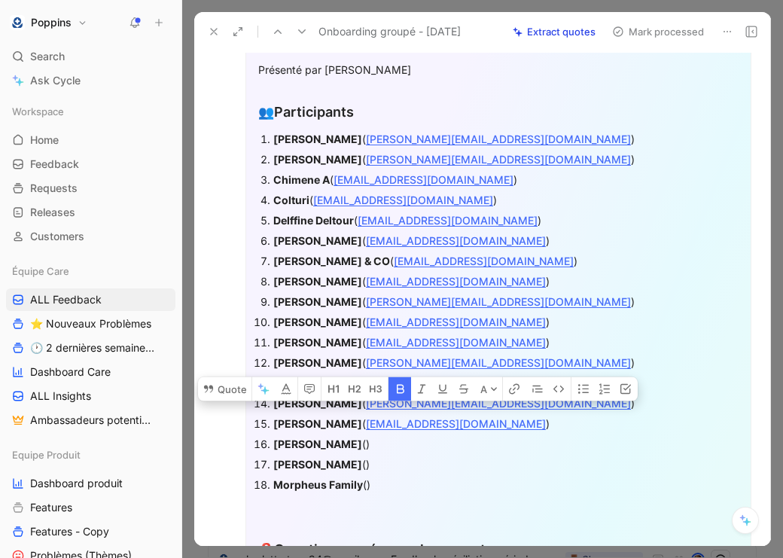
click at [365, 454] on p "Michèle Baumert ()" at bounding box center [505, 464] width 465 height 20
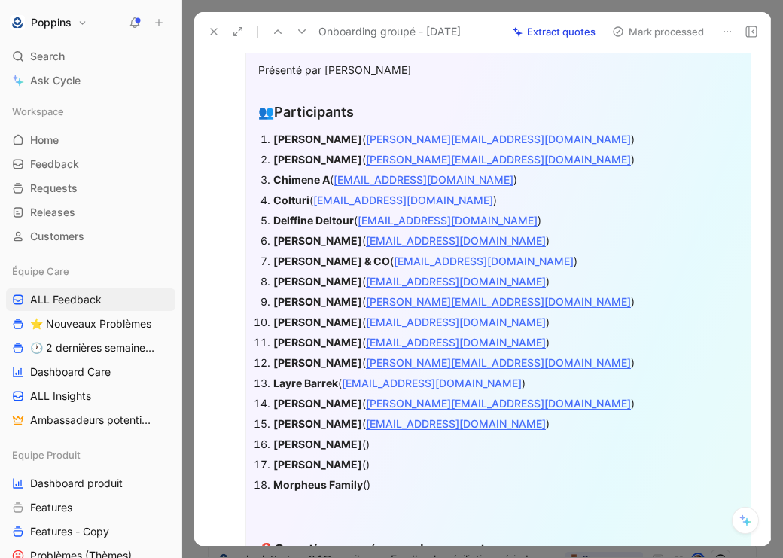
click at [370, 440] on div "Mélanie Mussard ()" at bounding box center [505, 444] width 465 height 16
click at [340, 458] on strong "Michèle Baumert" at bounding box center [317, 464] width 89 height 13
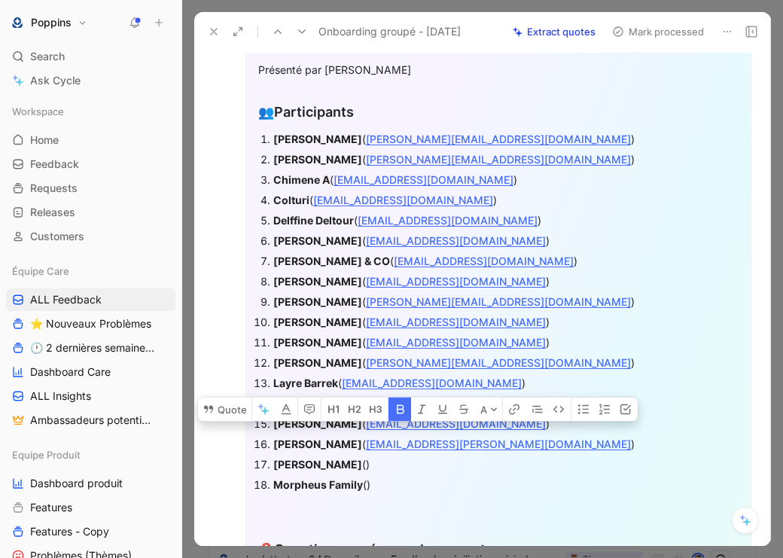
click at [367, 462] on div "Michèle Baumert ()" at bounding box center [505, 464] width 465 height 16
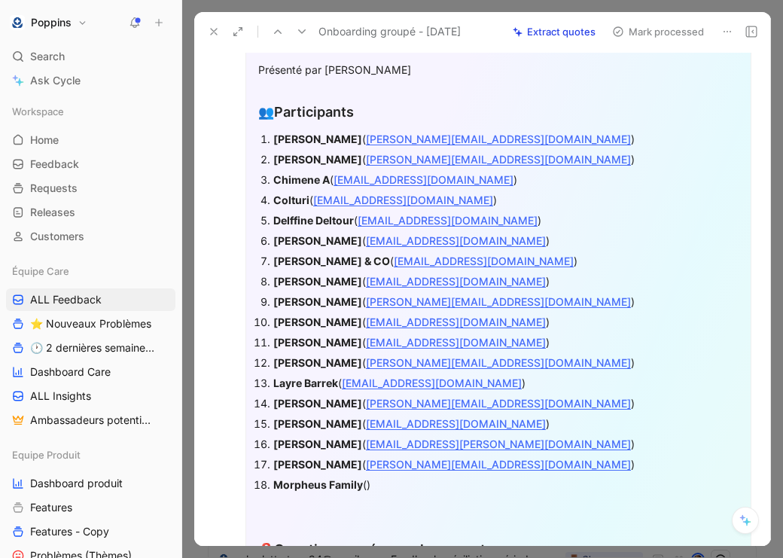
click at [345, 485] on strong "Morpheus Family" at bounding box center [318, 484] width 90 height 13
click at [300, 485] on strong "Morpheus Family" at bounding box center [318, 484] width 90 height 13
click at [369, 483] on div "Morpheus Family ()" at bounding box center [505, 485] width 465 height 16
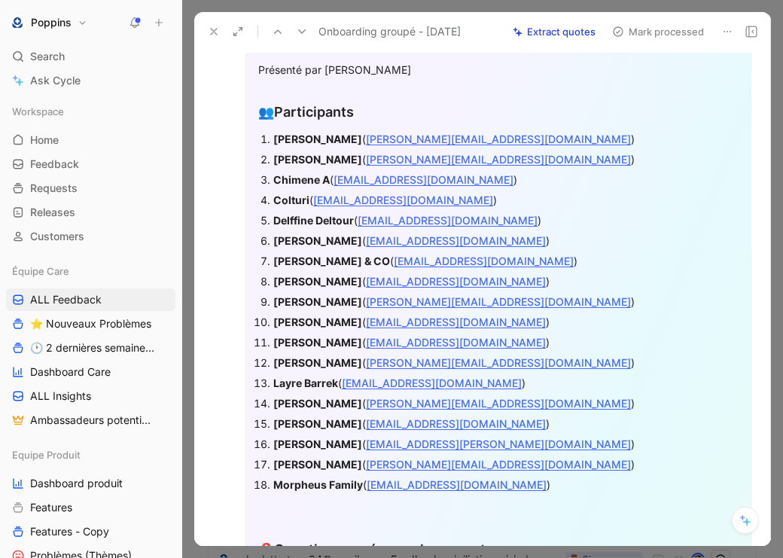
click at [397, 68] on div "Présenté par Anne" at bounding box center [498, 70] width 480 height 16
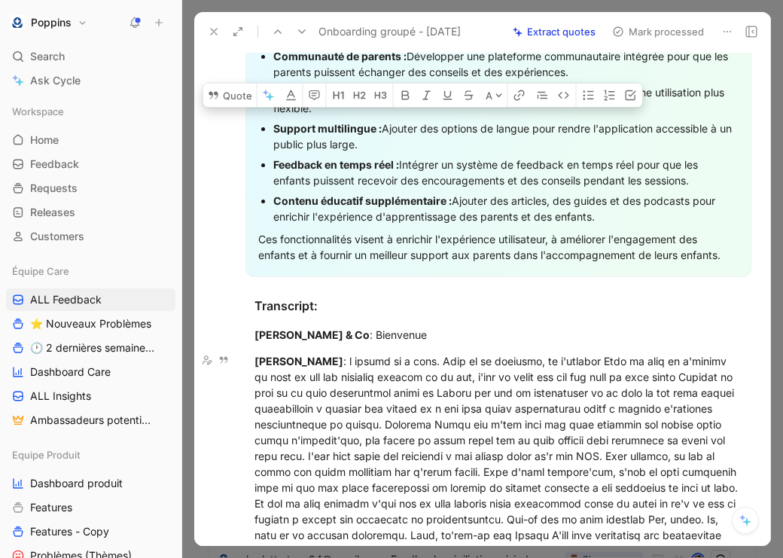
scroll to position [1690, 0]
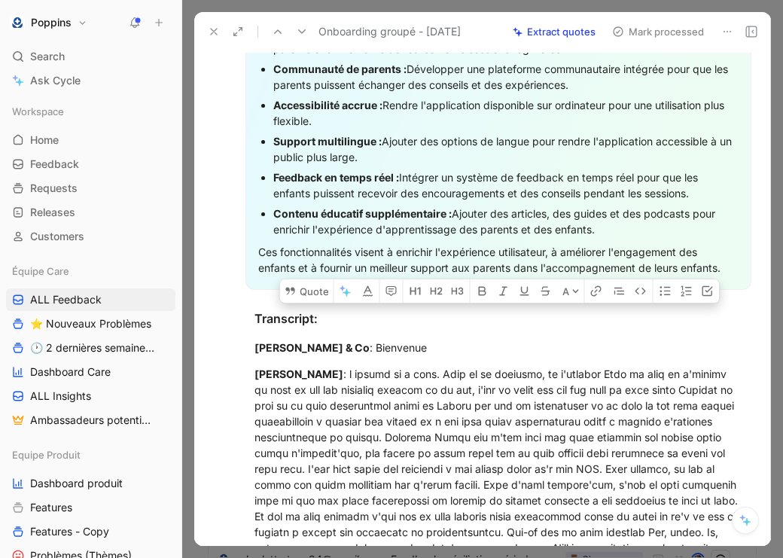
drag, startPoint x: 270, startPoint y: 375, endPoint x: 684, endPoint y: 276, distance: 425.9
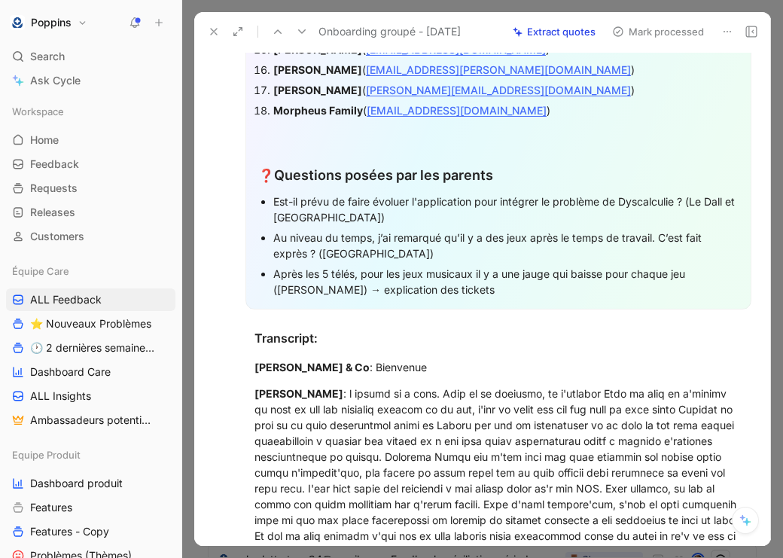
scroll to position [793, 0]
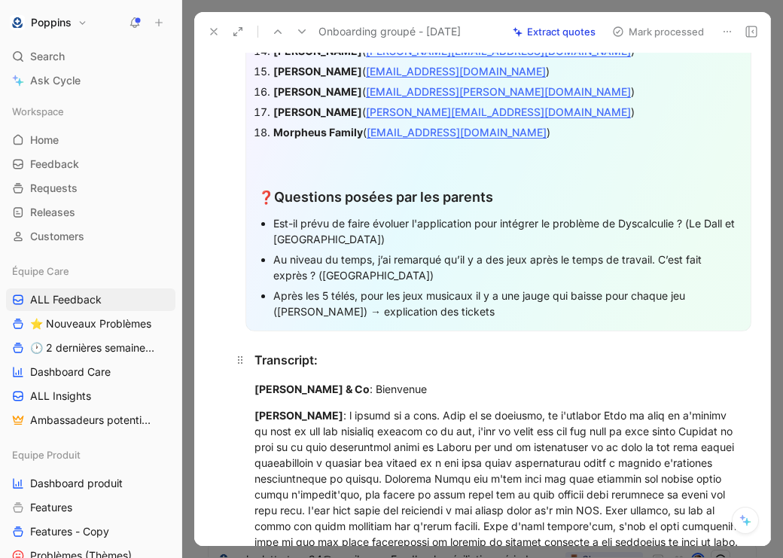
click at [409, 370] on h3 "Transcript:" at bounding box center [498, 360] width 545 height 30
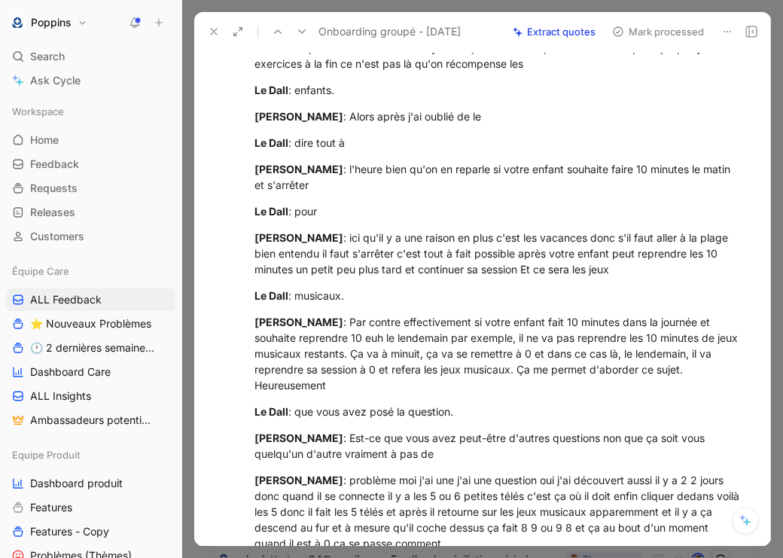
scroll to position [6163, 0]
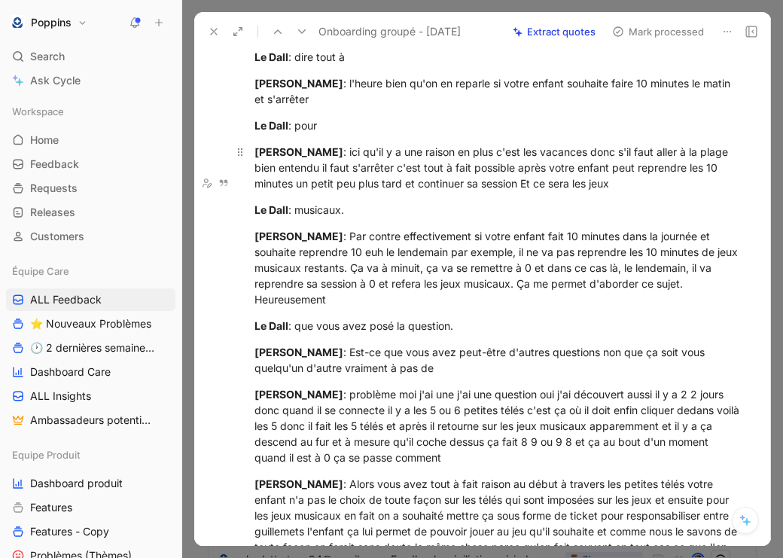
click at [708, 191] on div "Anne Dorison : ici qu'il y a une raison en plus c'est les vacances donc s'il fa…" at bounding box center [498, 167] width 488 height 47
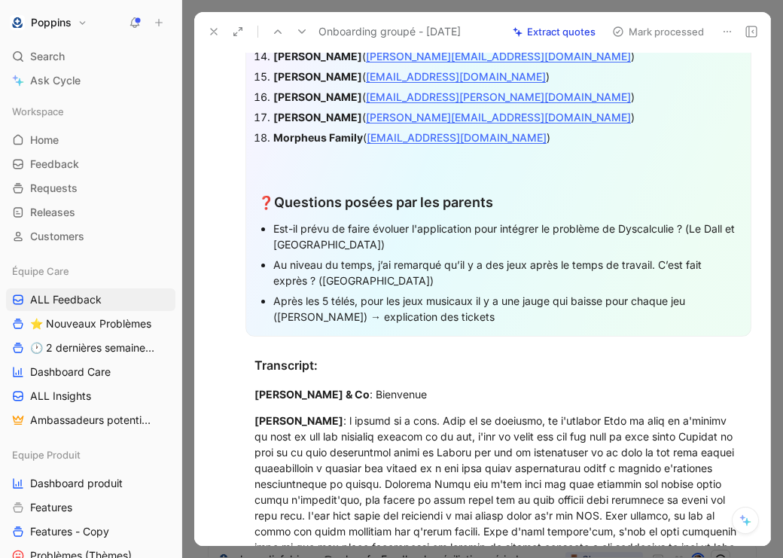
scroll to position [790, 0]
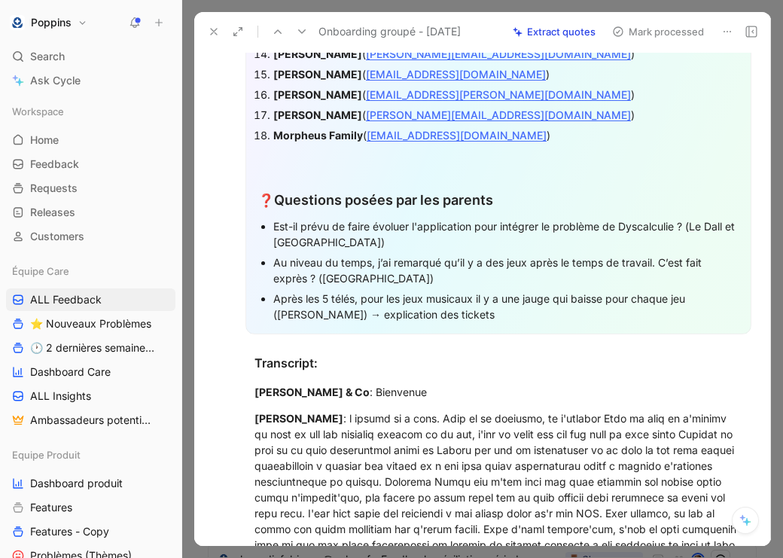
click at [277, 226] on div "Est-il prévu de faire évoluer l'application pour intégrer le problème de Dyscal…" at bounding box center [505, 234] width 465 height 32
drag, startPoint x: 274, startPoint y: 225, endPoint x: 687, endPoint y: 221, distance: 413.4
click at [687, 221] on div "Est-il prévu de faire évoluer l'application pour intégrer le problème de Dyscal…" at bounding box center [505, 234] width 465 height 32
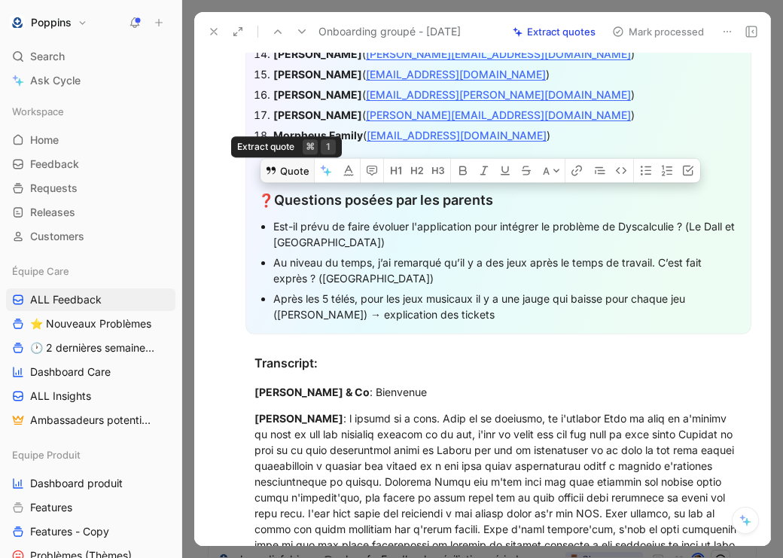
click at [287, 182] on button "Quote" at bounding box center [287, 170] width 53 height 24
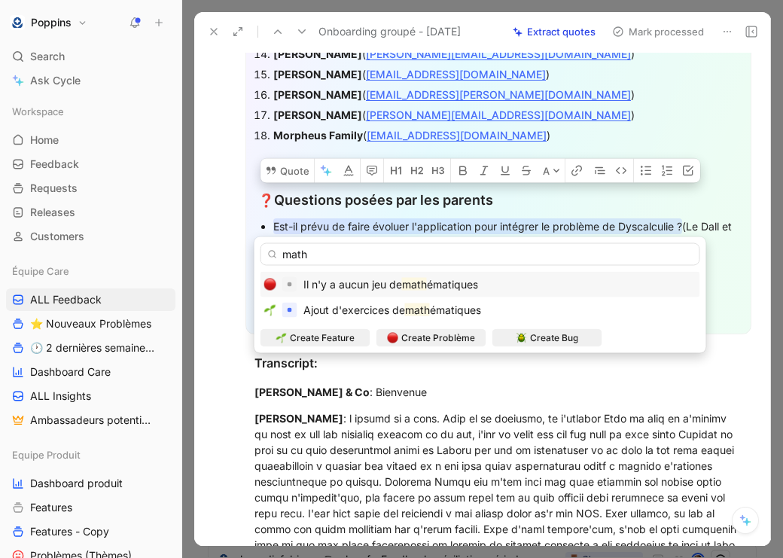
type input "math"
click at [440, 286] on span "ématiques" at bounding box center [452, 284] width 51 height 13
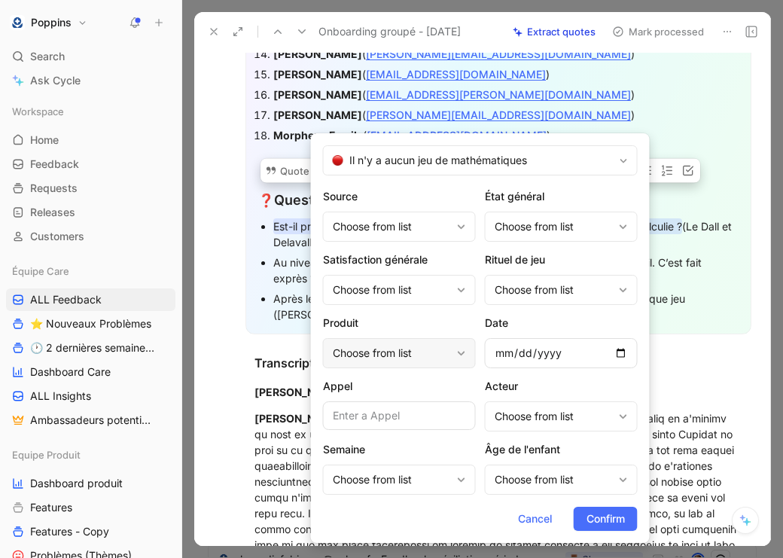
click at [419, 354] on div "Choose from list" at bounding box center [392, 353] width 118 height 18
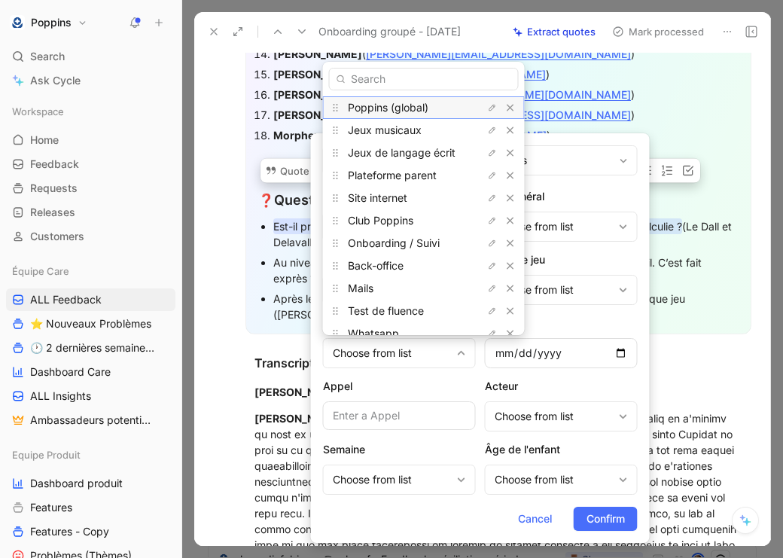
click at [418, 105] on span "Poppins (global)" at bounding box center [388, 107] width 81 height 13
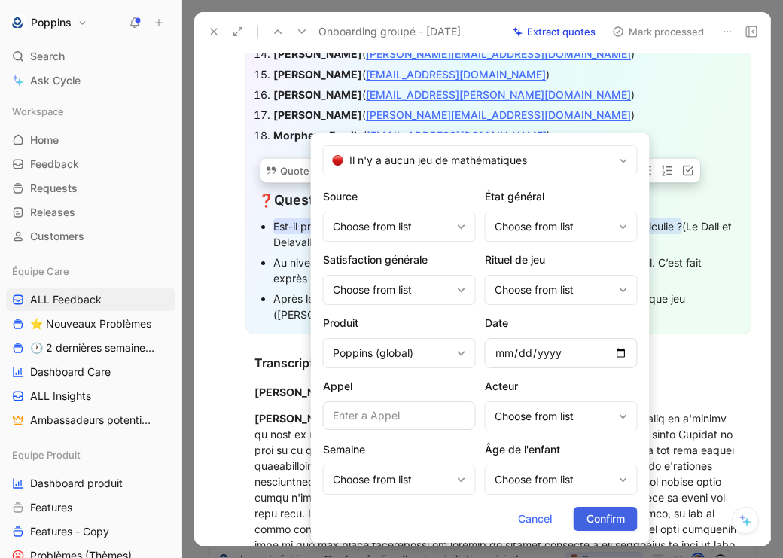
click at [605, 520] on span "Confirm" at bounding box center [606, 519] width 38 height 18
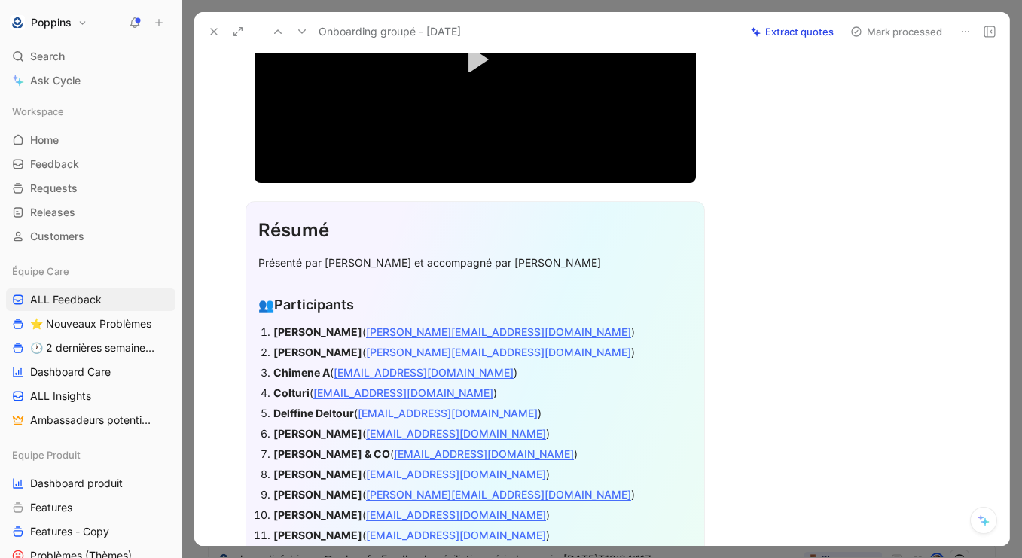
scroll to position [0, 0]
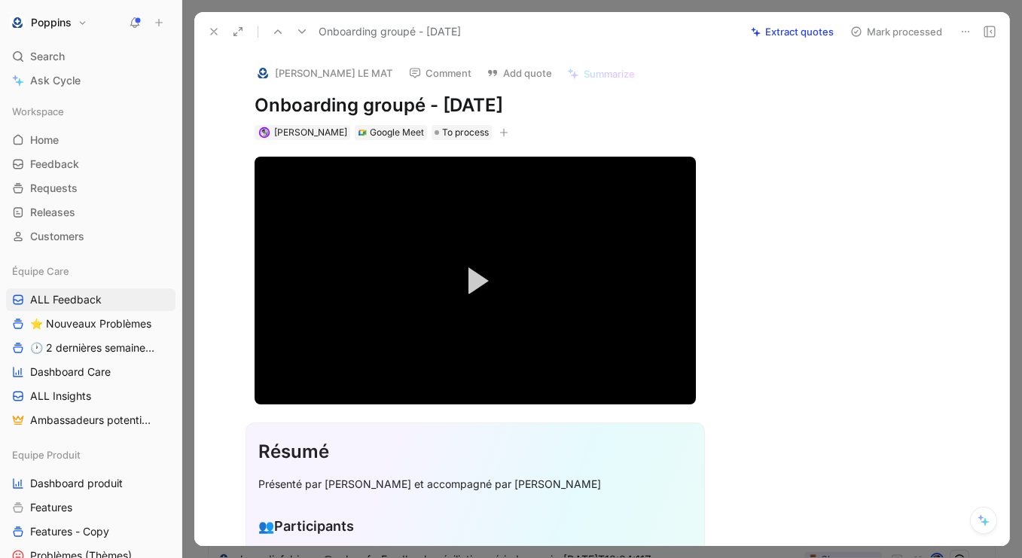
click at [499, 130] on icon "button" at bounding box center [503, 132] width 9 height 9
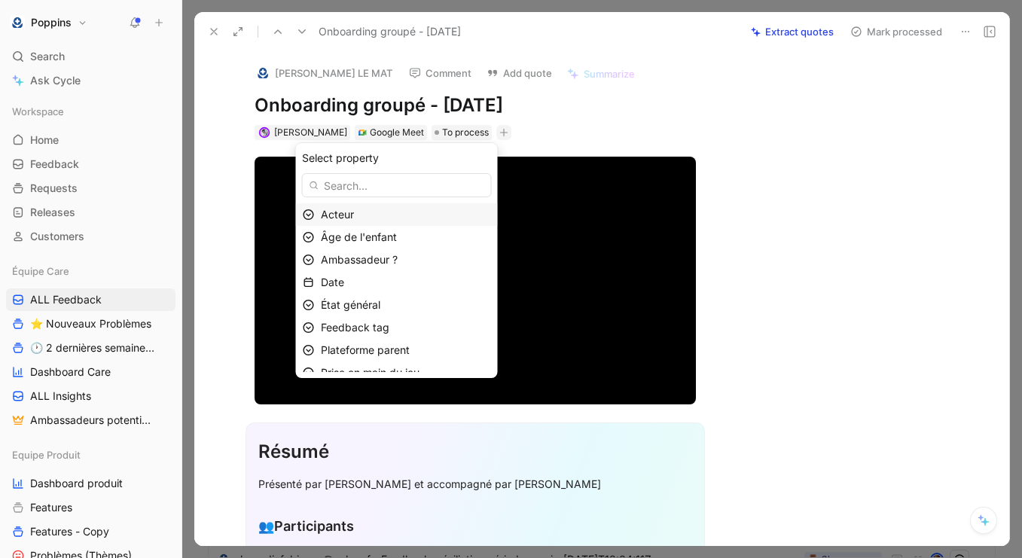
click at [398, 214] on div "Acteur" at bounding box center [406, 215] width 170 height 18
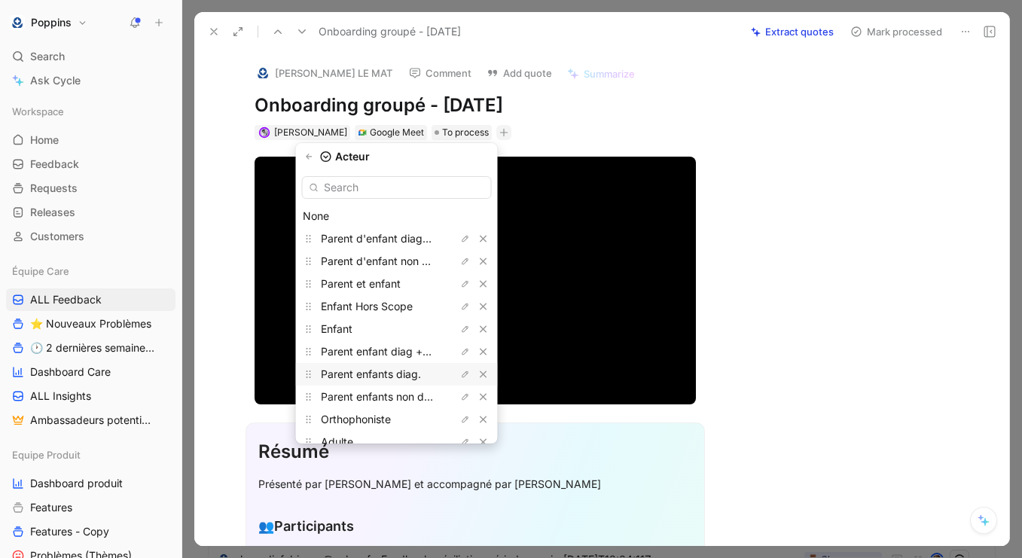
scroll to position [61, 0]
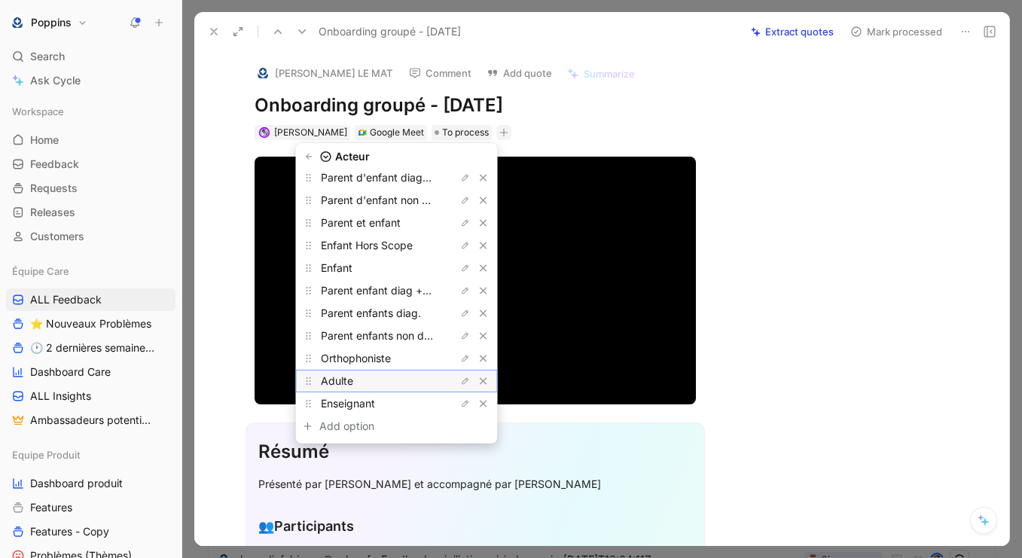
click at [361, 384] on div "Adulte" at bounding box center [377, 381] width 113 height 18
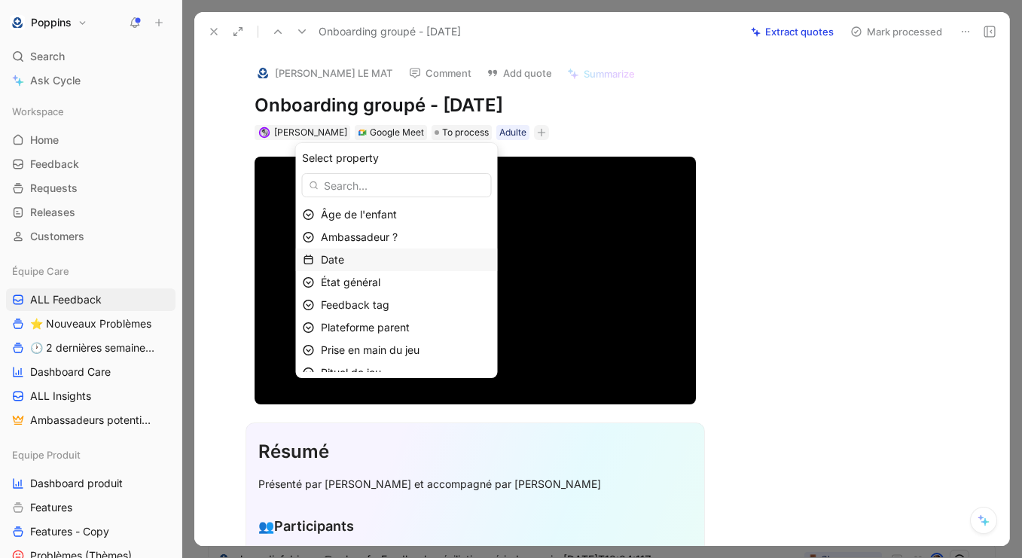
click at [381, 259] on div "Date" at bounding box center [406, 260] width 170 height 18
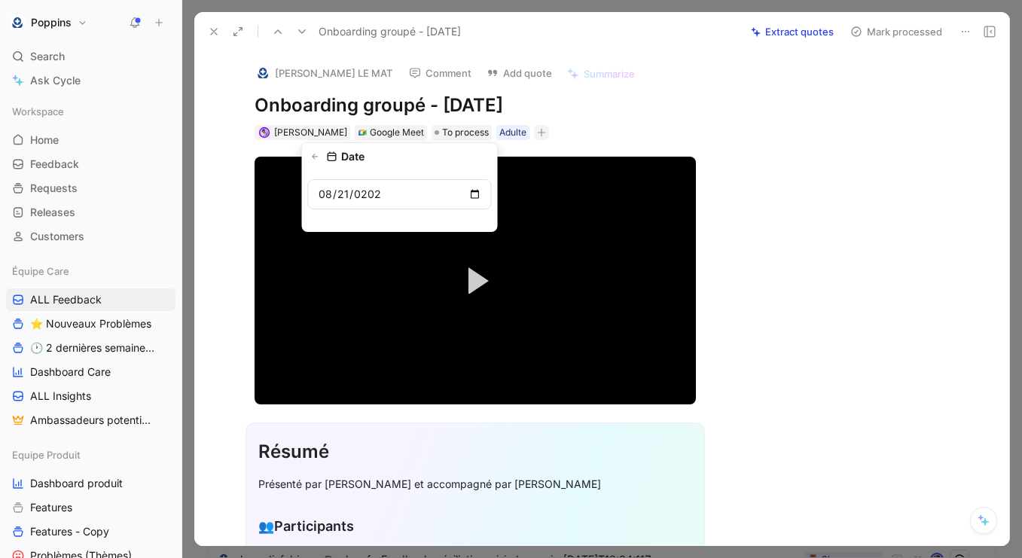
type input "2025-08-21"
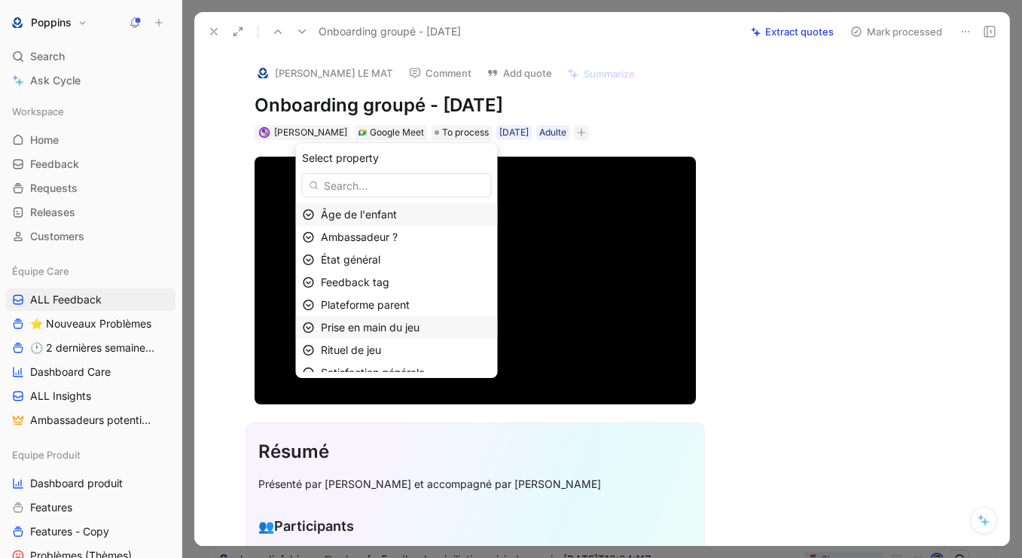
scroll to position [79, 0]
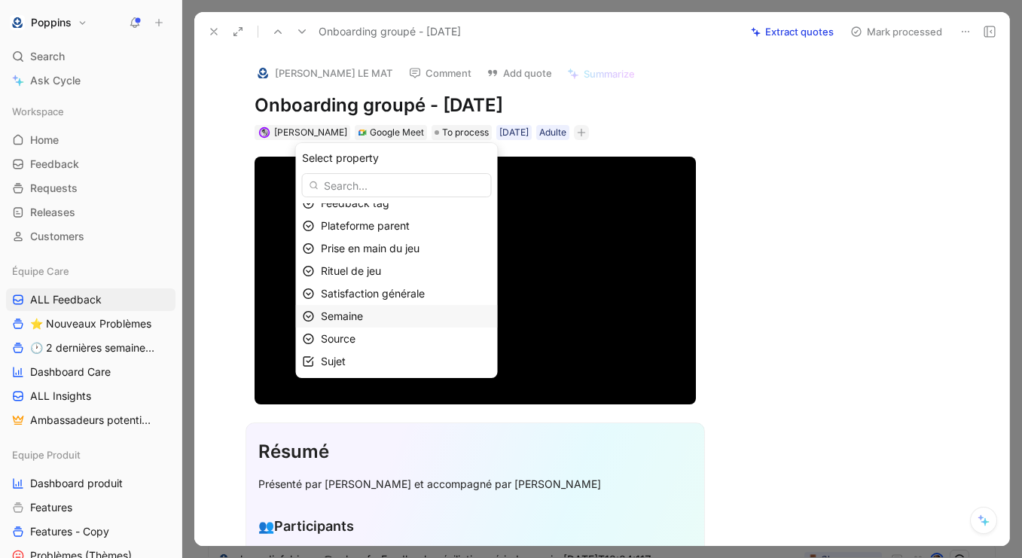
click at [397, 321] on div "Semaine" at bounding box center [406, 316] width 170 height 18
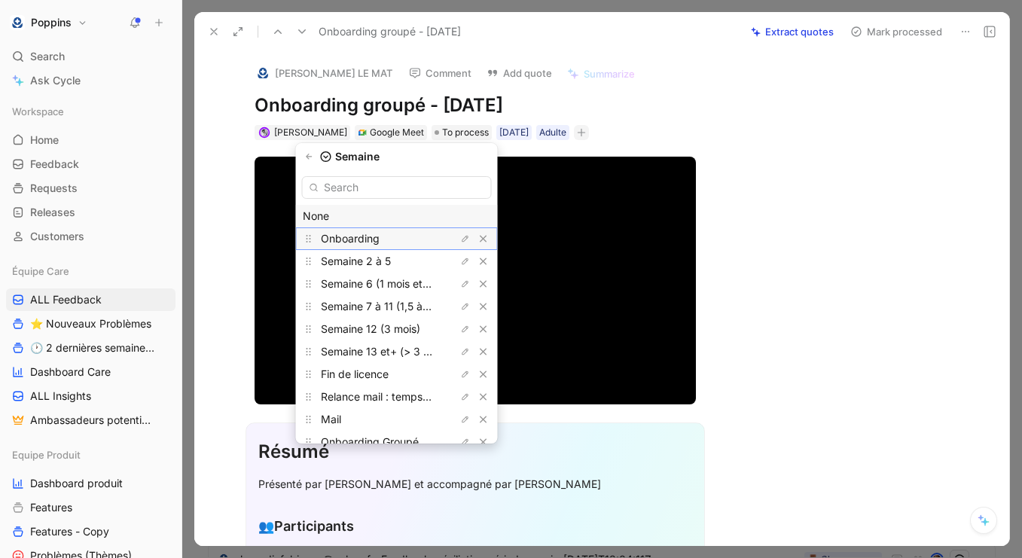
click at [391, 242] on div "Onboarding" at bounding box center [377, 239] width 113 height 18
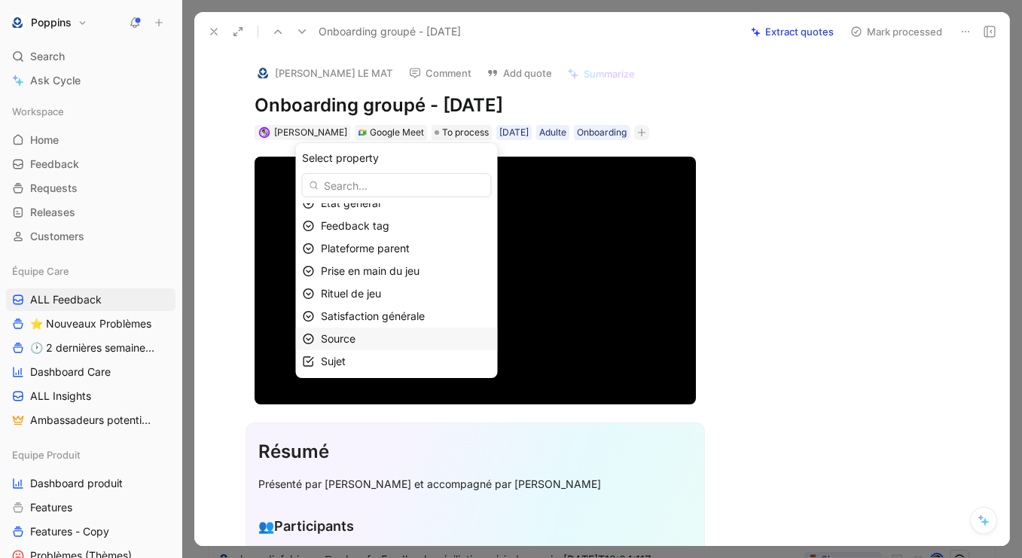
scroll to position [0, 0]
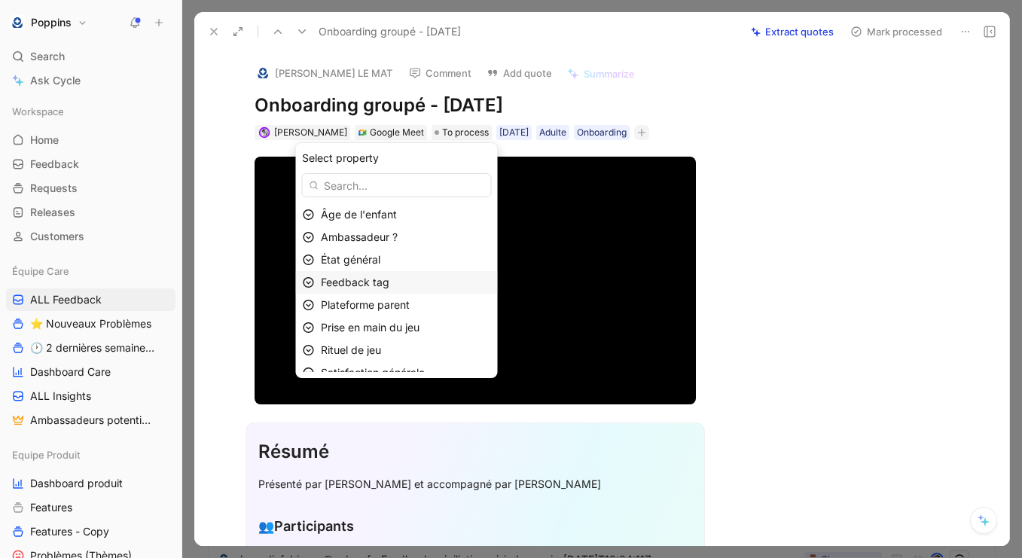
click at [374, 279] on span "Feedback tag" at bounding box center [355, 282] width 69 height 13
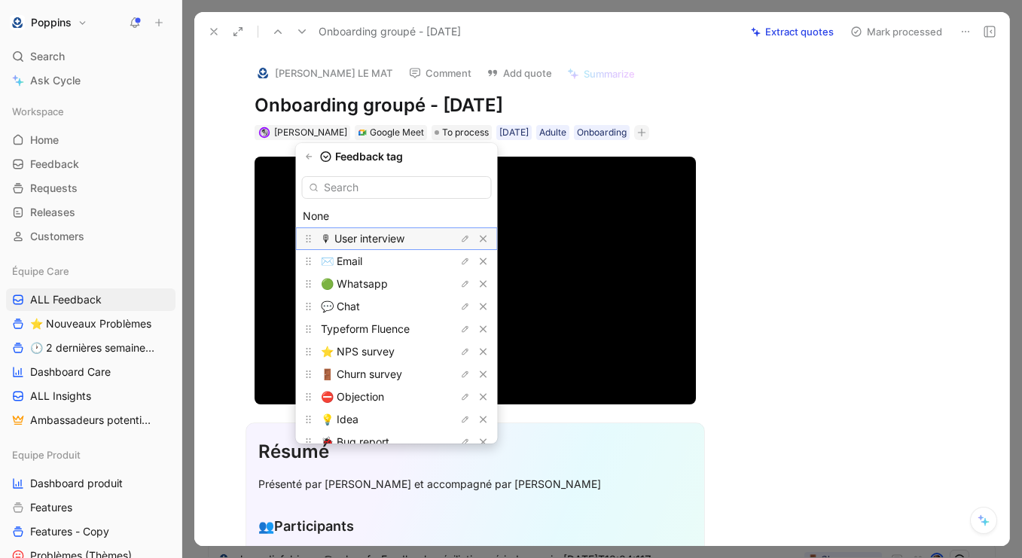
click at [384, 236] on span "🎙 User interview" at bounding box center [363, 238] width 84 height 13
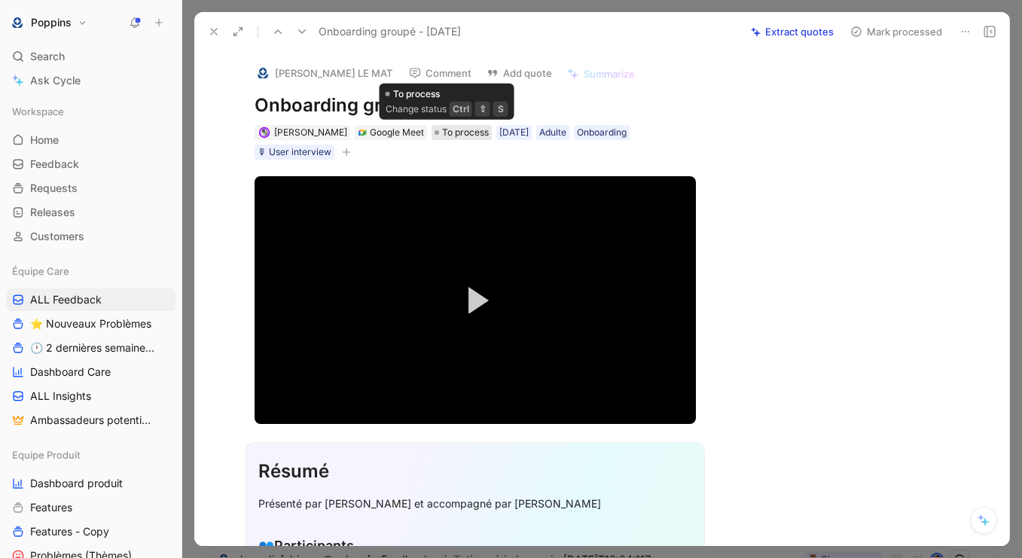
click at [442, 135] on span "To process" at bounding box center [465, 132] width 47 height 15
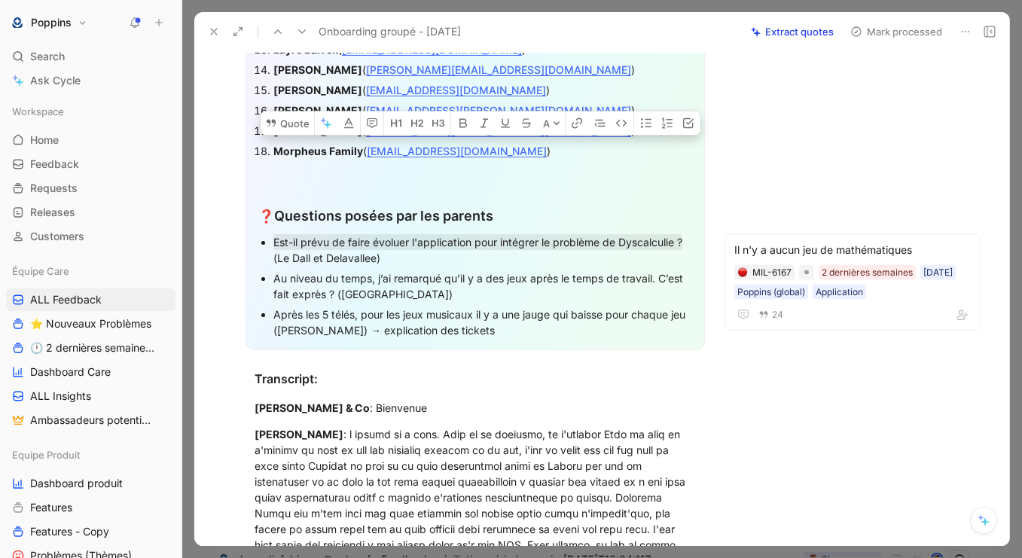
scroll to position [776, 0]
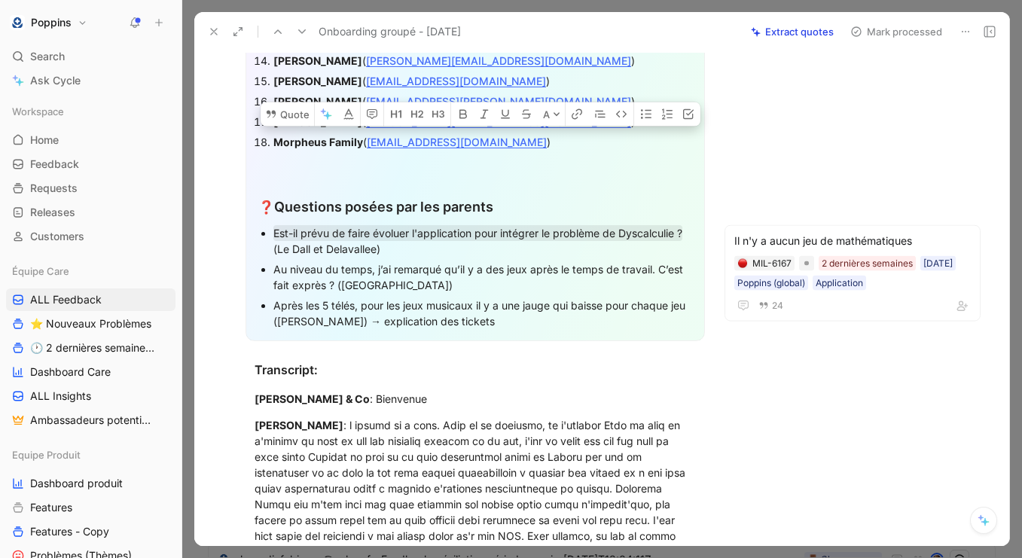
click at [410, 295] on p "Après les 5 télés, pour les jeux musicaux il y a une jauge qui baisse pour chaq…" at bounding box center [482, 313] width 419 height 36
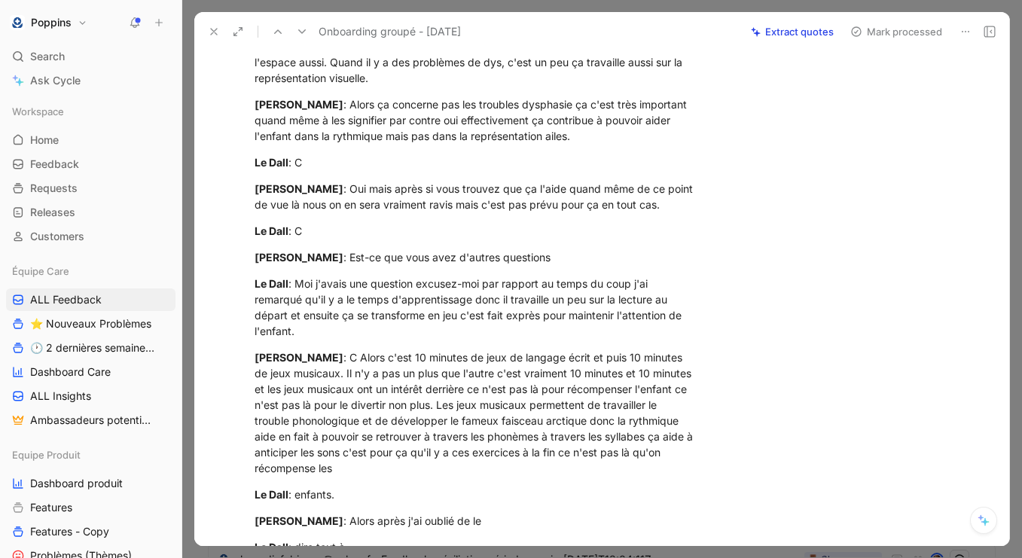
scroll to position [6199, 0]
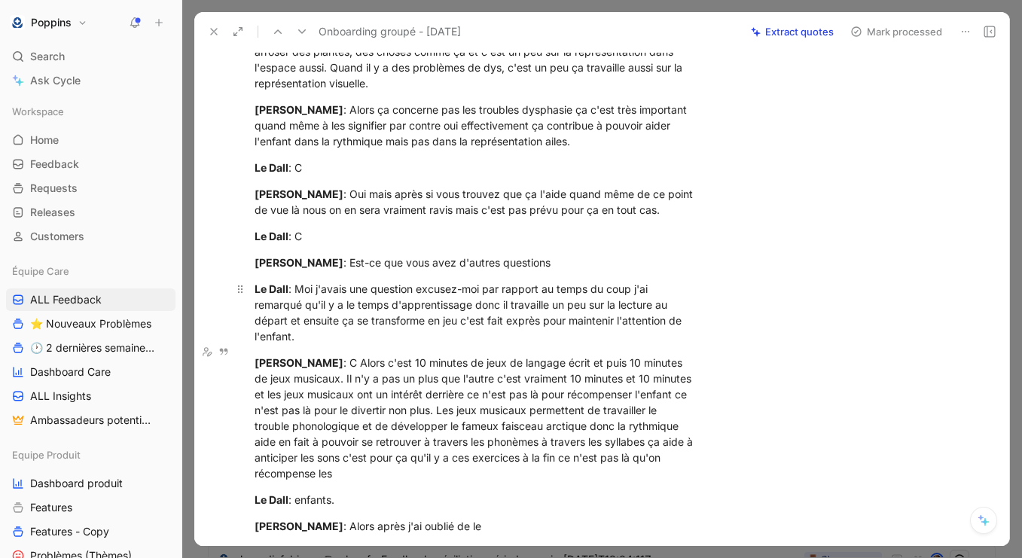
click at [350, 344] on div "Le Dall : Moi j'avais une question excusez-moi par rapport au temps du coup j'a…" at bounding box center [474, 312] width 441 height 63
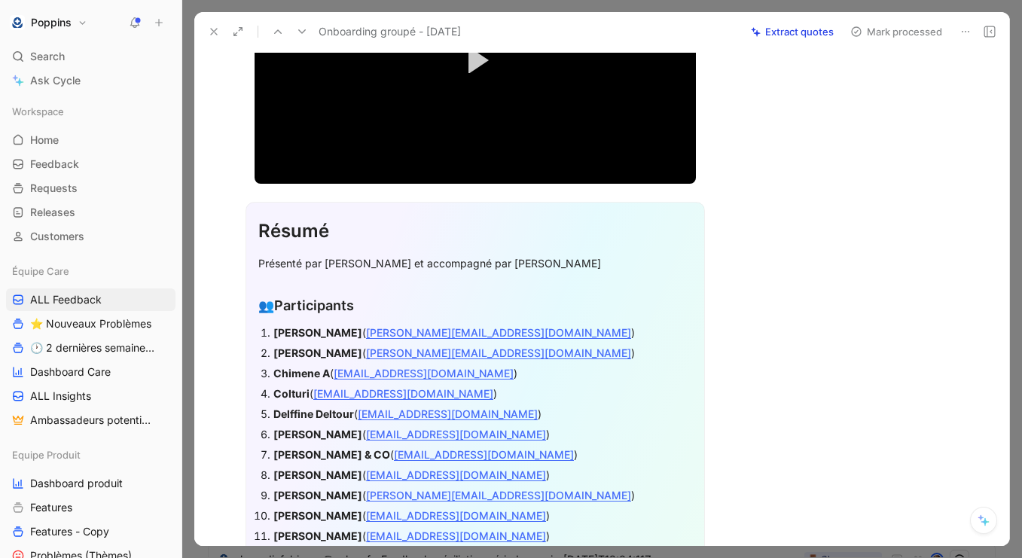
scroll to position [0, 0]
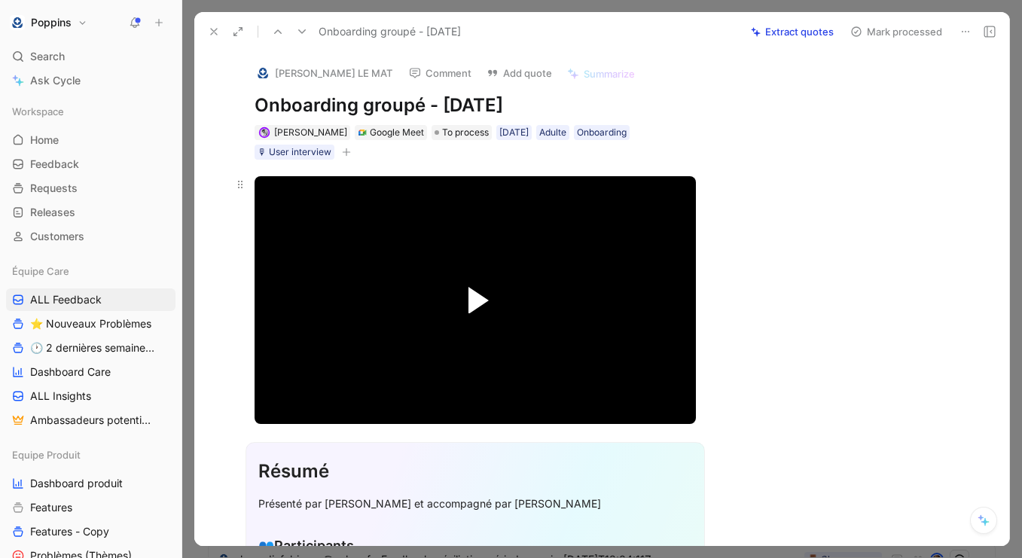
click at [471, 307] on span "Video Player" at bounding box center [478, 300] width 20 height 26
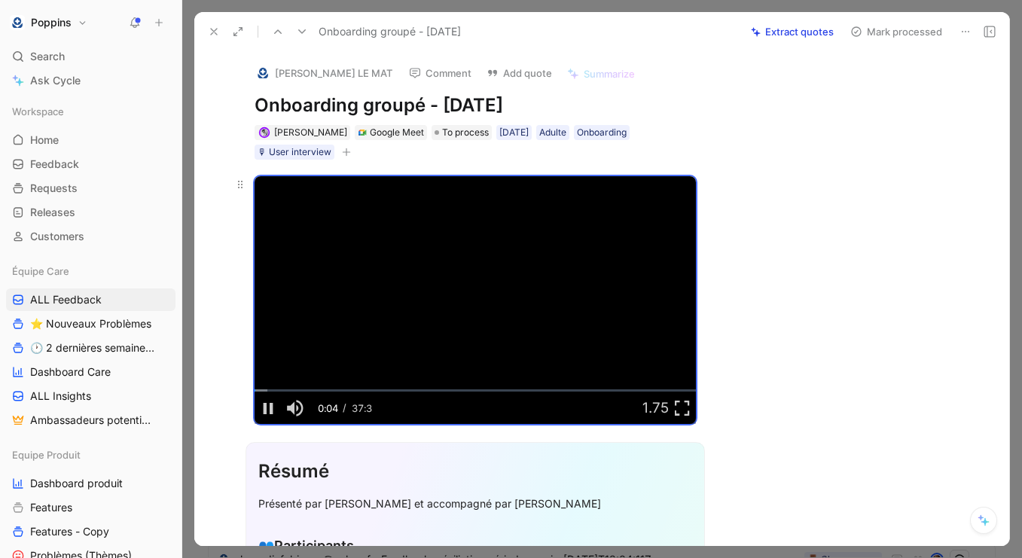
click at [485, 273] on video "Video Player" at bounding box center [474, 300] width 441 height 248
click at [971, 32] on icon at bounding box center [965, 32] width 12 height 12
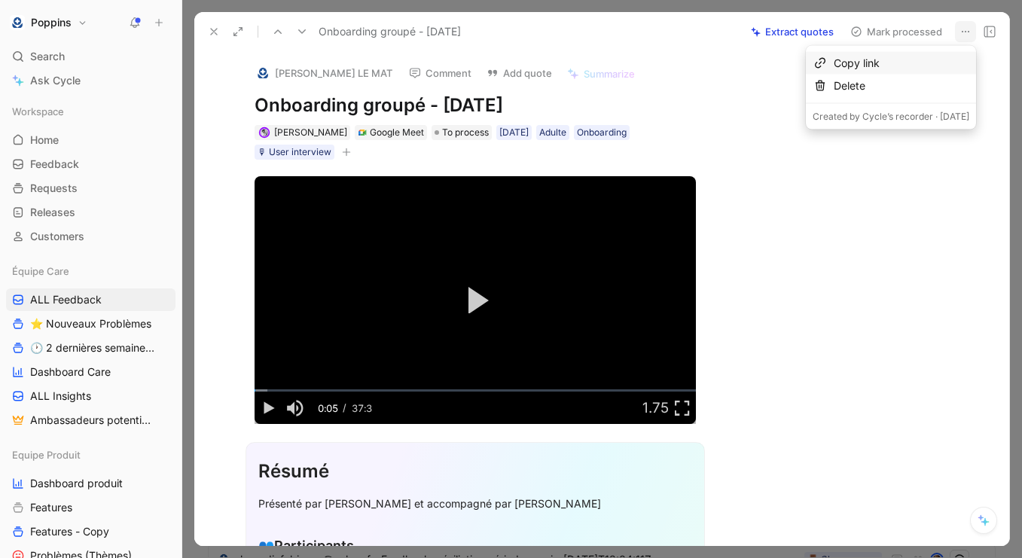
click at [907, 61] on div "Copy link" at bounding box center [901, 63] width 136 height 18
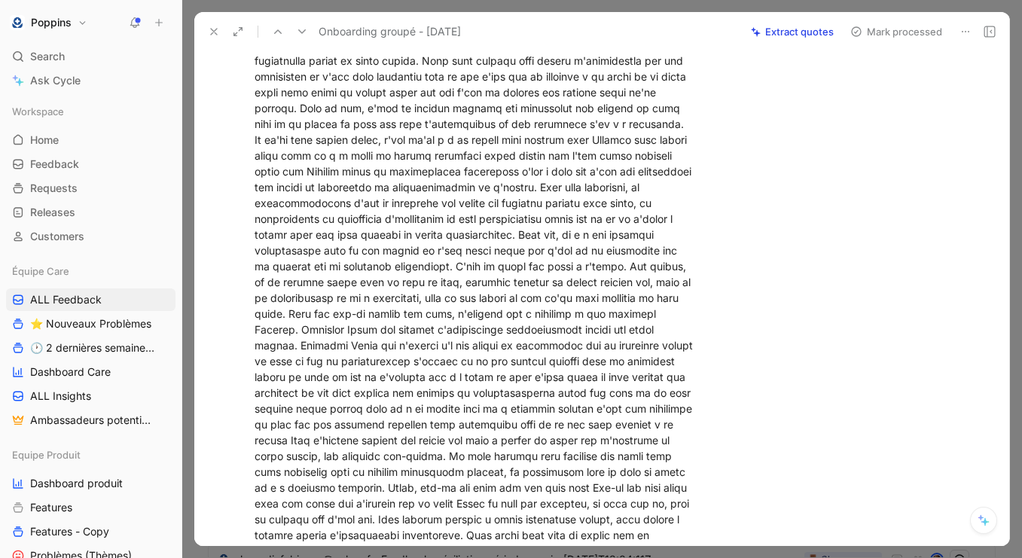
scroll to position [3341, 0]
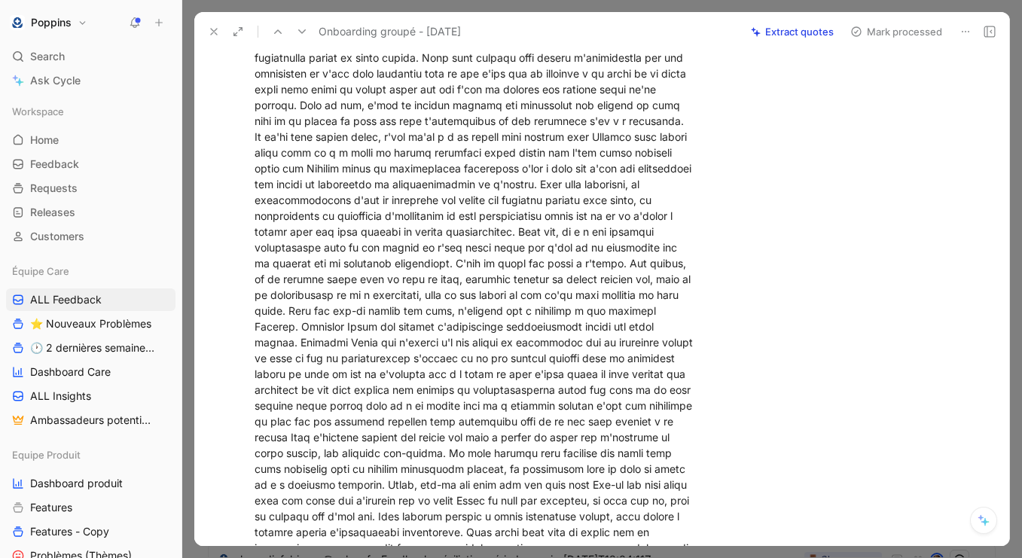
click at [220, 26] on button at bounding box center [213, 31] width 21 height 21
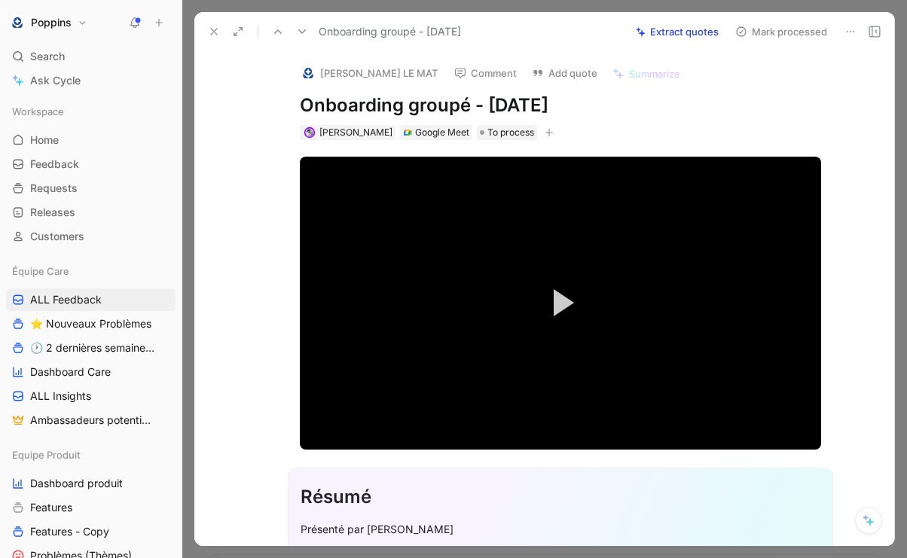
click at [212, 31] on icon at bounding box center [214, 32] width 12 height 12
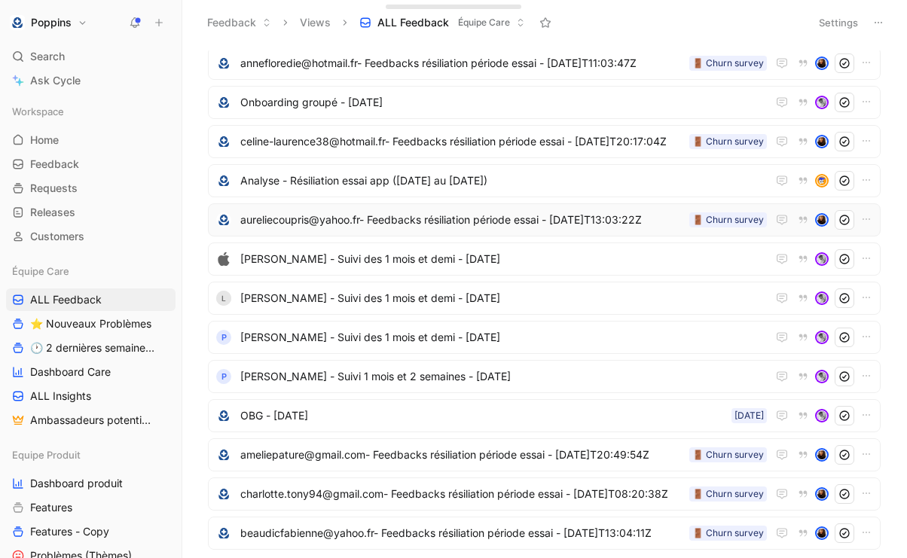
scroll to position [145, 0]
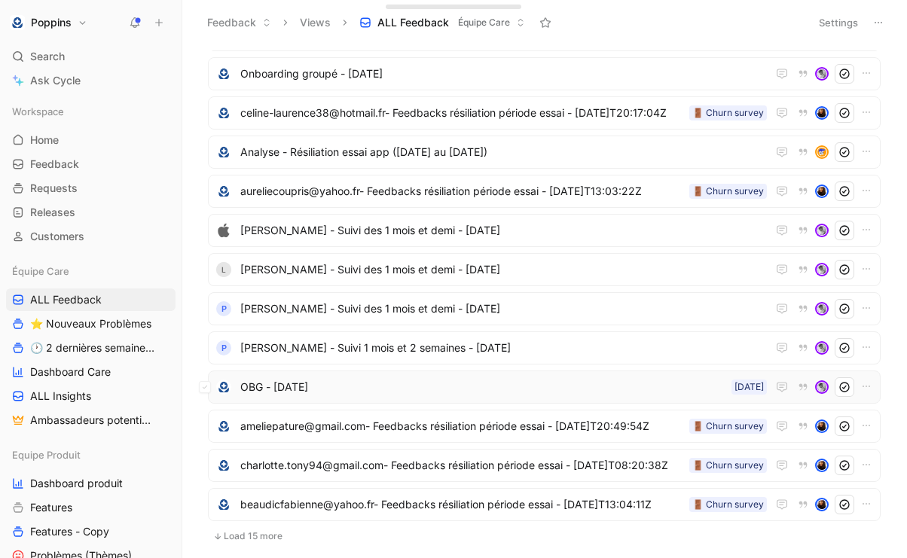
click at [321, 395] on span "OBG - [DATE]" at bounding box center [482, 387] width 485 height 18
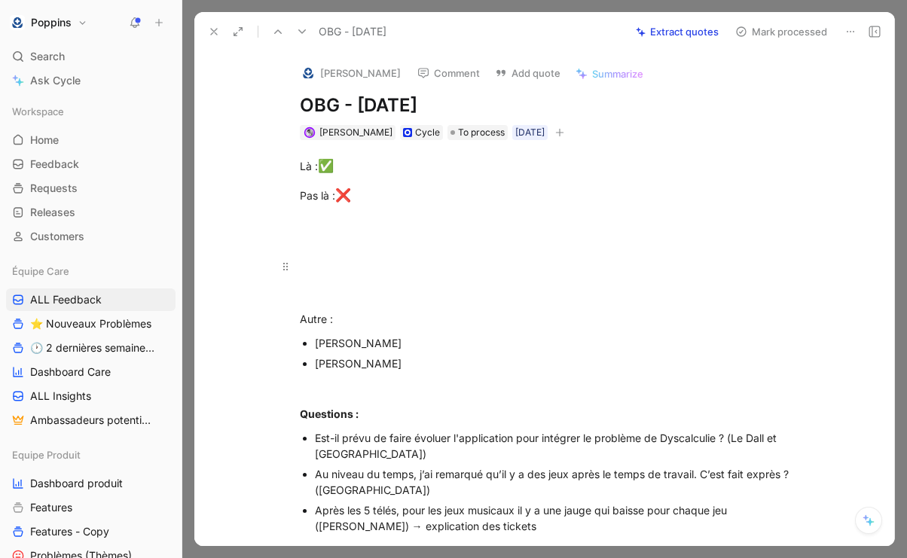
click at [407, 261] on div at bounding box center [560, 266] width 521 height 16
click at [371, 237] on div at bounding box center [560, 240] width 521 height 16
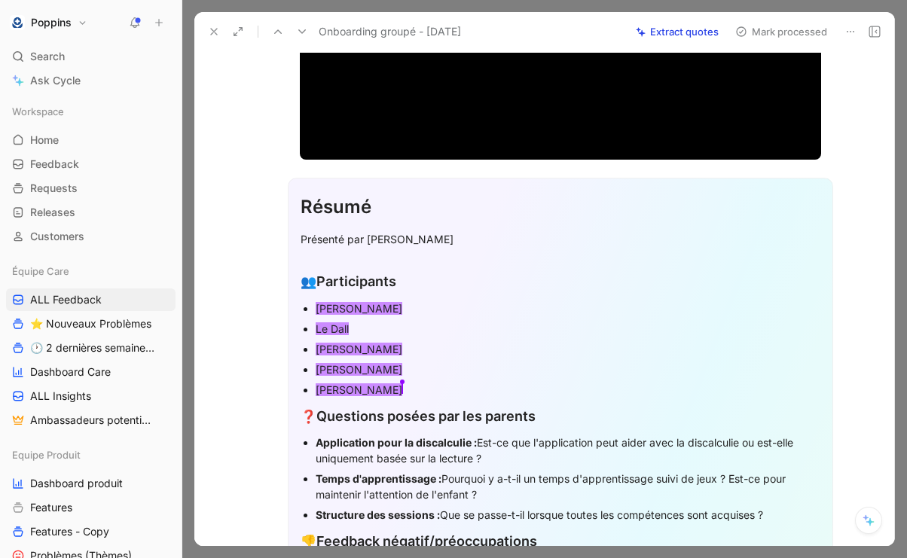
scroll to position [343, 0]
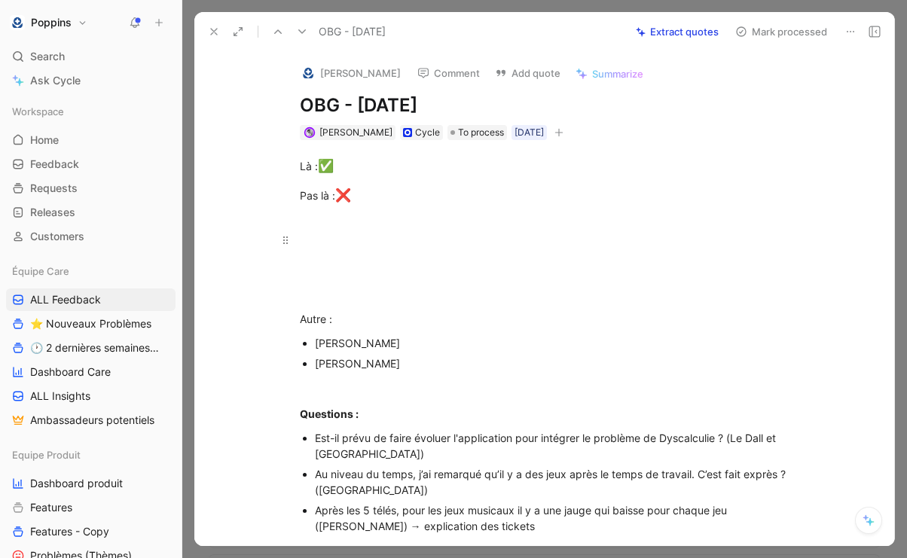
click at [354, 248] on p at bounding box center [560, 239] width 578 height 25
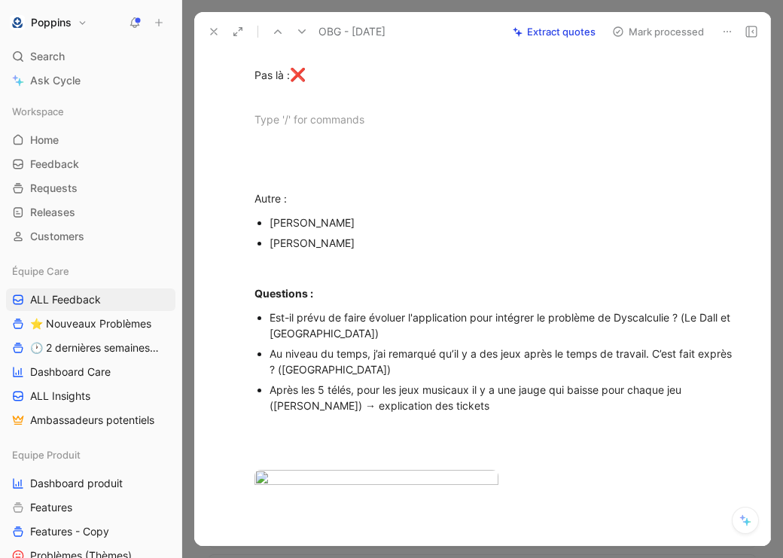
scroll to position [139, 0]
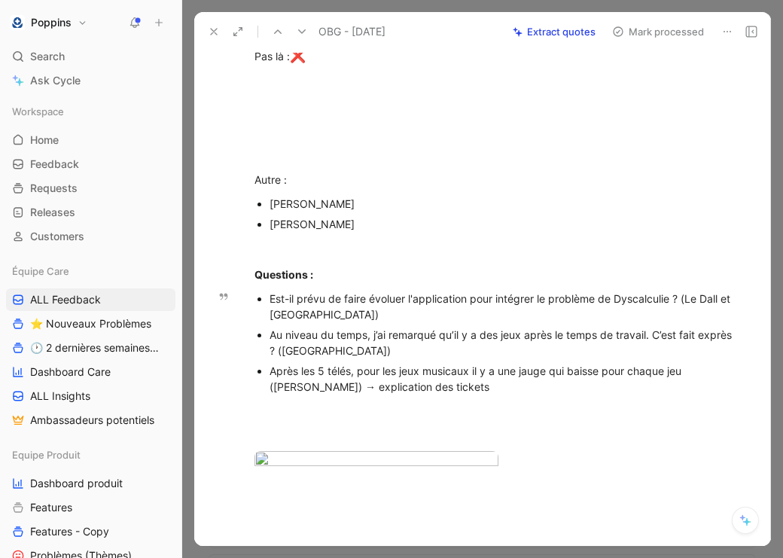
drag, startPoint x: 268, startPoint y: 293, endPoint x: 548, endPoint y: 387, distance: 295.5
click at [548, 387] on div "Là : ✅ Pas là : ❌ Autre : [PERSON_NAME] [PERSON_NAME] Questions : Est-il prévu …" at bounding box center [498, 255] width 545 height 509
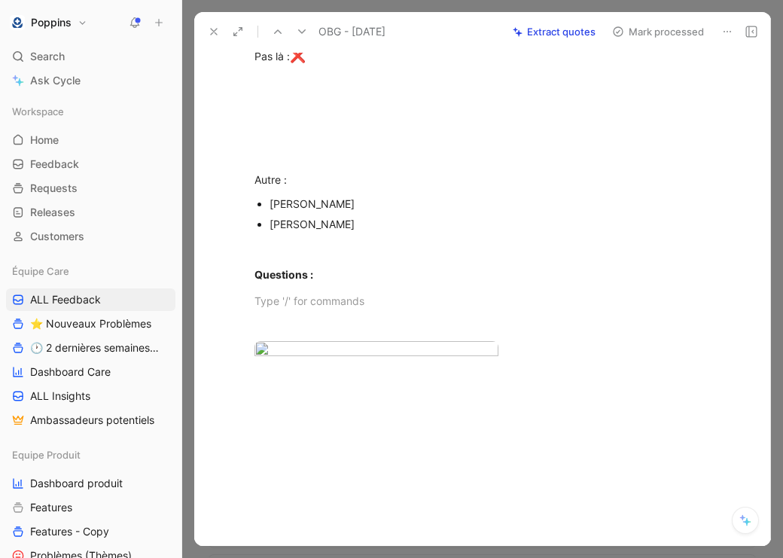
scroll to position [0, 0]
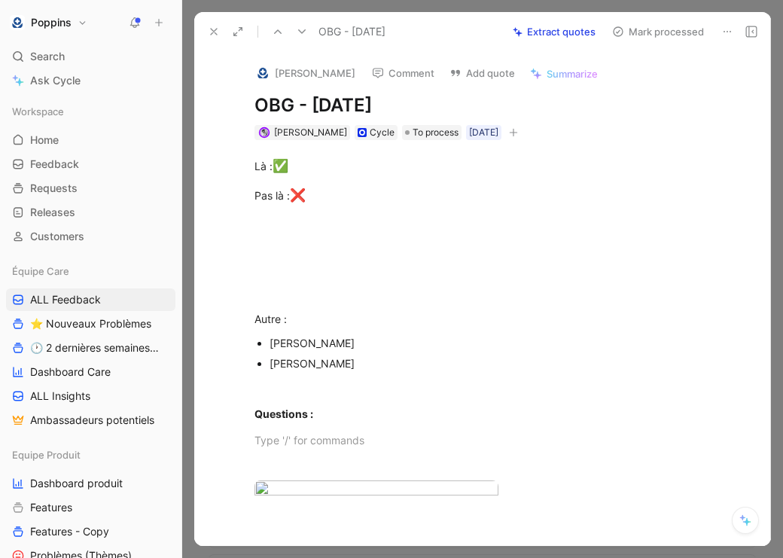
click at [721, 23] on button at bounding box center [727, 31] width 21 height 21
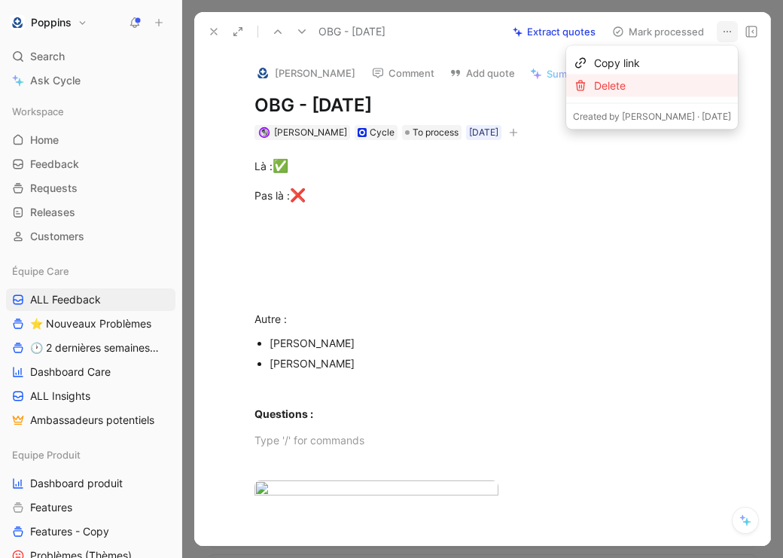
click at [684, 83] on div "Delete" at bounding box center [662, 86] width 137 height 18
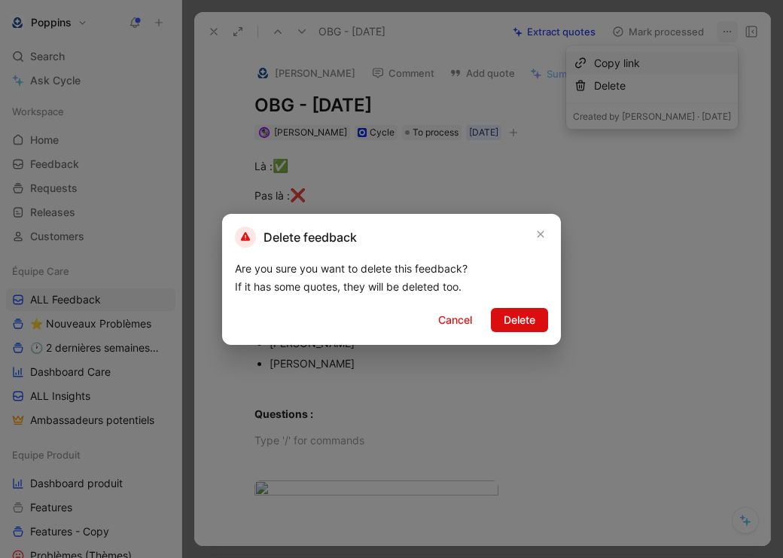
click at [525, 321] on span "Delete" at bounding box center [520, 320] width 32 height 18
